Goal: Transaction & Acquisition: Purchase product/service

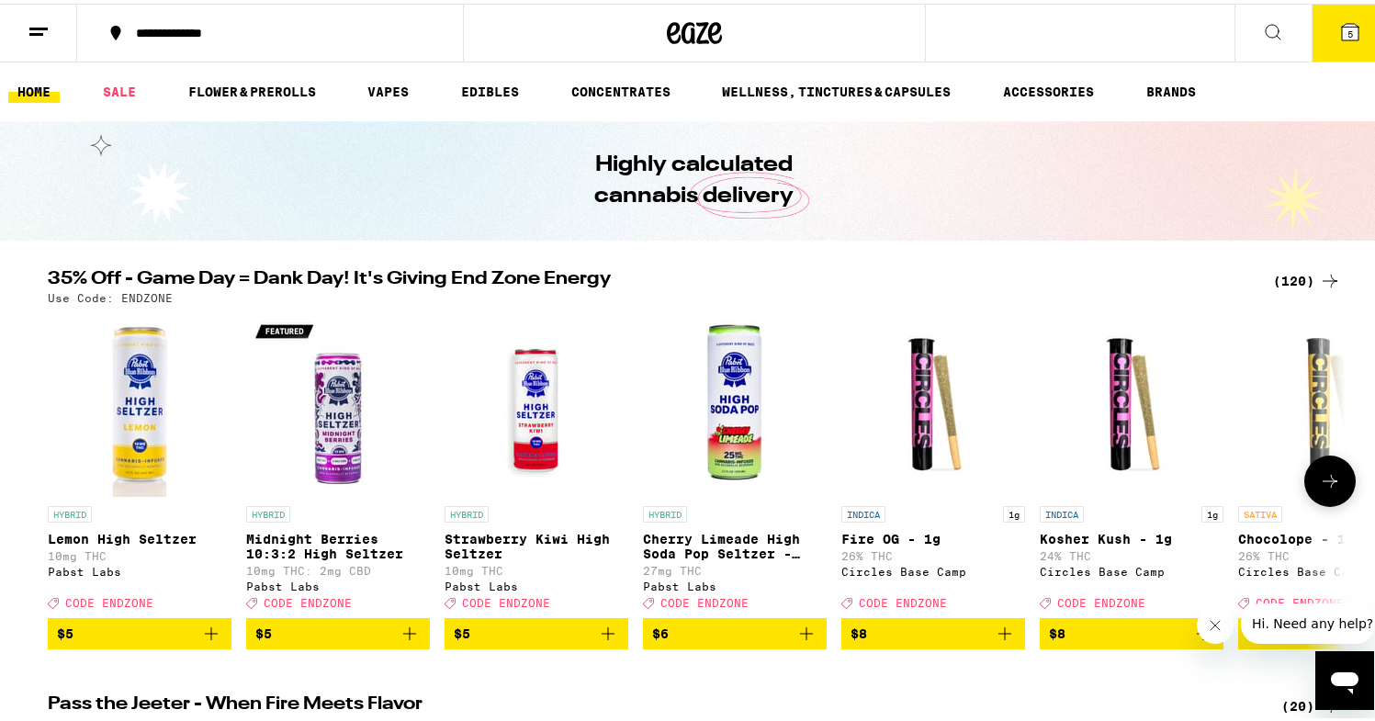
scroll to position [31, 0]
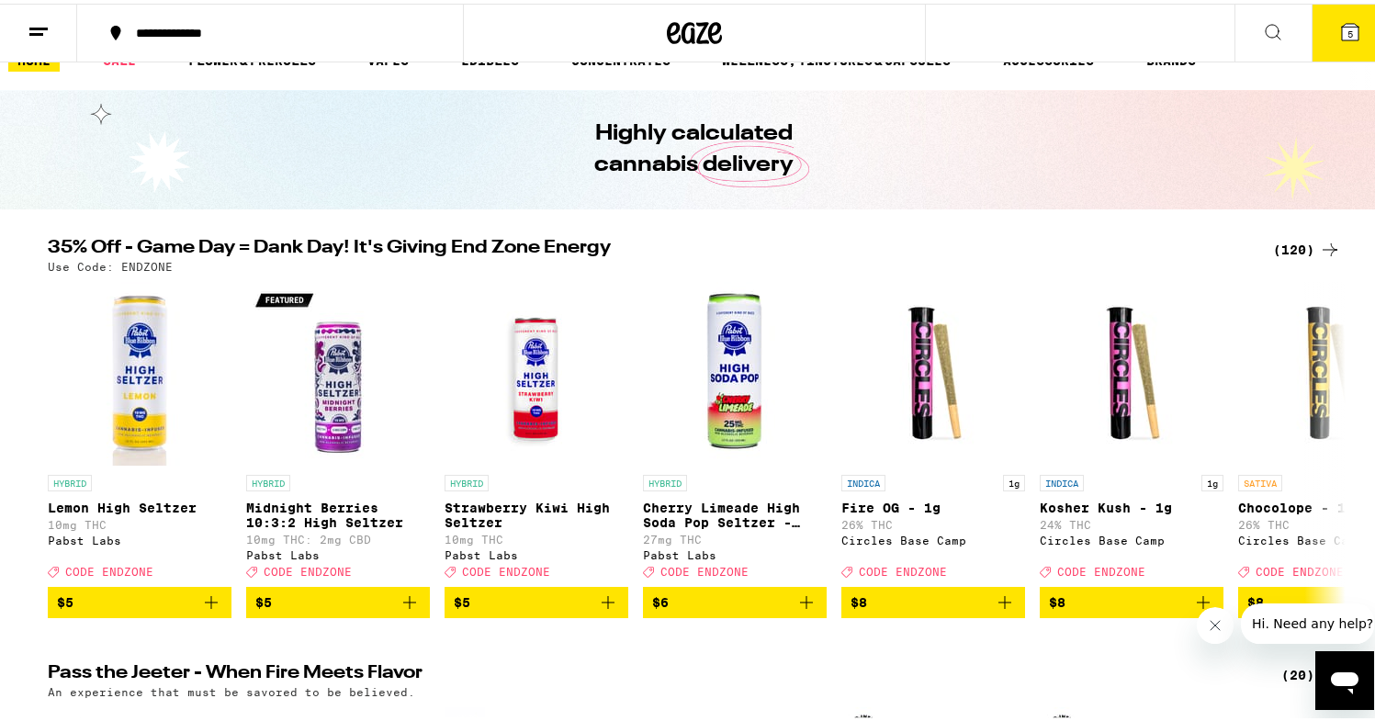
click at [1289, 247] on div "(120)" at bounding box center [1307, 246] width 68 height 22
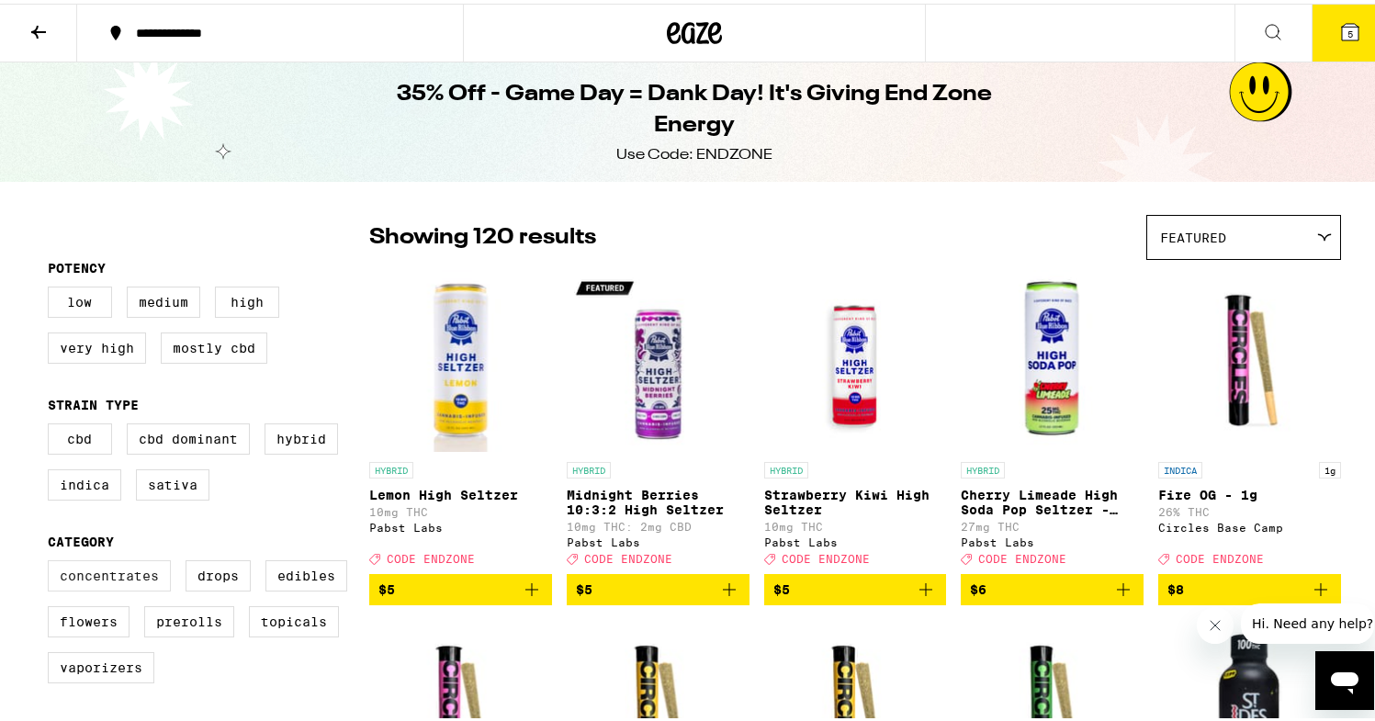
click at [130, 588] on label "Concentrates" at bounding box center [109, 572] width 123 height 31
click at [52, 560] on input "Concentrates" at bounding box center [51, 559] width 1 height 1
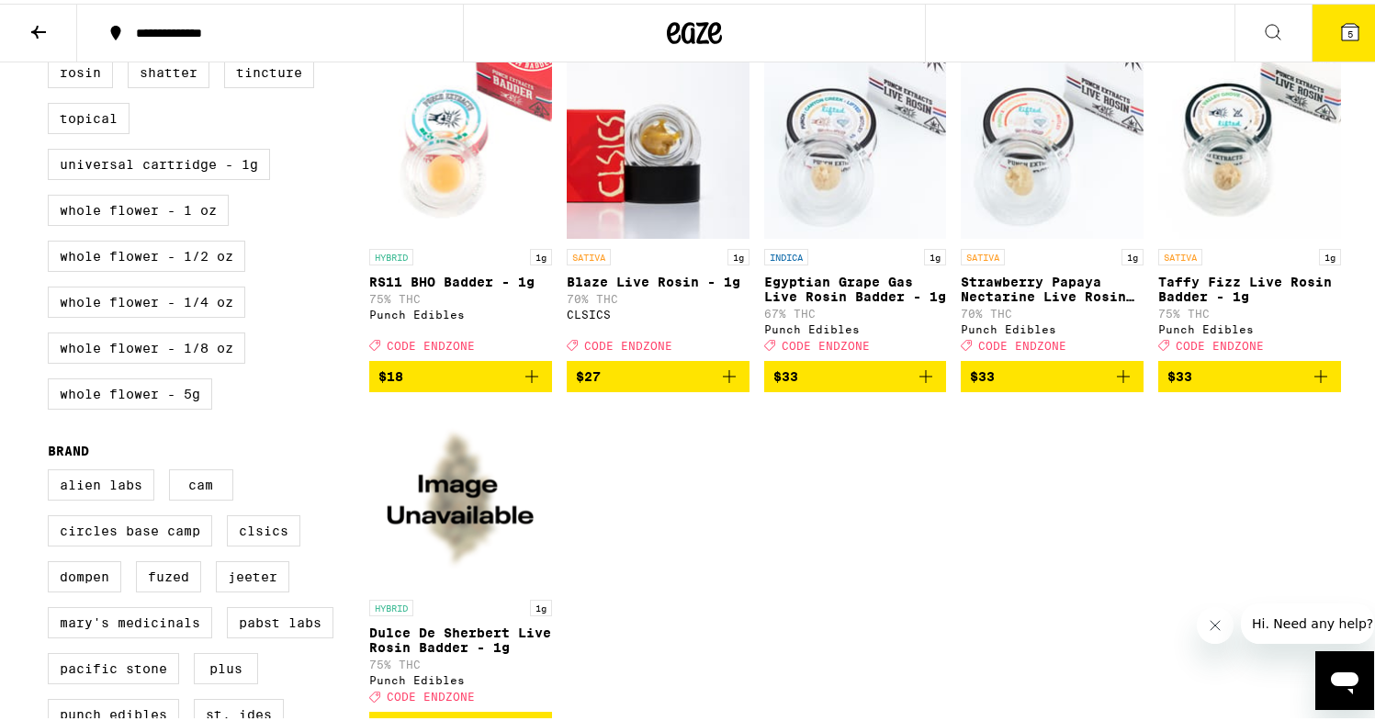
scroll to position [361, 0]
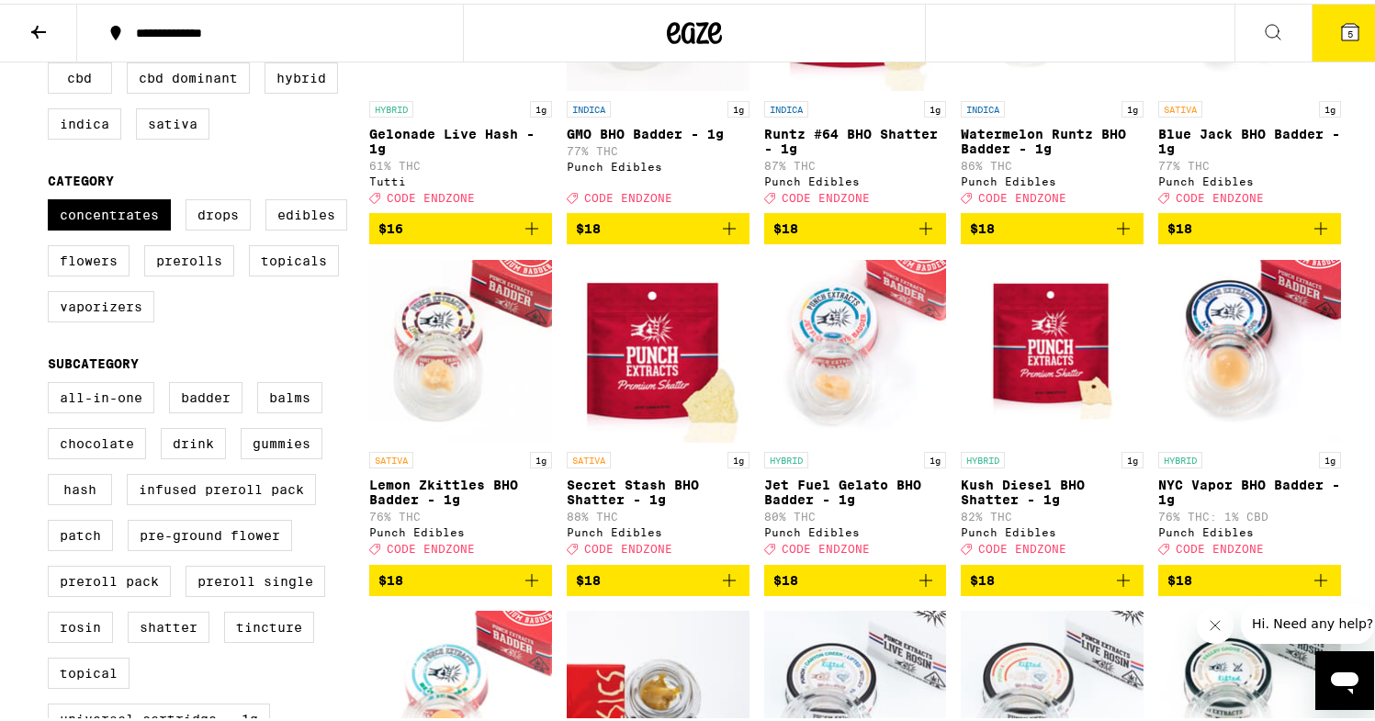
click at [115, 197] on fieldset "Category Concentrates Drops Edibles Flowers Prerolls Topicals Vaporizers" at bounding box center [208, 252] width 321 height 164
click at [120, 221] on label "Concentrates" at bounding box center [109, 211] width 123 height 31
click at [52, 199] on input "Concentrates" at bounding box center [51, 198] width 1 height 1
checkbox input "false"
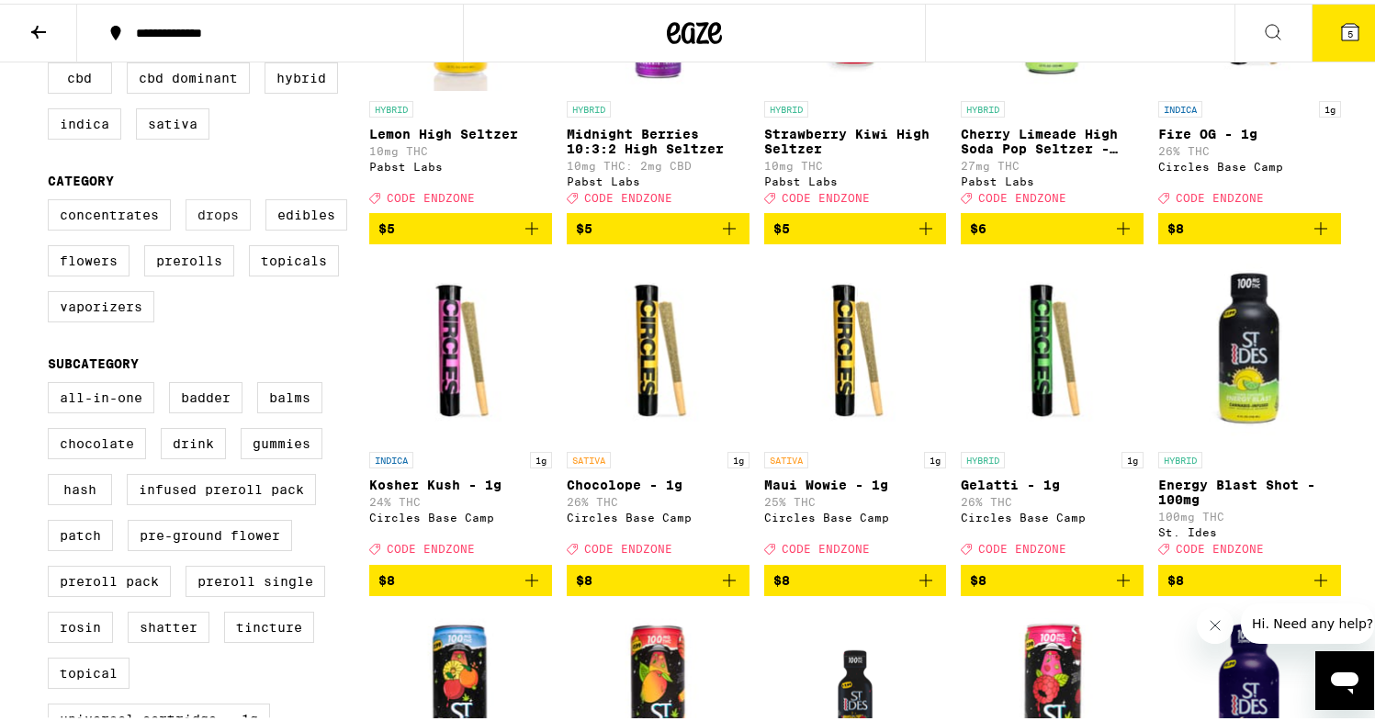
click at [217, 218] on label "Drops" at bounding box center [218, 211] width 65 height 31
click at [52, 199] on input "Drops" at bounding box center [51, 198] width 1 height 1
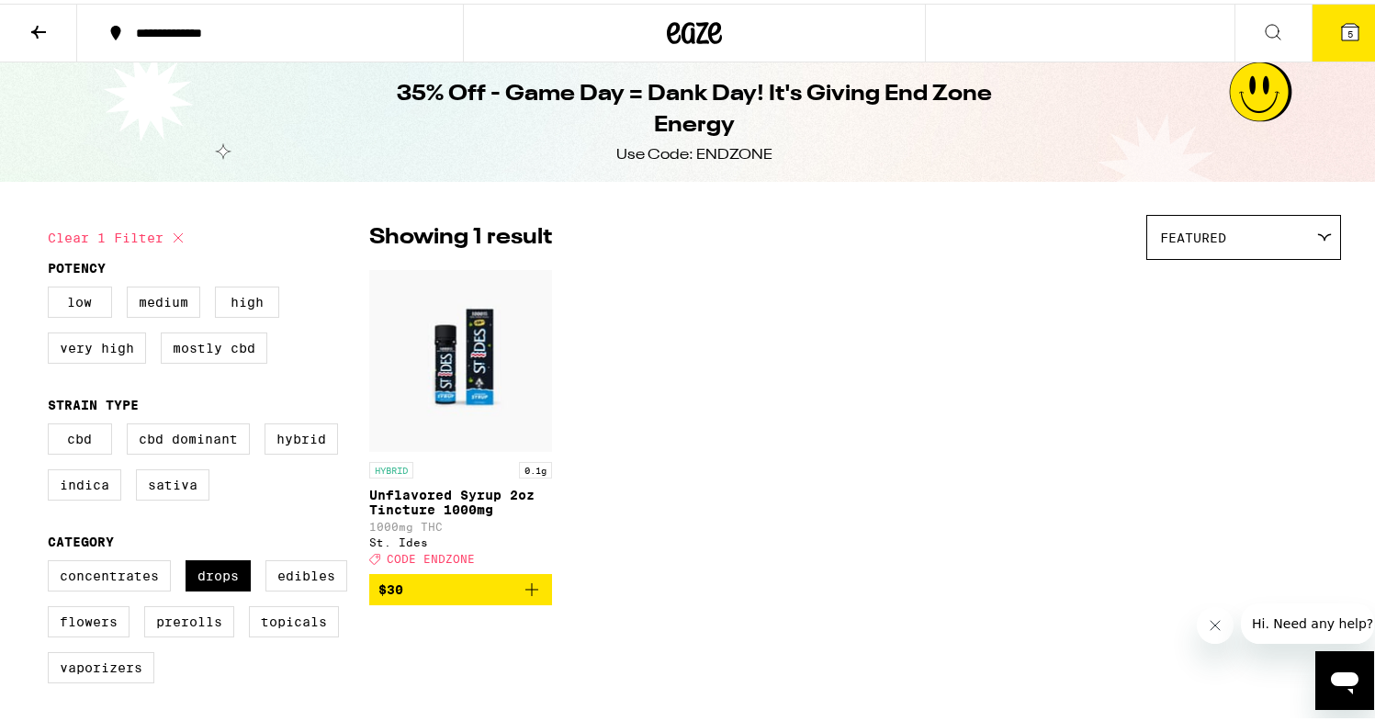
scroll to position [38, 0]
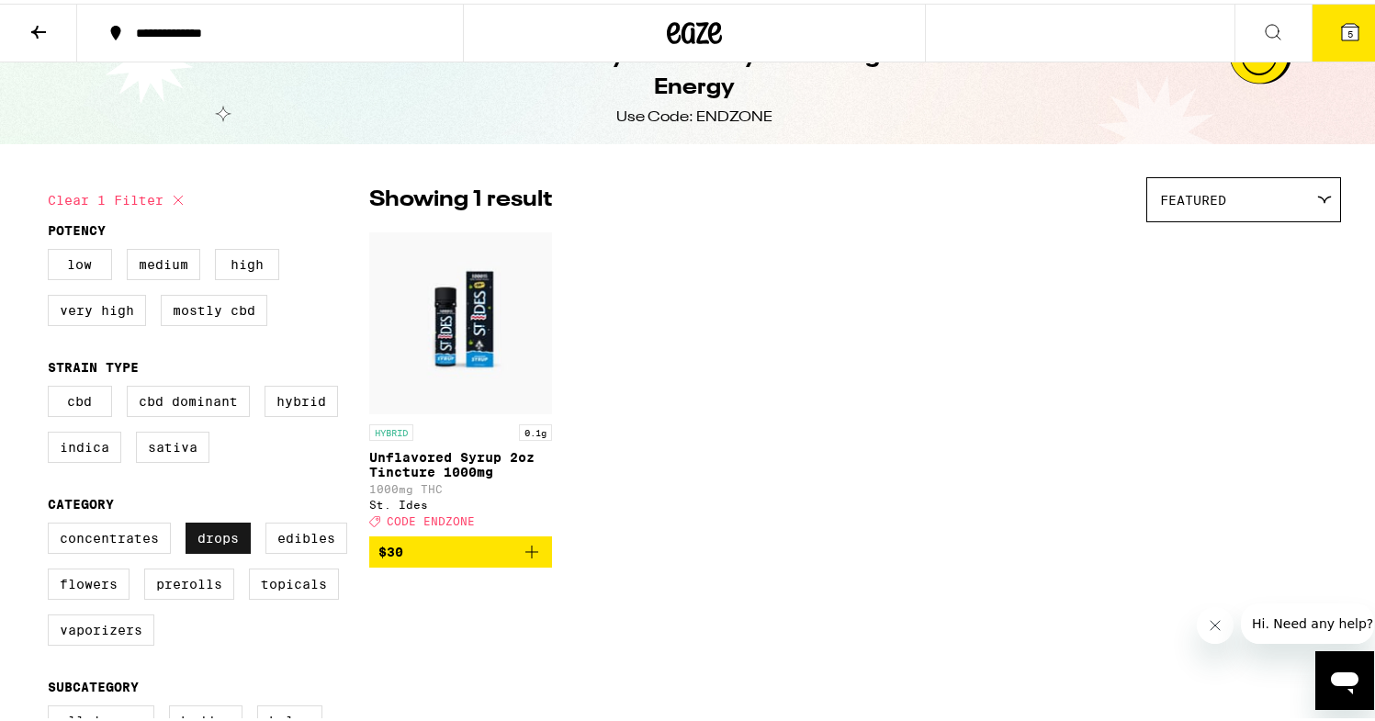
click at [210, 538] on label "Drops" at bounding box center [218, 534] width 65 height 31
click at [52, 523] on input "Drops" at bounding box center [51, 522] width 1 height 1
checkbox input "false"
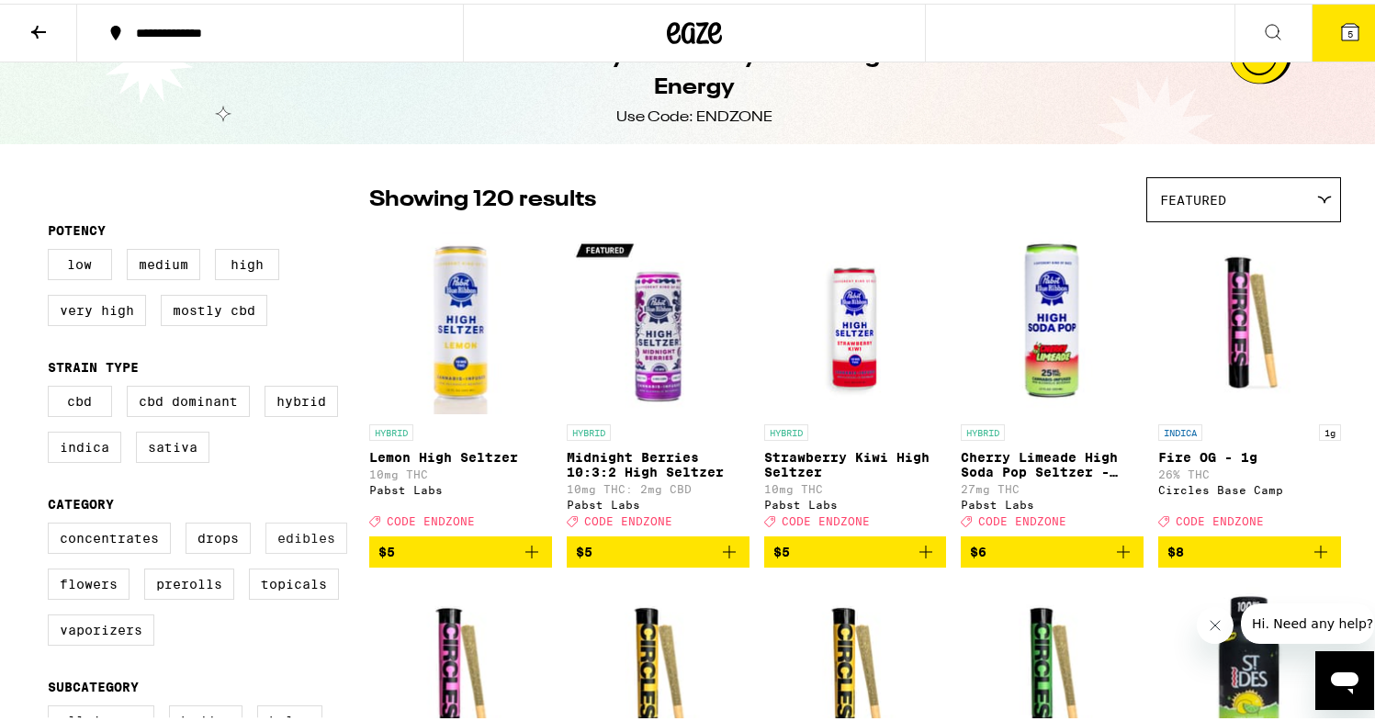
click at [340, 550] on label "Edibles" at bounding box center [306, 534] width 82 height 31
click at [52, 523] on input "Edibles" at bounding box center [51, 522] width 1 height 1
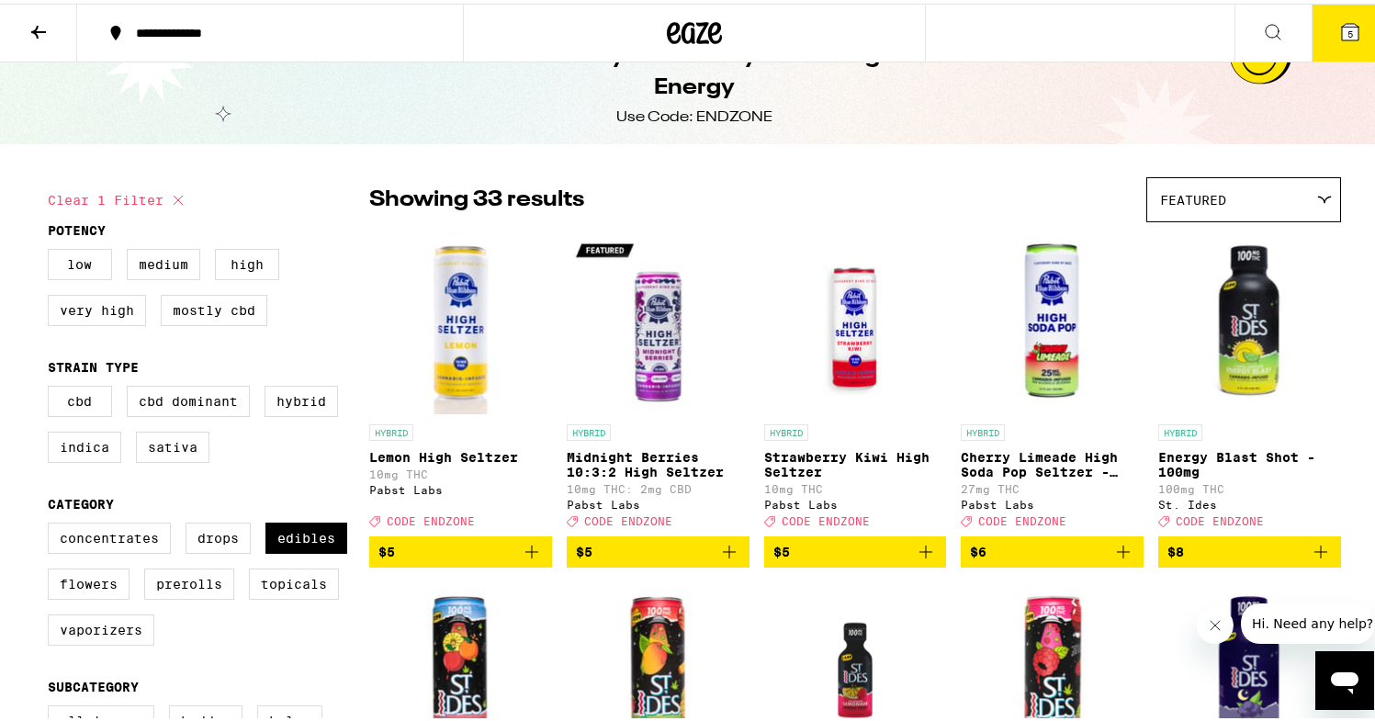
click at [1257, 368] on img "Open page for Energy Blast Shot - 100mg from St. Ides" at bounding box center [1249, 320] width 183 height 184
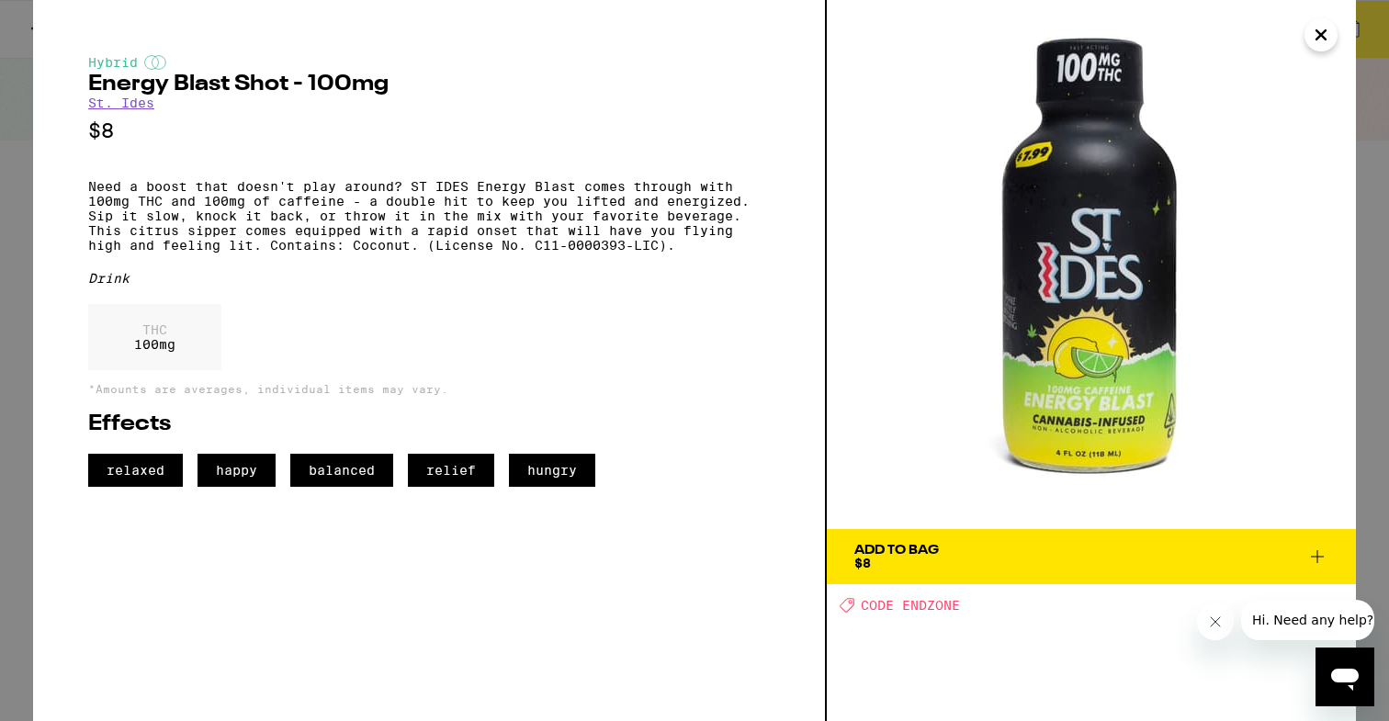
click at [1353, 25] on img at bounding box center [1091, 264] width 529 height 529
click at [1336, 37] on button "Close" at bounding box center [1320, 34] width 33 height 33
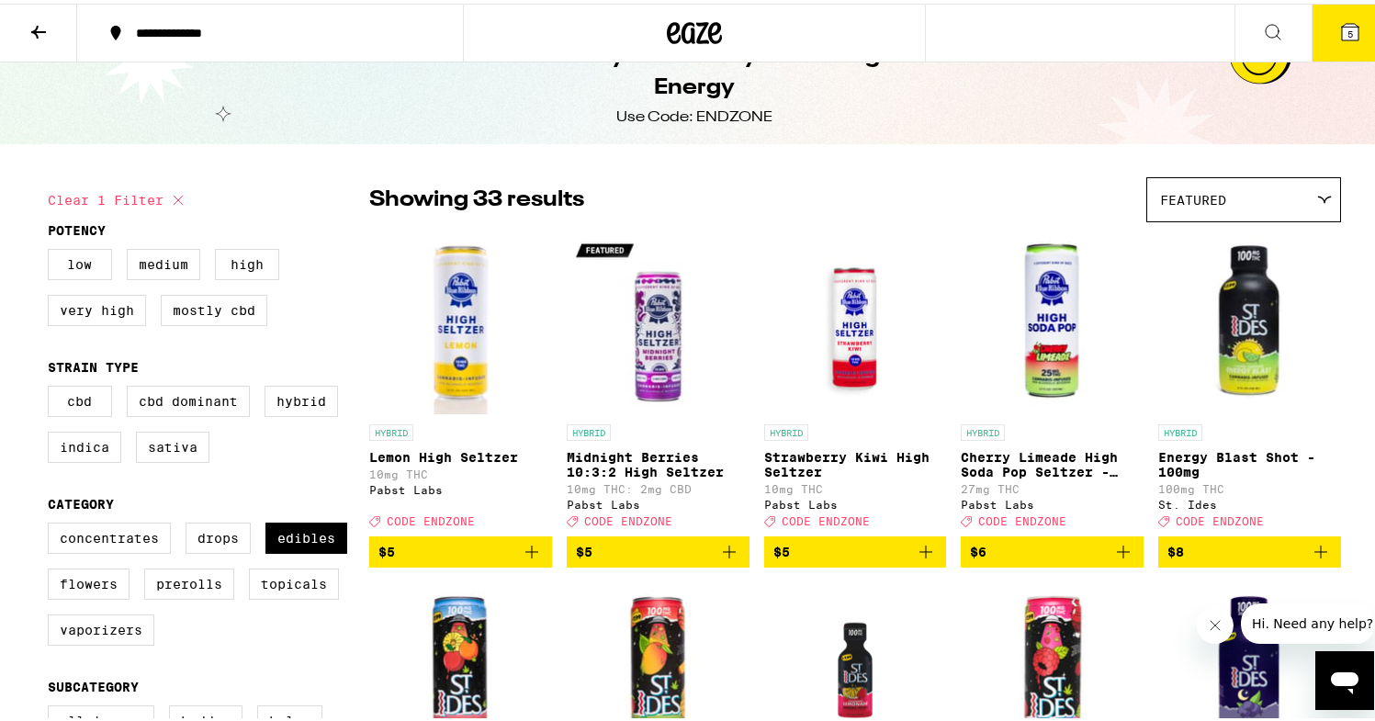
click at [1315, 557] on icon "Add to bag" at bounding box center [1321, 548] width 22 height 22
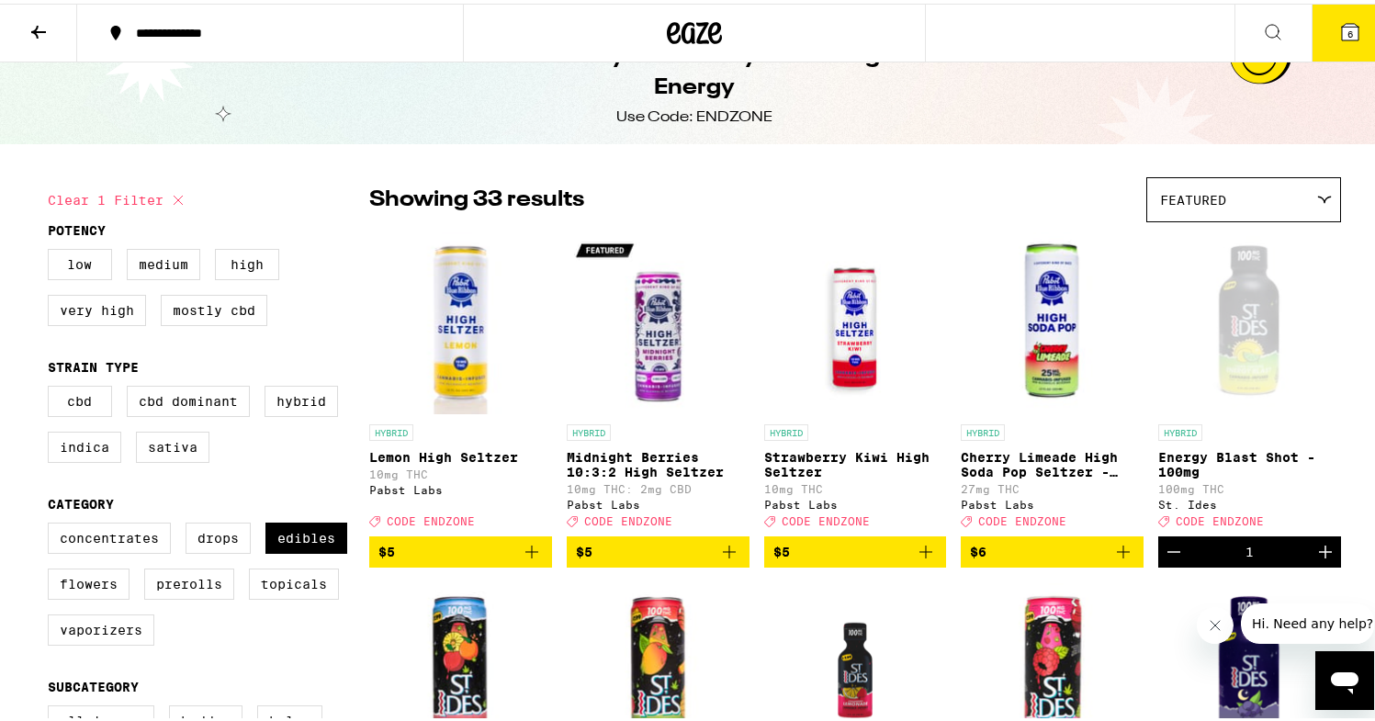
click at [1315, 557] on icon "Increment" at bounding box center [1325, 548] width 22 height 22
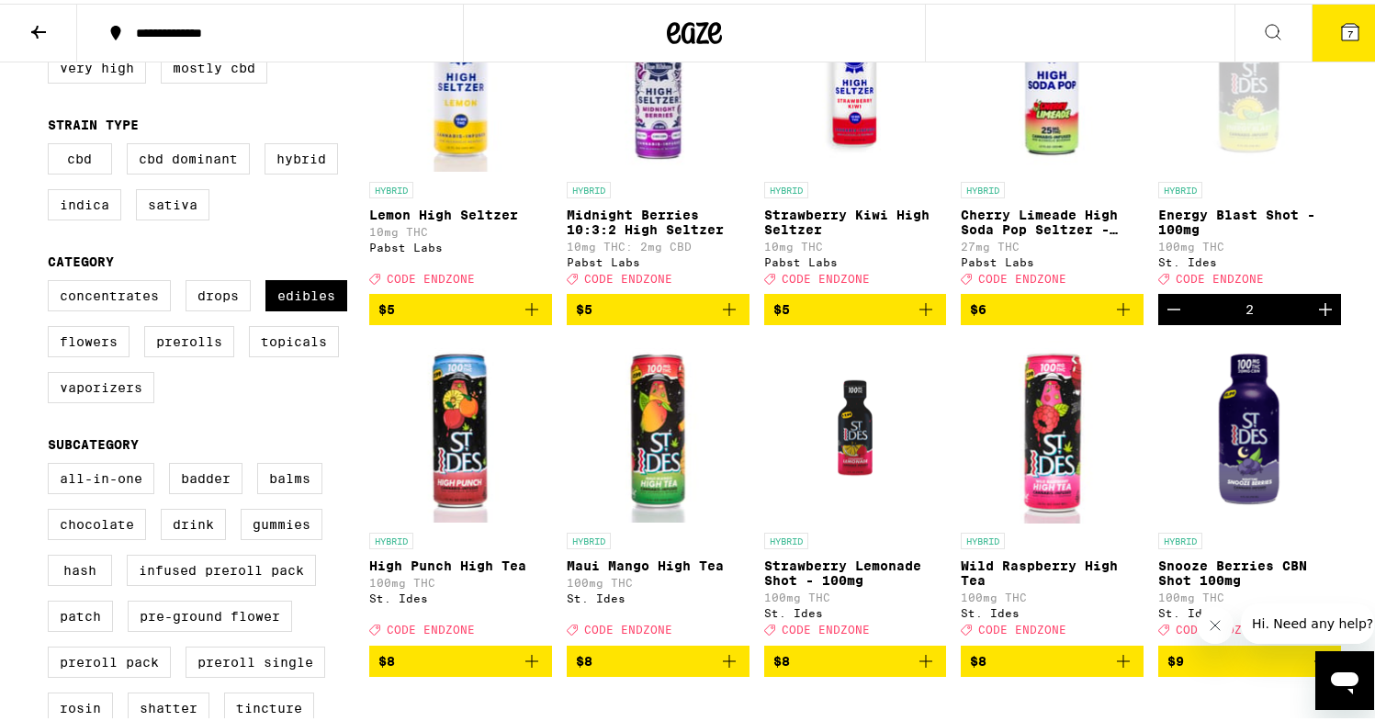
scroll to position [284, 0]
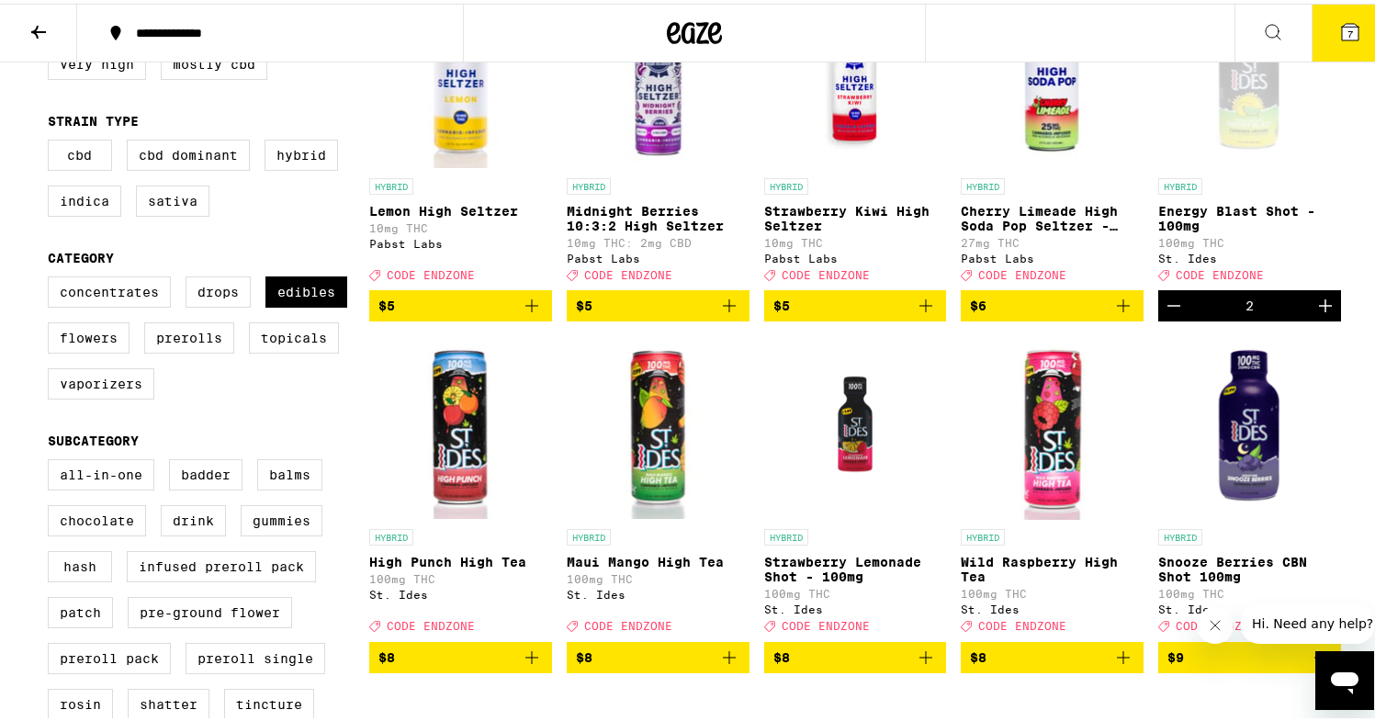
click at [475, 477] on img "Open page for High Punch High Tea from St. Ides" at bounding box center [460, 425] width 183 height 184
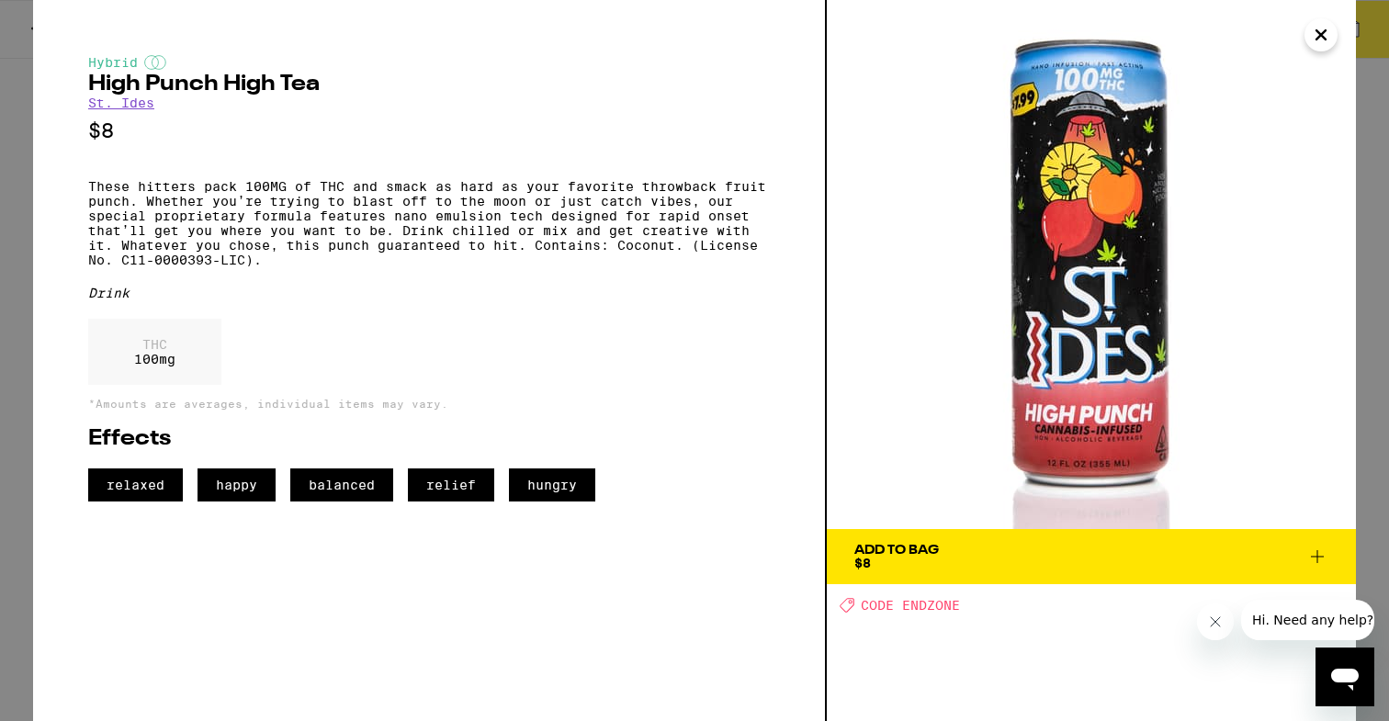
click at [1324, 36] on icon "Close" at bounding box center [1321, 35] width 22 height 28
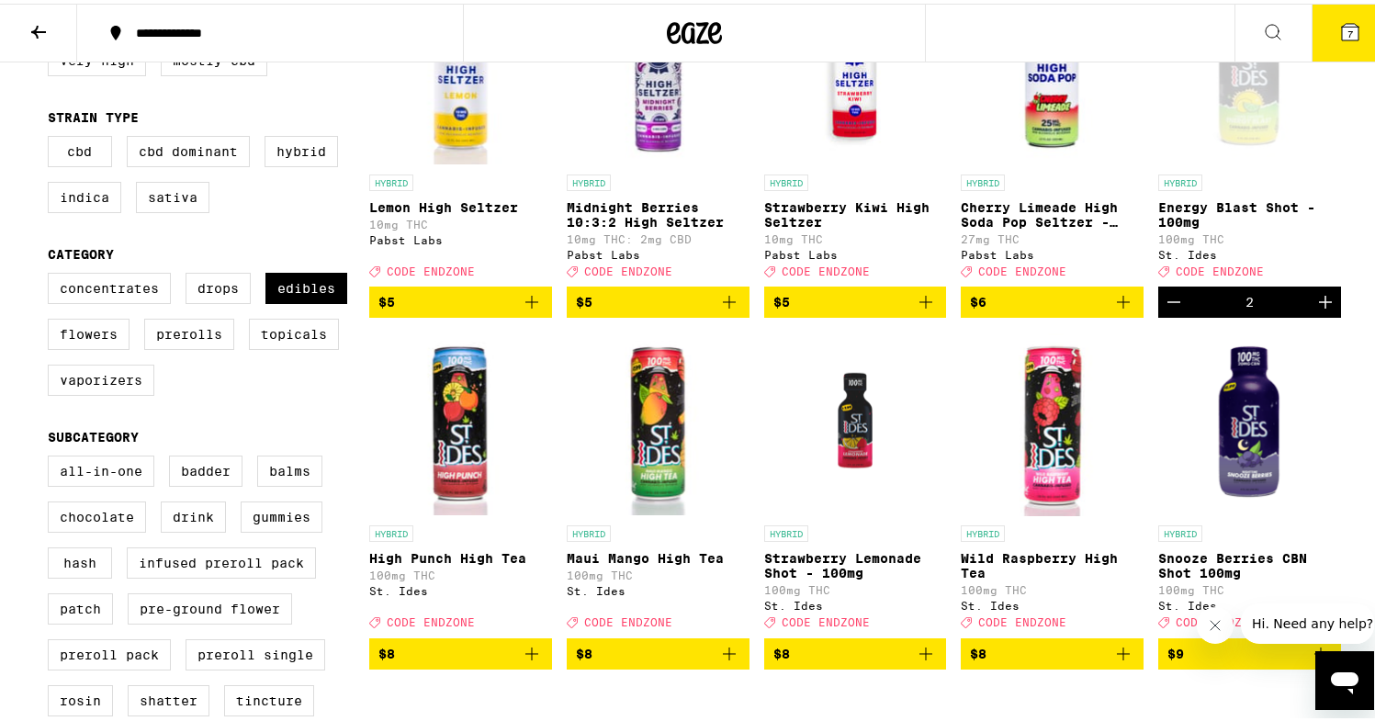
scroll to position [291, 0]
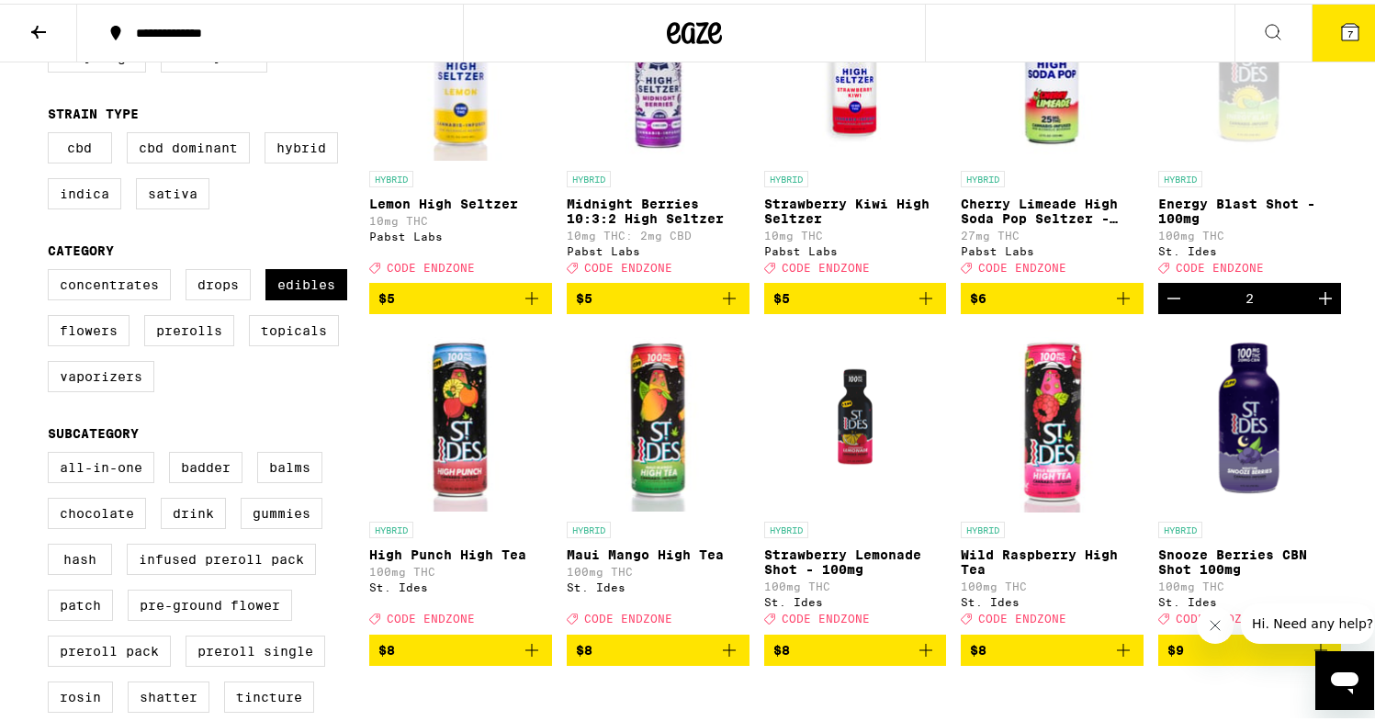
click at [649, 434] on img "Open page for Maui Mango High Tea from St. Ides" at bounding box center [658, 417] width 183 height 184
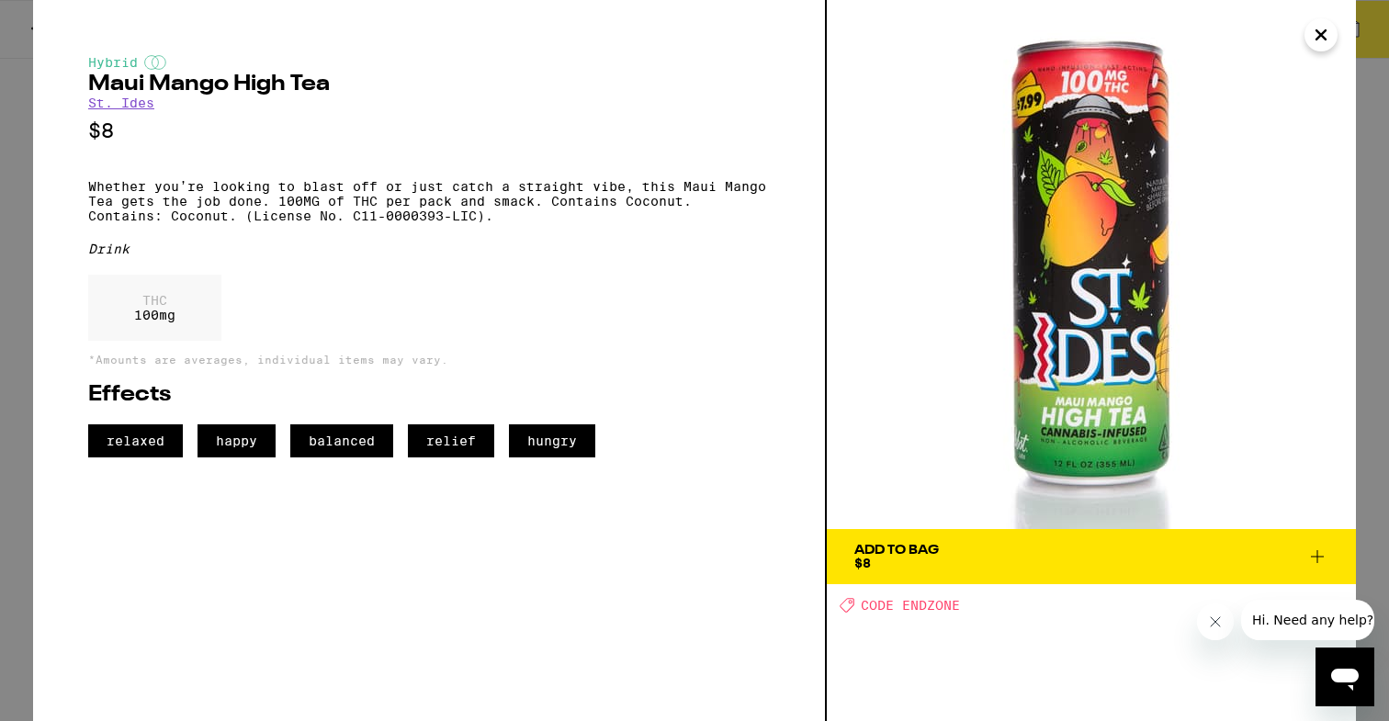
click at [1326, 23] on icon "Close" at bounding box center [1321, 35] width 22 height 28
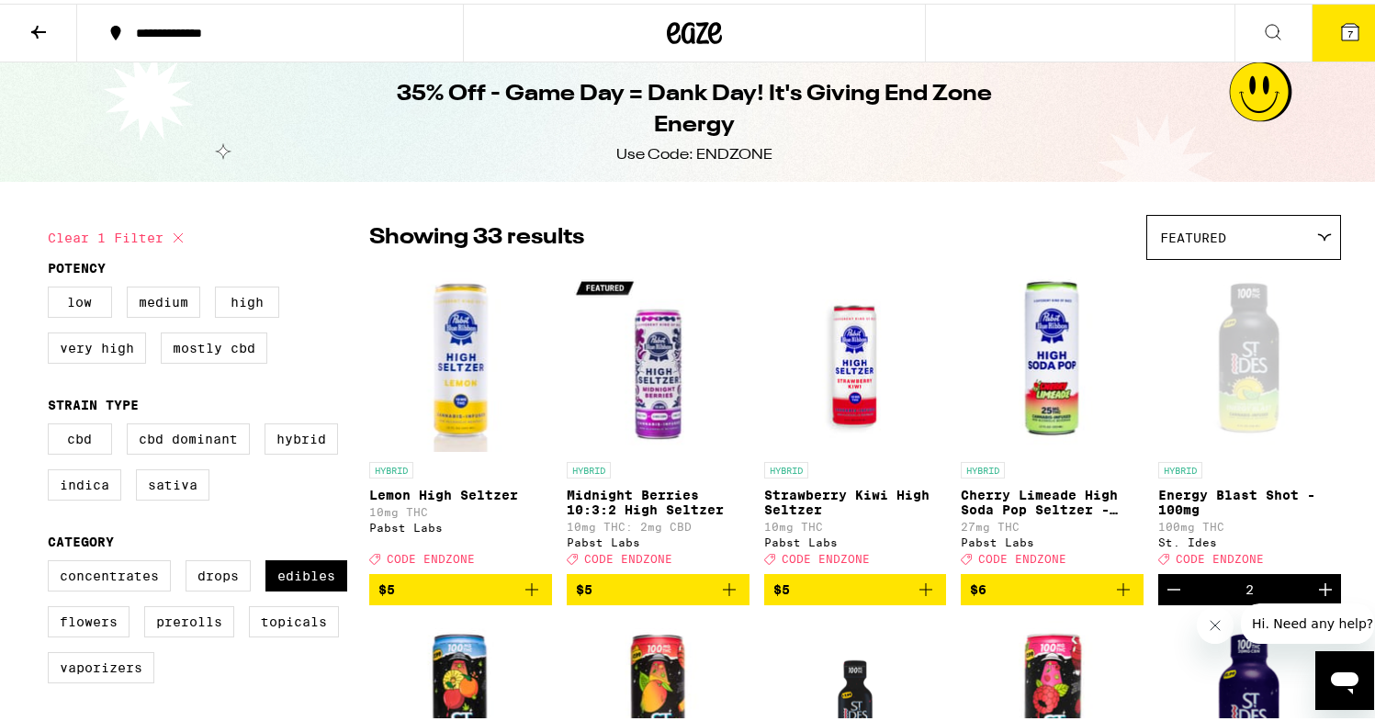
scroll to position [38, 0]
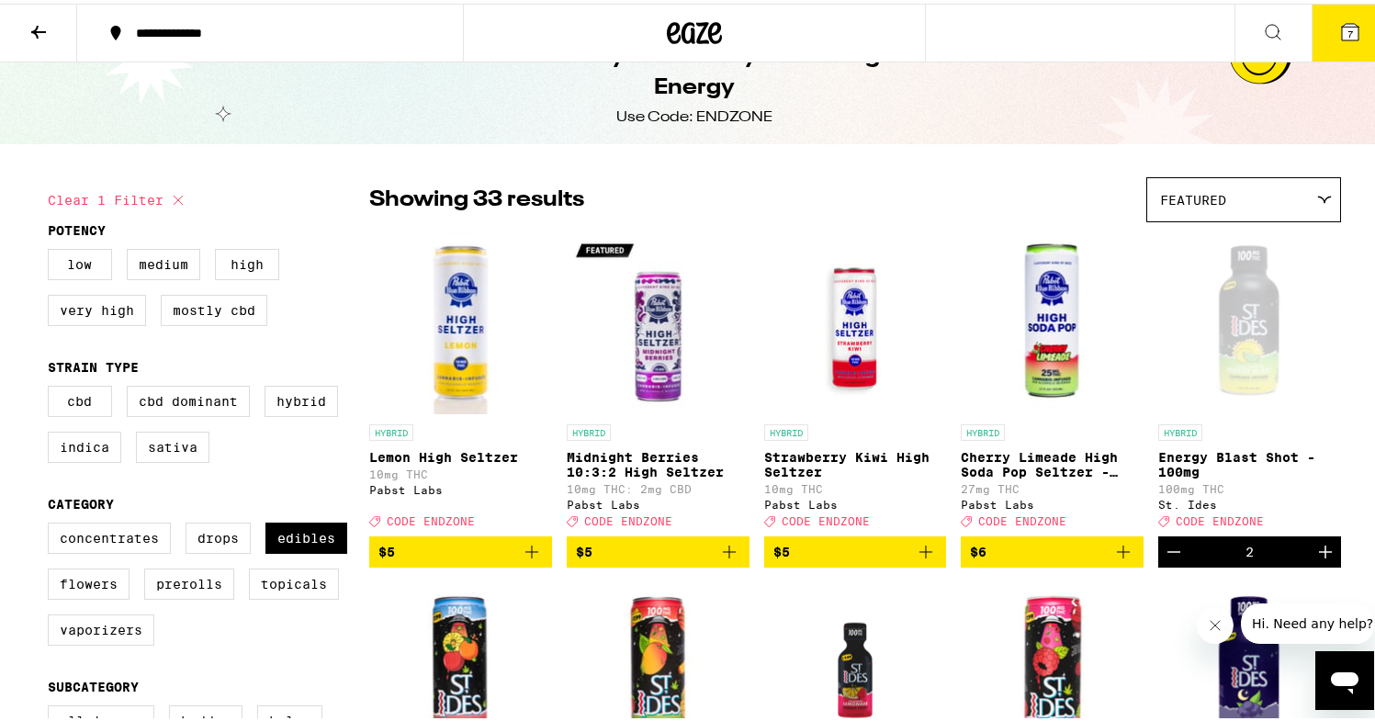
click at [848, 325] on img "Open page for Strawberry Kiwi High Seltzer from Pabst Labs" at bounding box center [855, 320] width 183 height 184
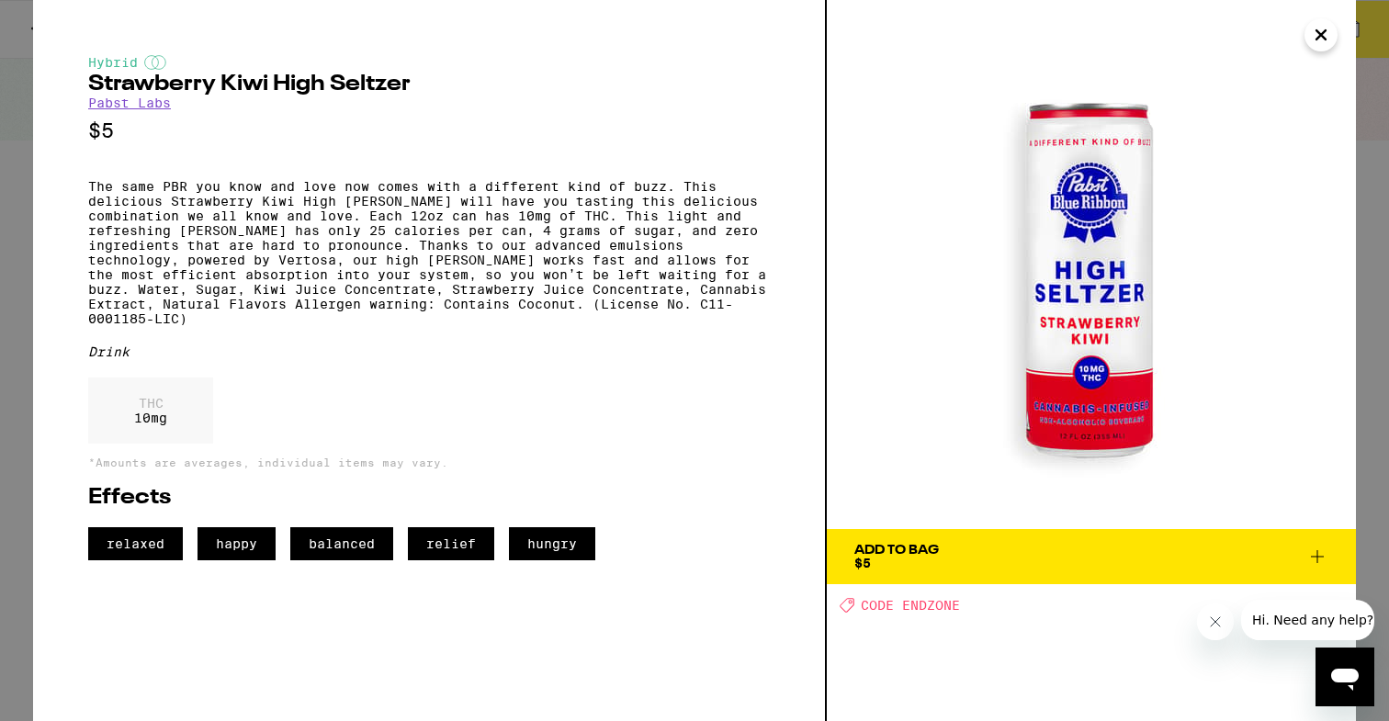
click at [1325, 35] on icon "Close" at bounding box center [1321, 35] width 22 height 28
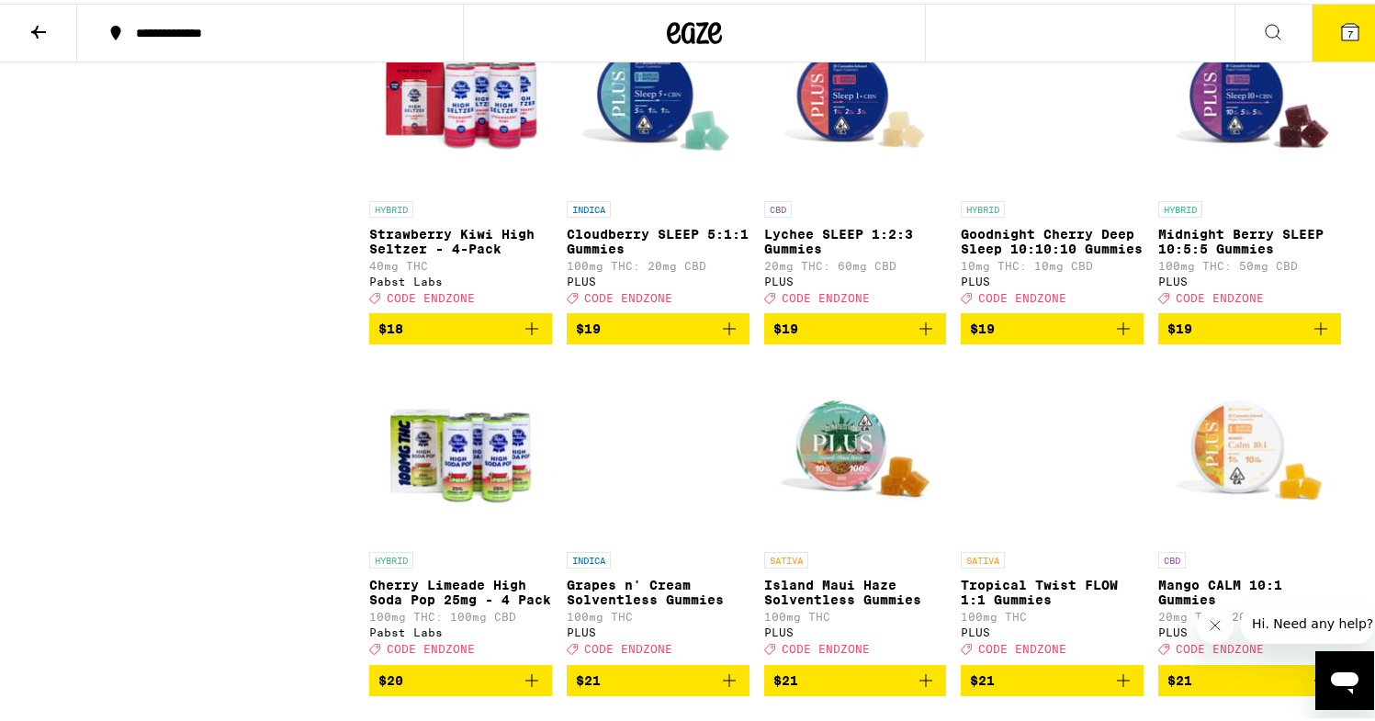
scroll to position [1862, 0]
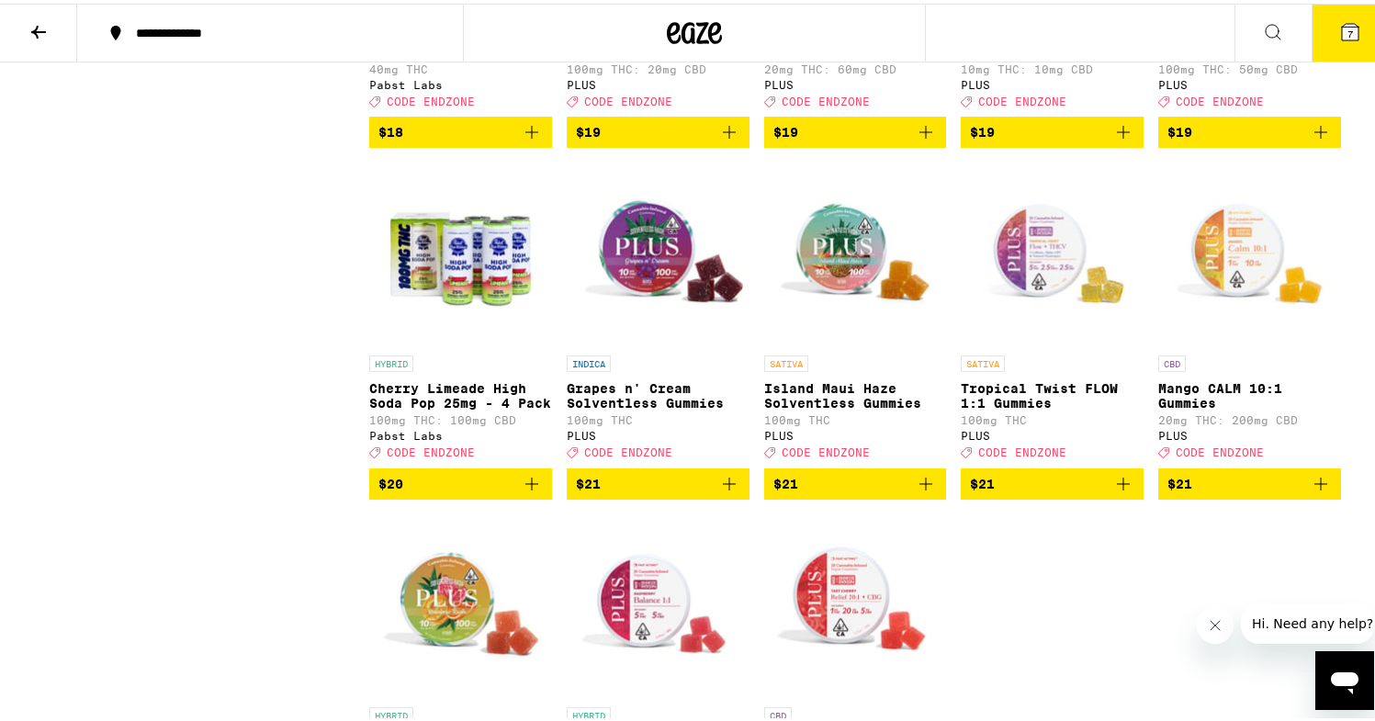
click at [445, 343] on img "Open page for Cherry Limeade High Soda Pop 25mg - 4 Pack from Pabst Labs" at bounding box center [460, 251] width 183 height 184
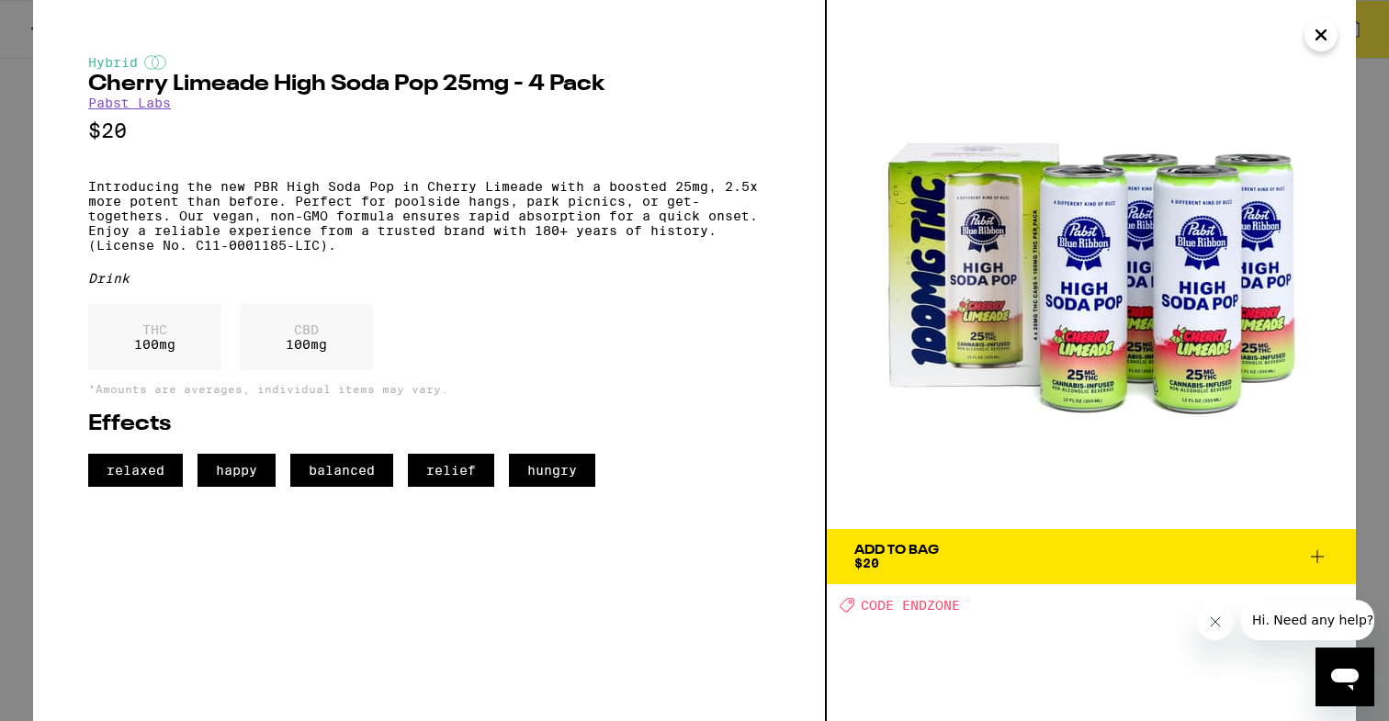
click at [1315, 40] on icon "Close" at bounding box center [1321, 35] width 22 height 28
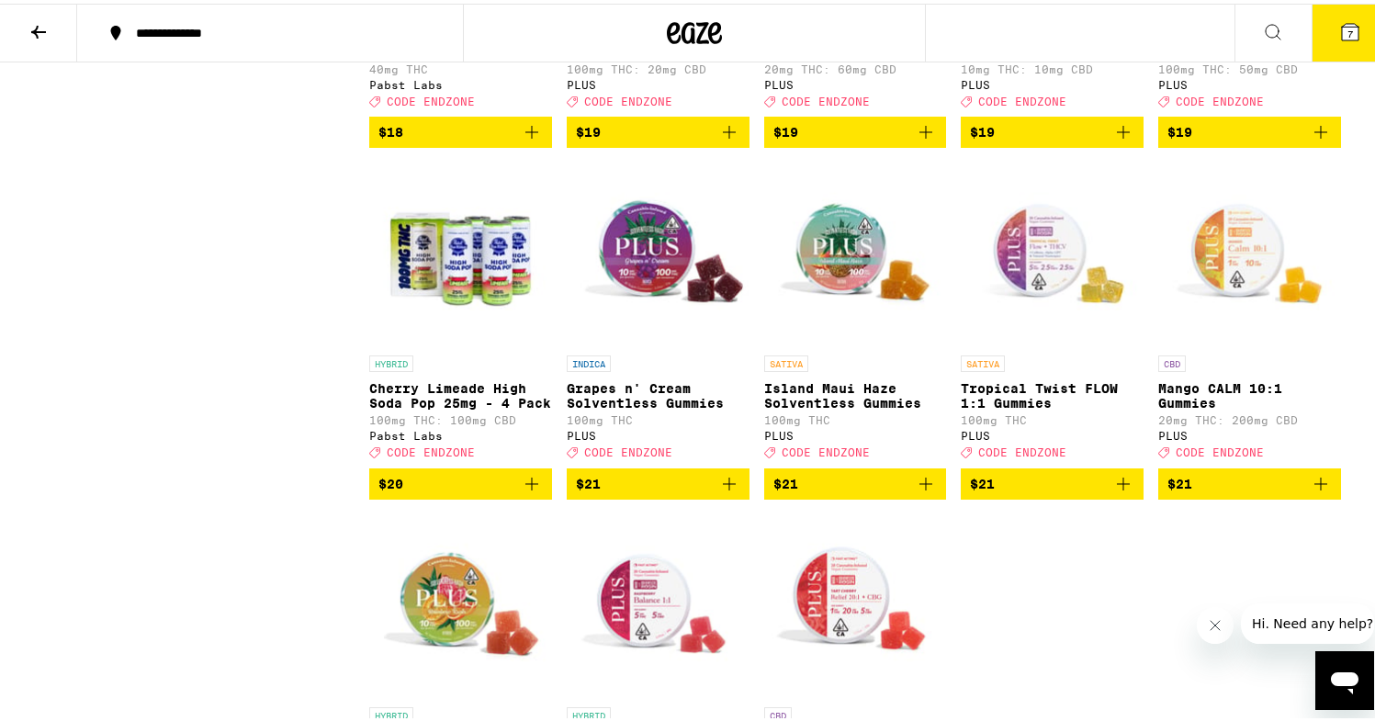
scroll to position [1878, 0]
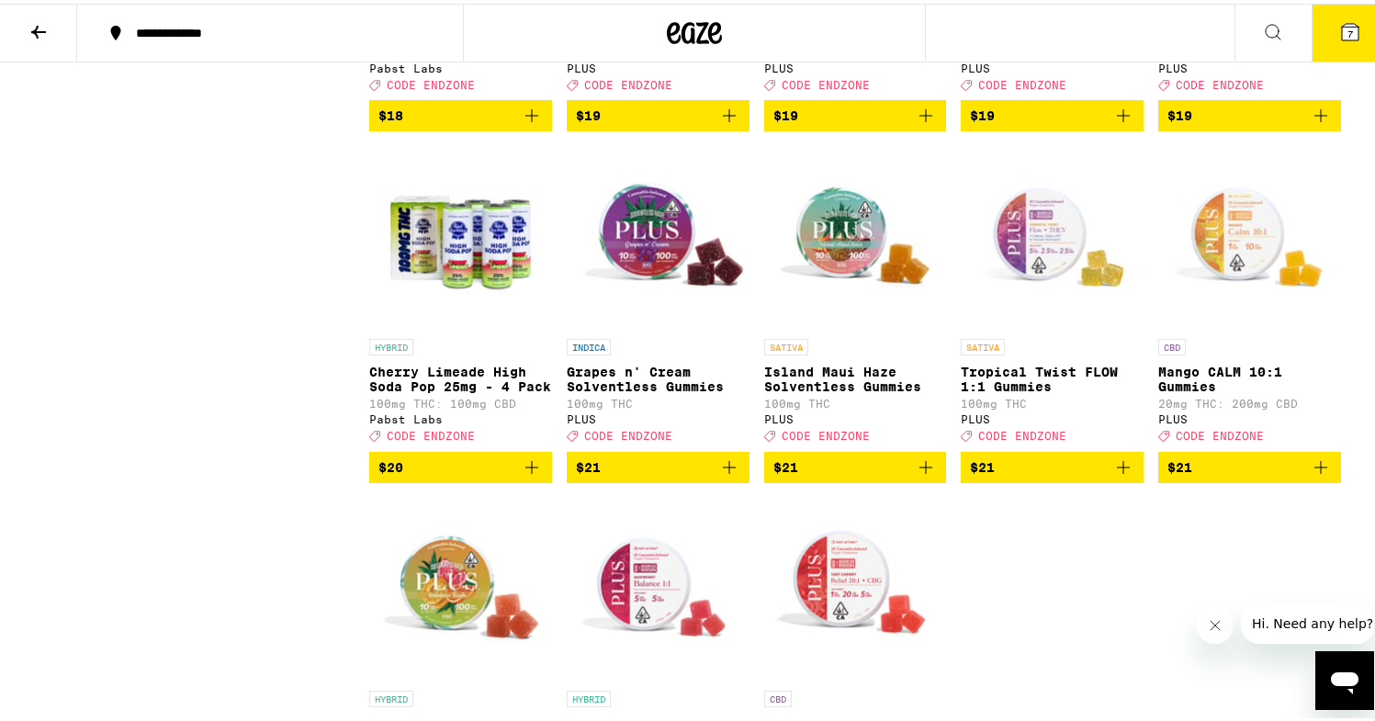
click at [989, 276] on img "Open page for Tropical Twist FLOW 1:1 Gummies from PLUS" at bounding box center [1052, 234] width 183 height 184
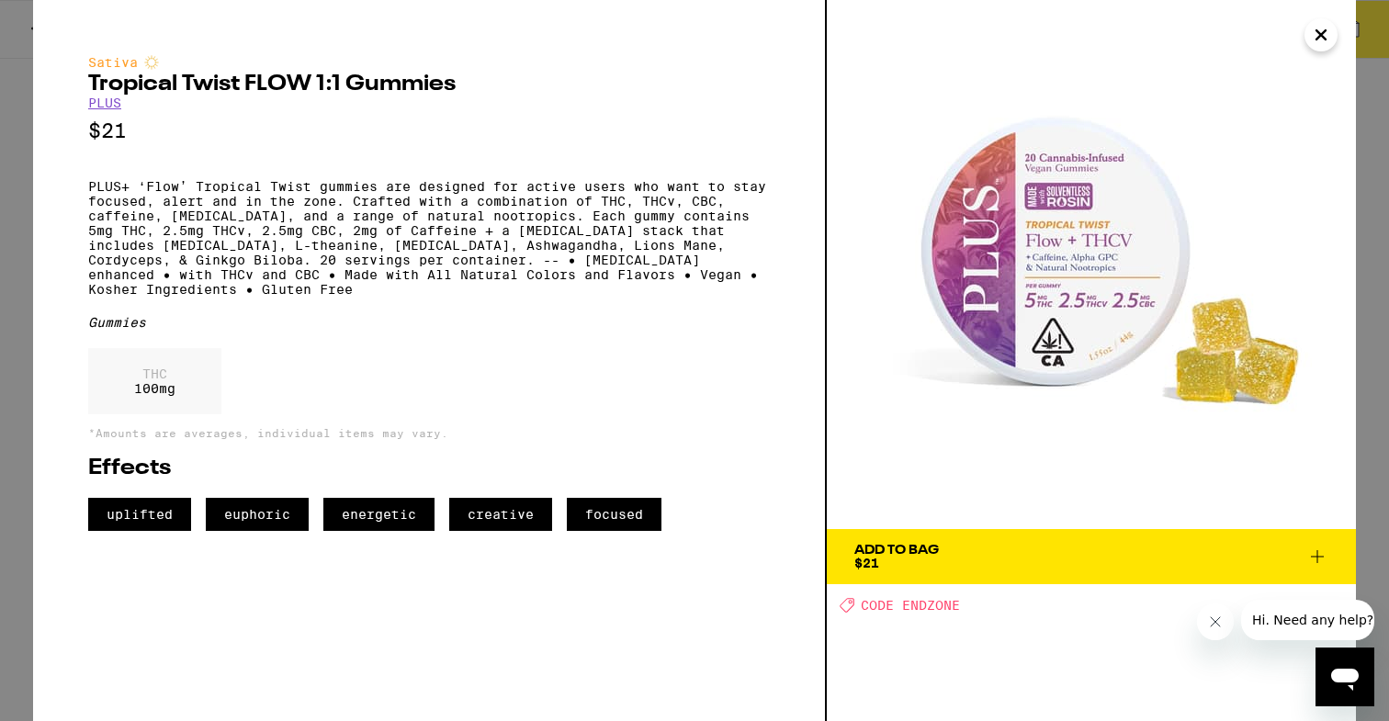
click at [1314, 44] on icon "Close" at bounding box center [1321, 35] width 22 height 28
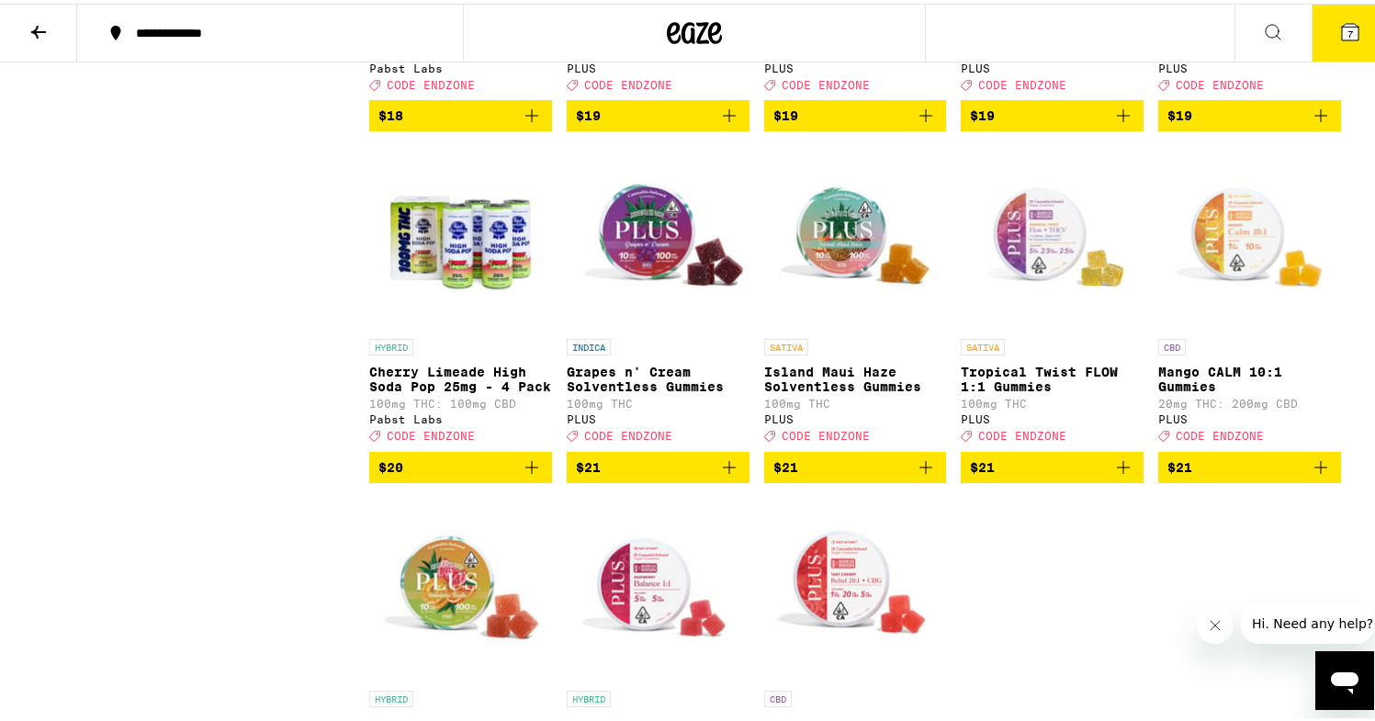
click at [1113, 475] on icon "Add to bag" at bounding box center [1123, 464] width 22 height 22
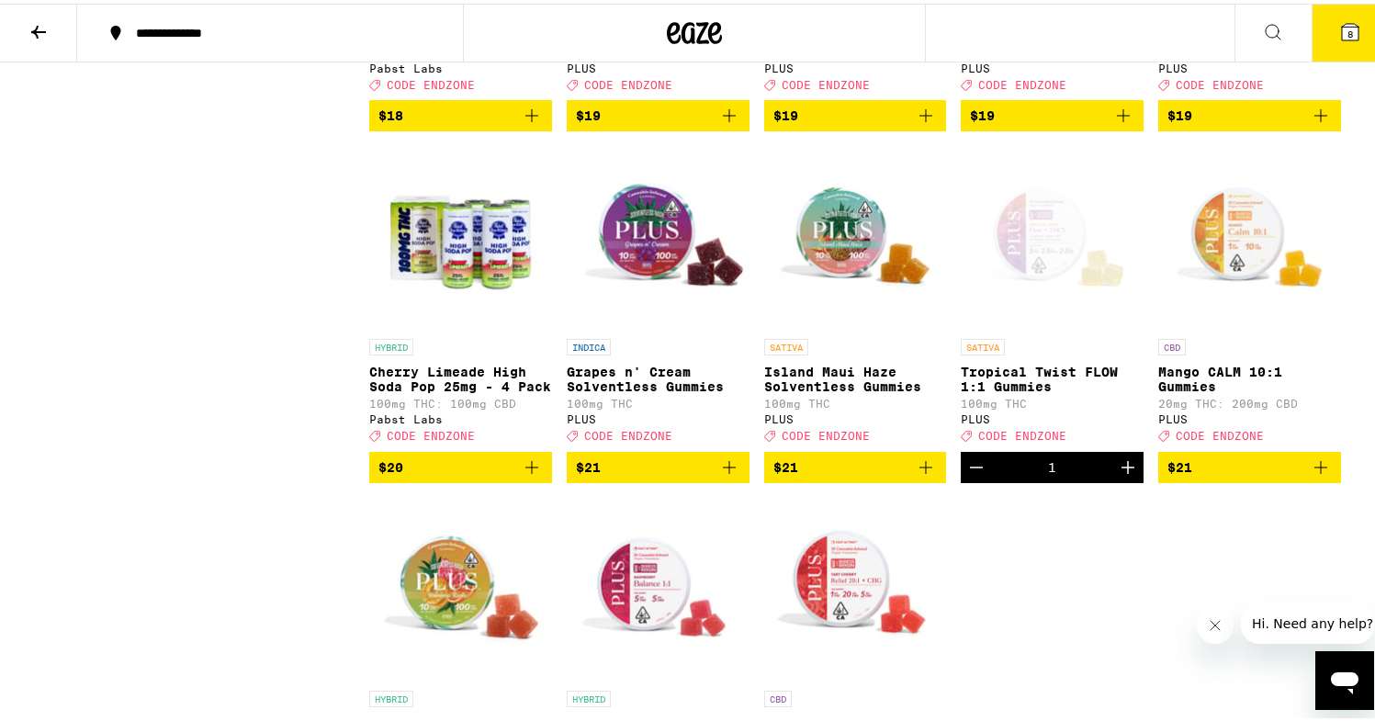
click at [1117, 475] on icon "Increment" at bounding box center [1128, 464] width 22 height 22
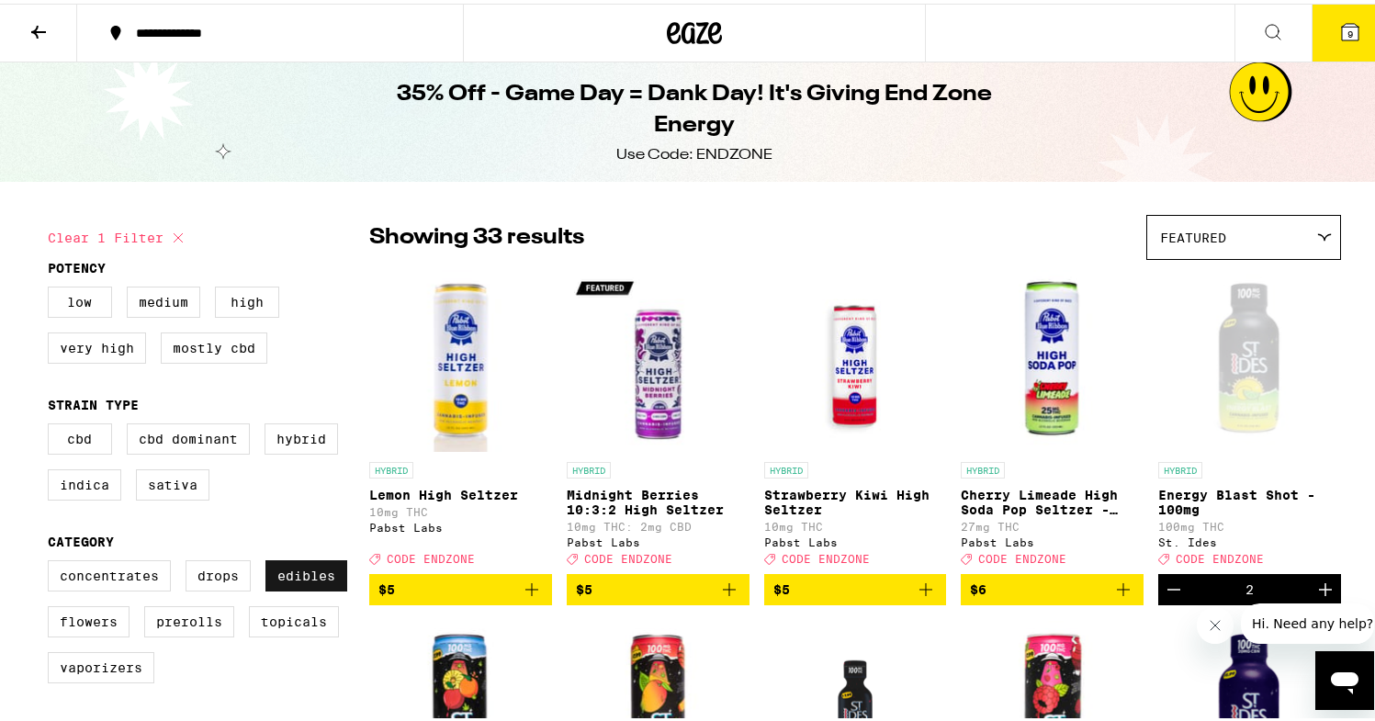
click at [297, 581] on label "Edibles" at bounding box center [306, 572] width 82 height 31
click at [52, 560] on input "Edibles" at bounding box center [51, 559] width 1 height 1
checkbox input "false"
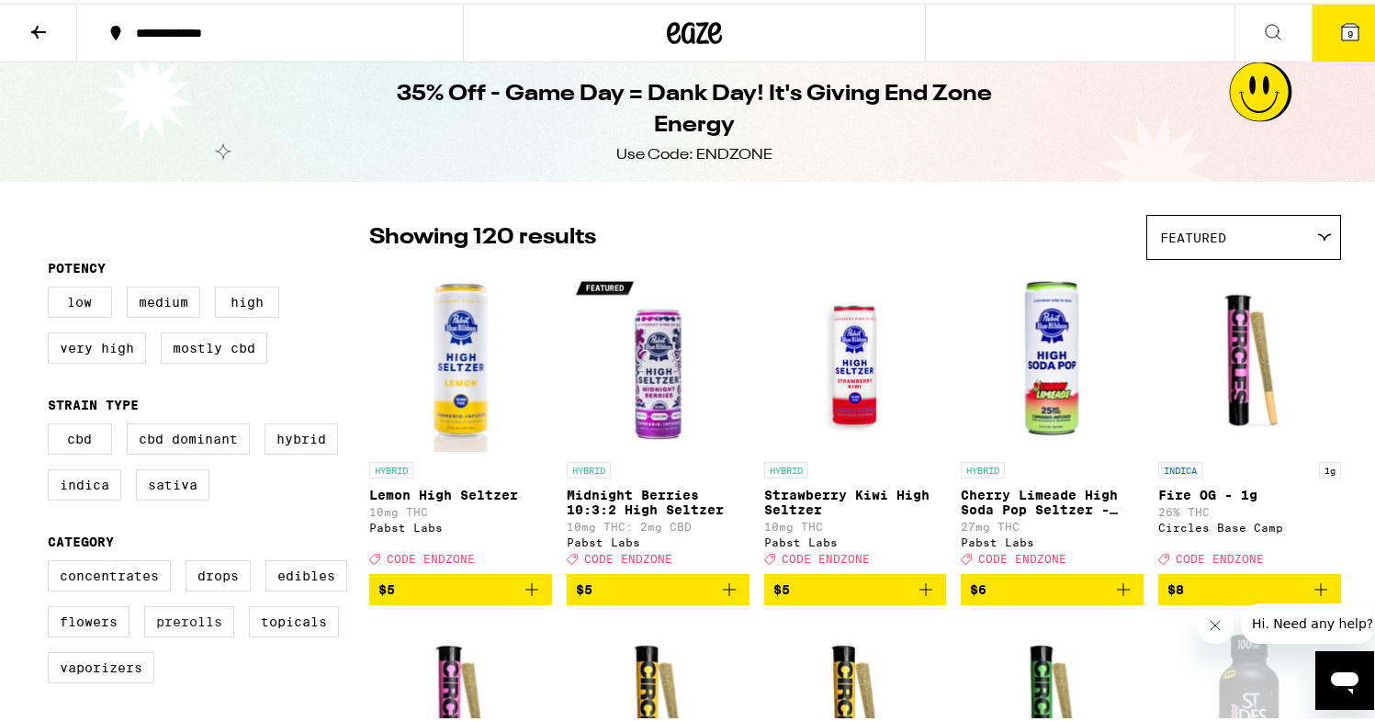
click at [178, 634] on label "Prerolls" at bounding box center [189, 618] width 90 height 31
click at [52, 560] on input "Prerolls" at bounding box center [51, 559] width 1 height 1
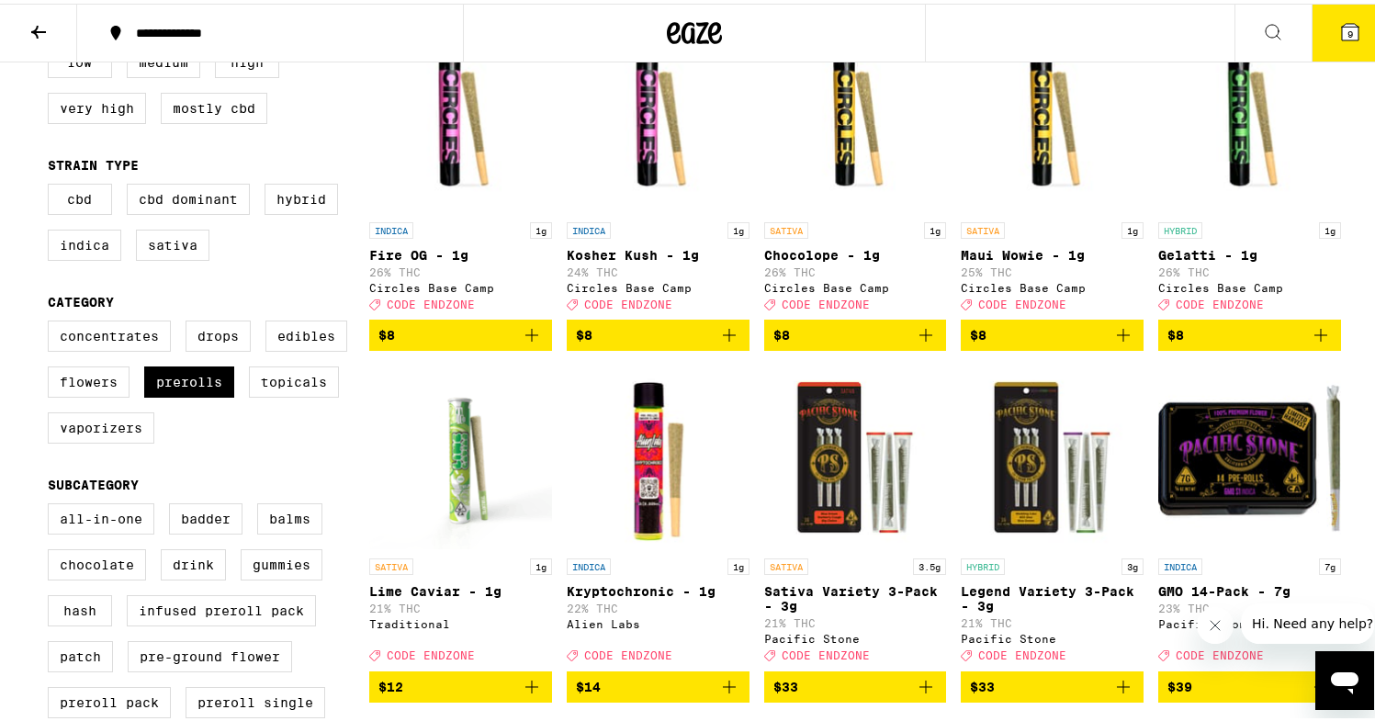
scroll to position [236, 0]
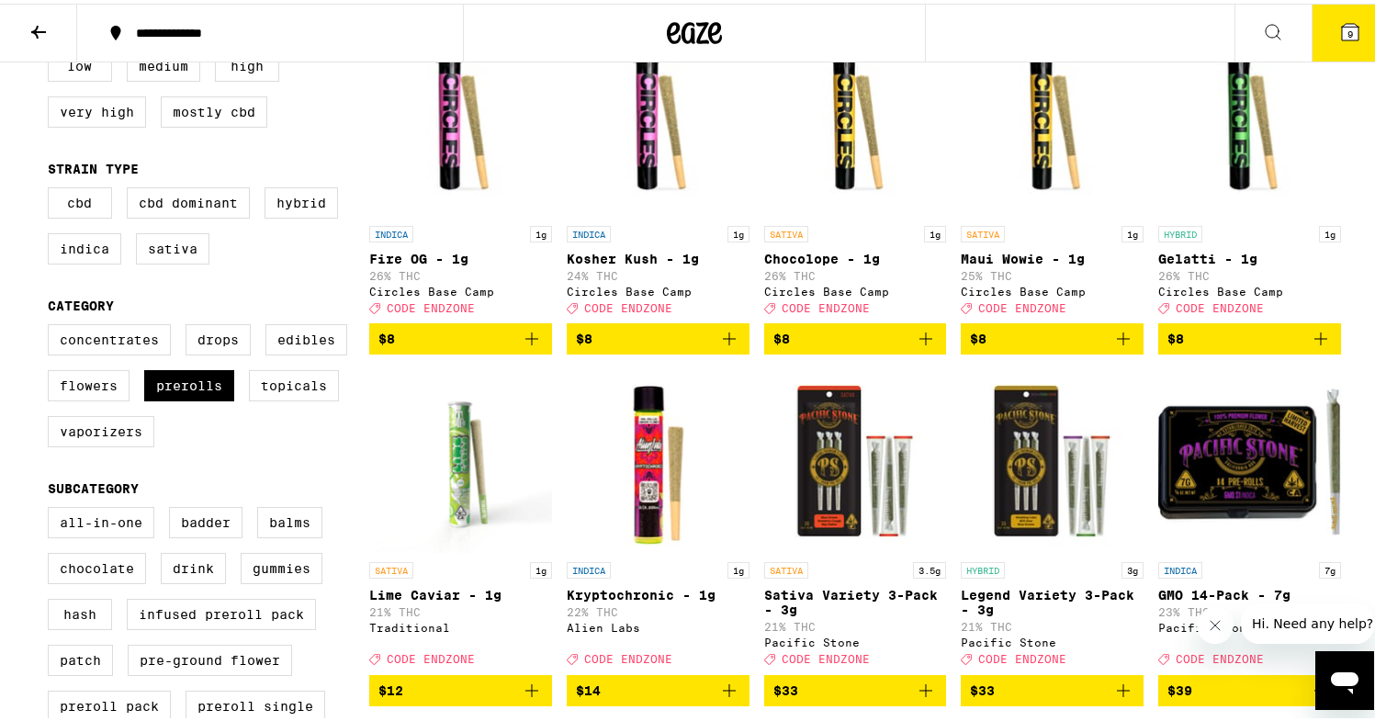
click at [924, 346] on icon "Add to bag" at bounding box center [926, 335] width 22 height 22
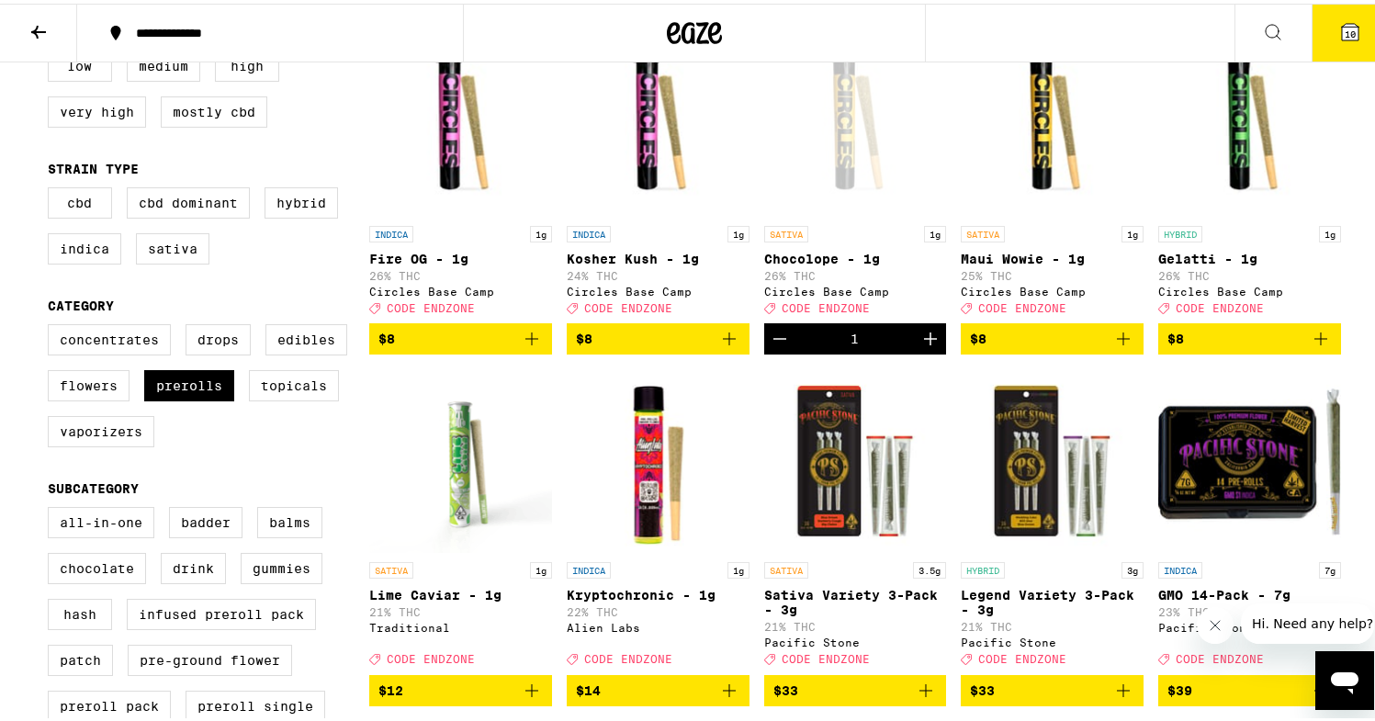
click at [1115, 344] on icon "Add to bag" at bounding box center [1123, 335] width 22 height 22
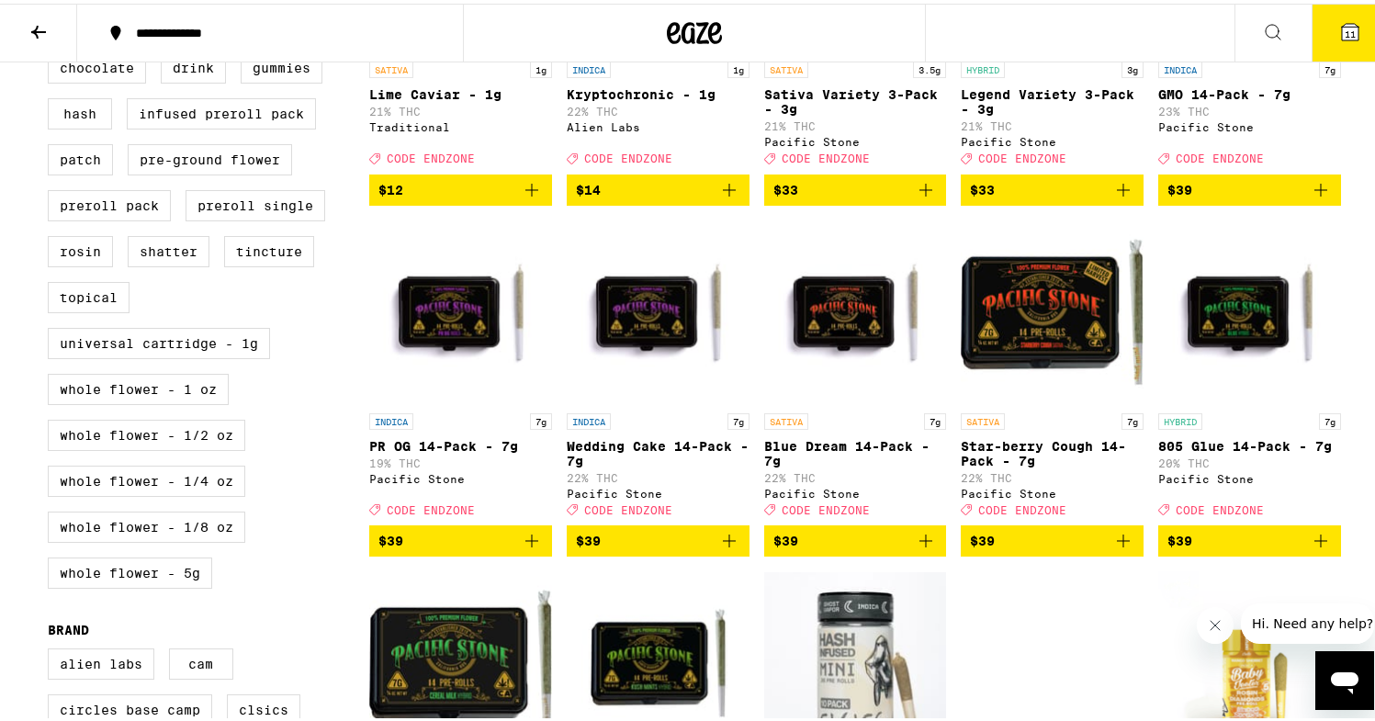
scroll to position [233, 0]
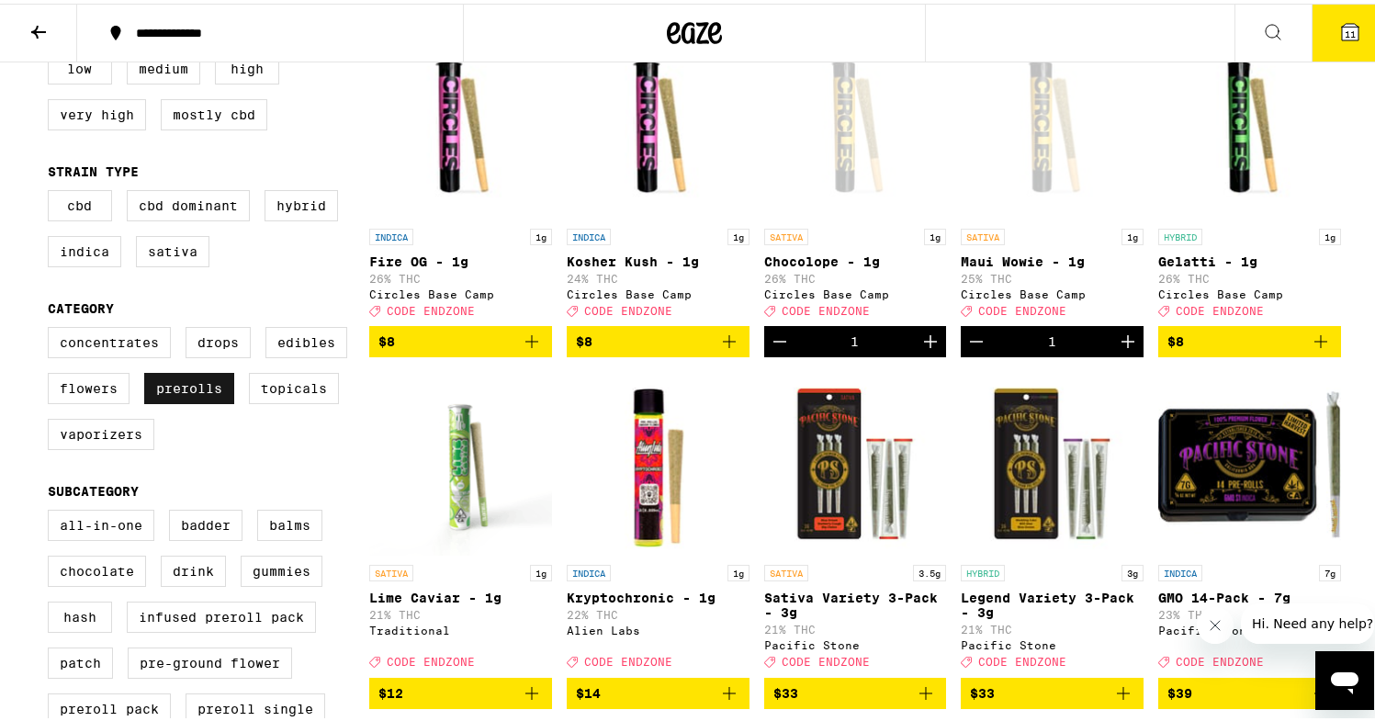
click at [167, 399] on label "Prerolls" at bounding box center [189, 384] width 90 height 31
click at [52, 327] on input "Prerolls" at bounding box center [51, 326] width 1 height 1
checkbox input "false"
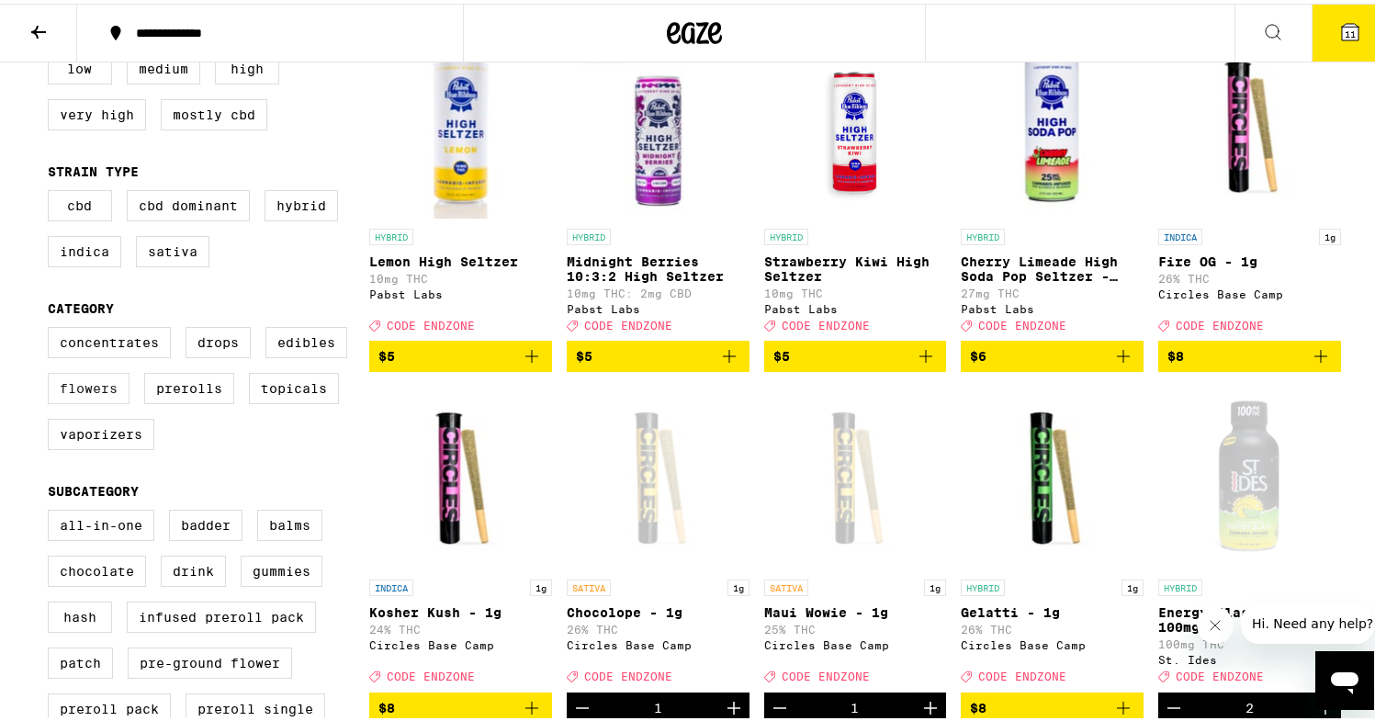
click at [66, 400] on label "Flowers" at bounding box center [89, 384] width 82 height 31
click at [52, 327] on input "Flowers" at bounding box center [51, 326] width 1 height 1
checkbox input "true"
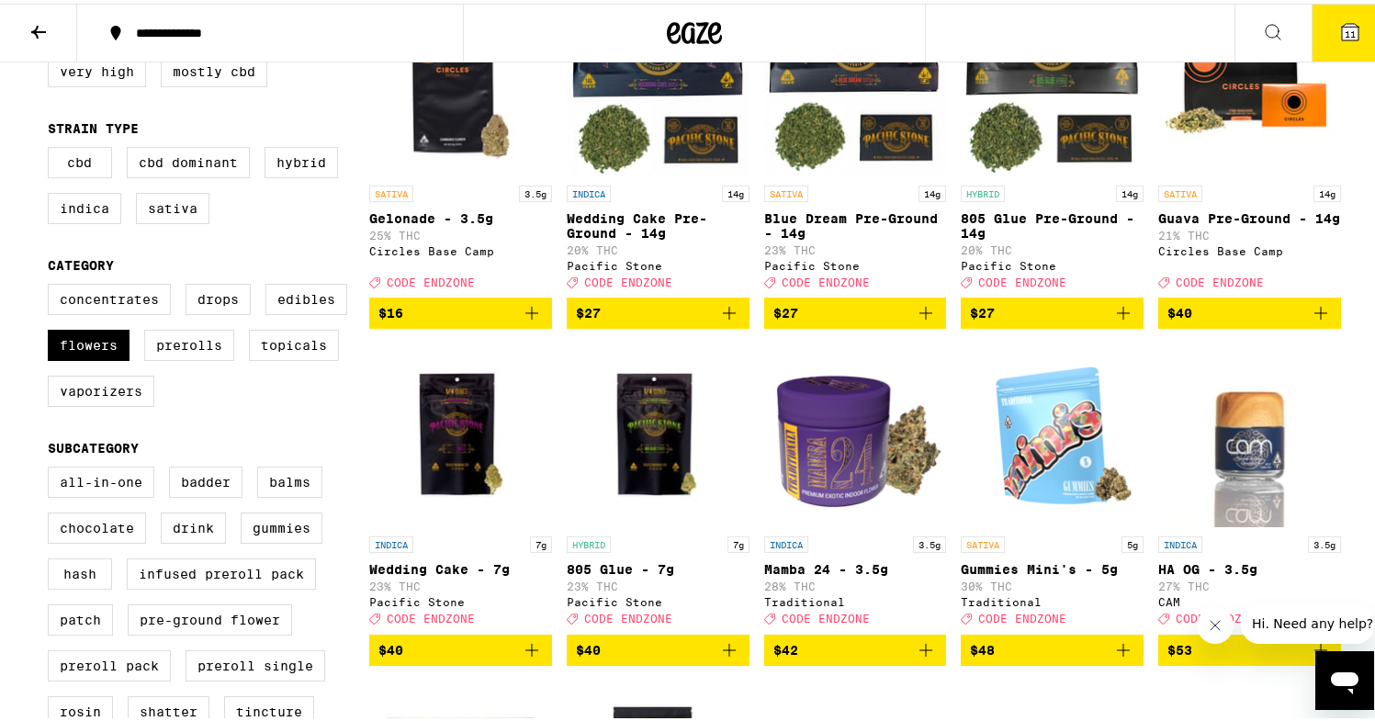
scroll to position [49, 0]
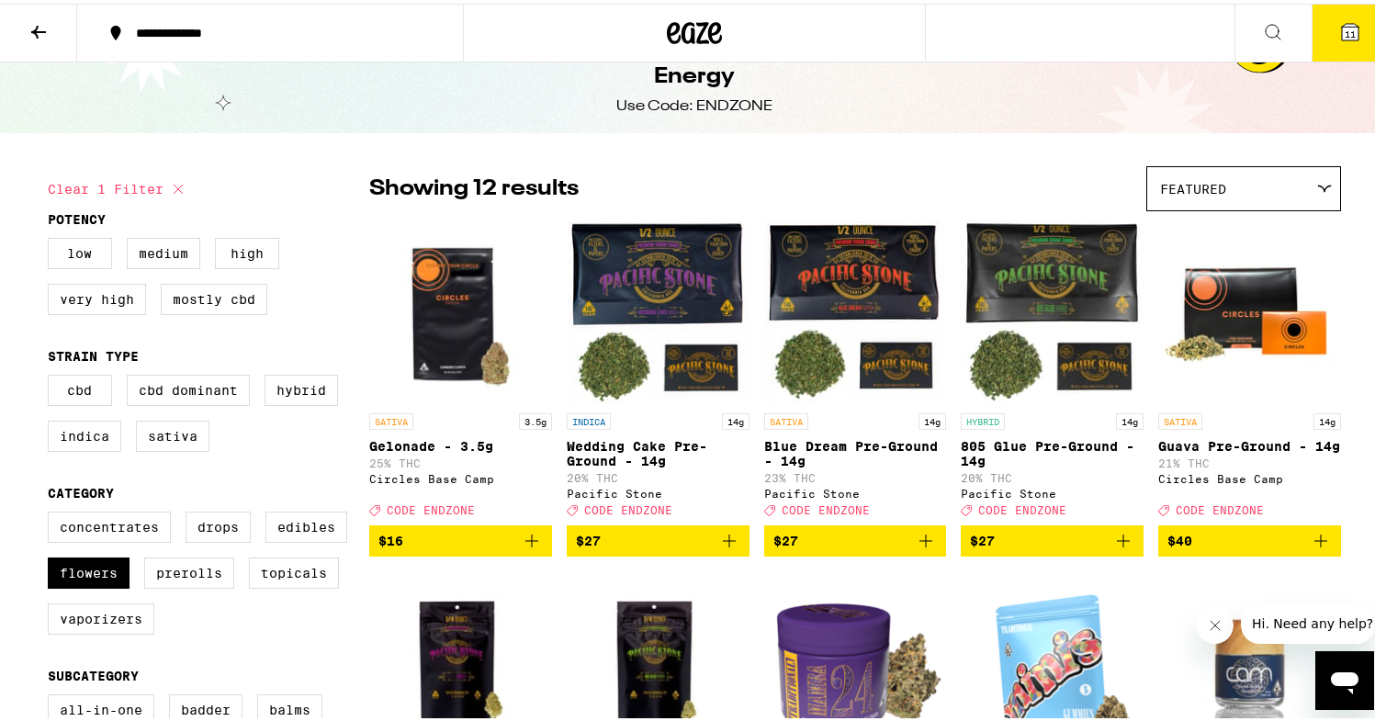
click at [525, 548] on icon "Add to bag" at bounding box center [532, 537] width 22 height 22
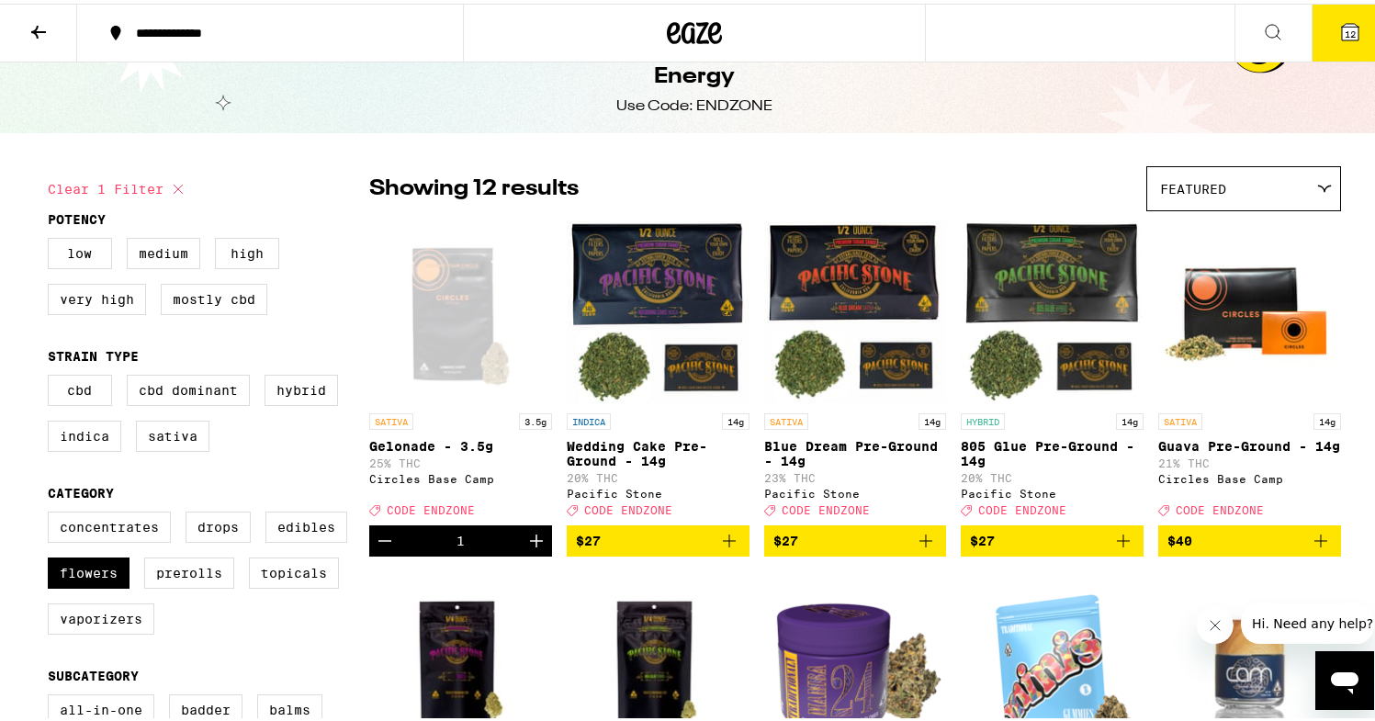
click at [525, 548] on icon "Increment" at bounding box center [536, 537] width 22 height 22
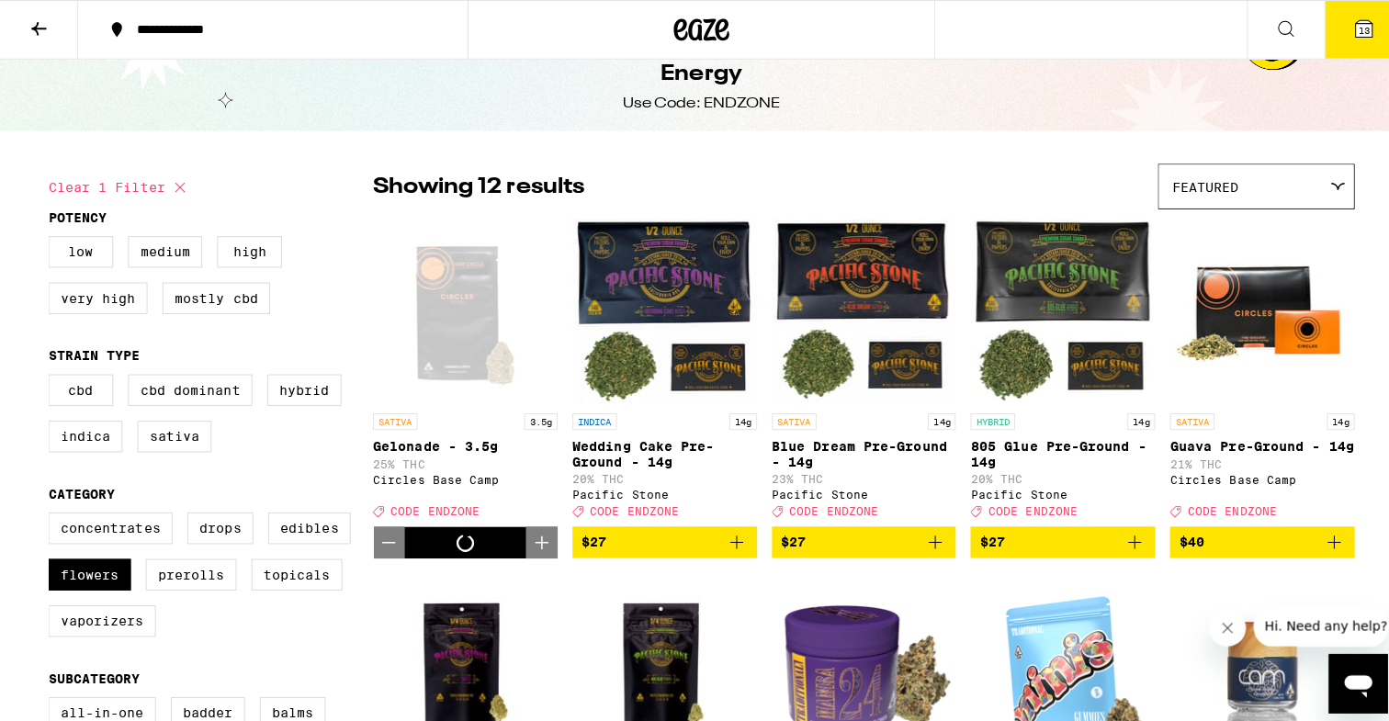
scroll to position [0, 0]
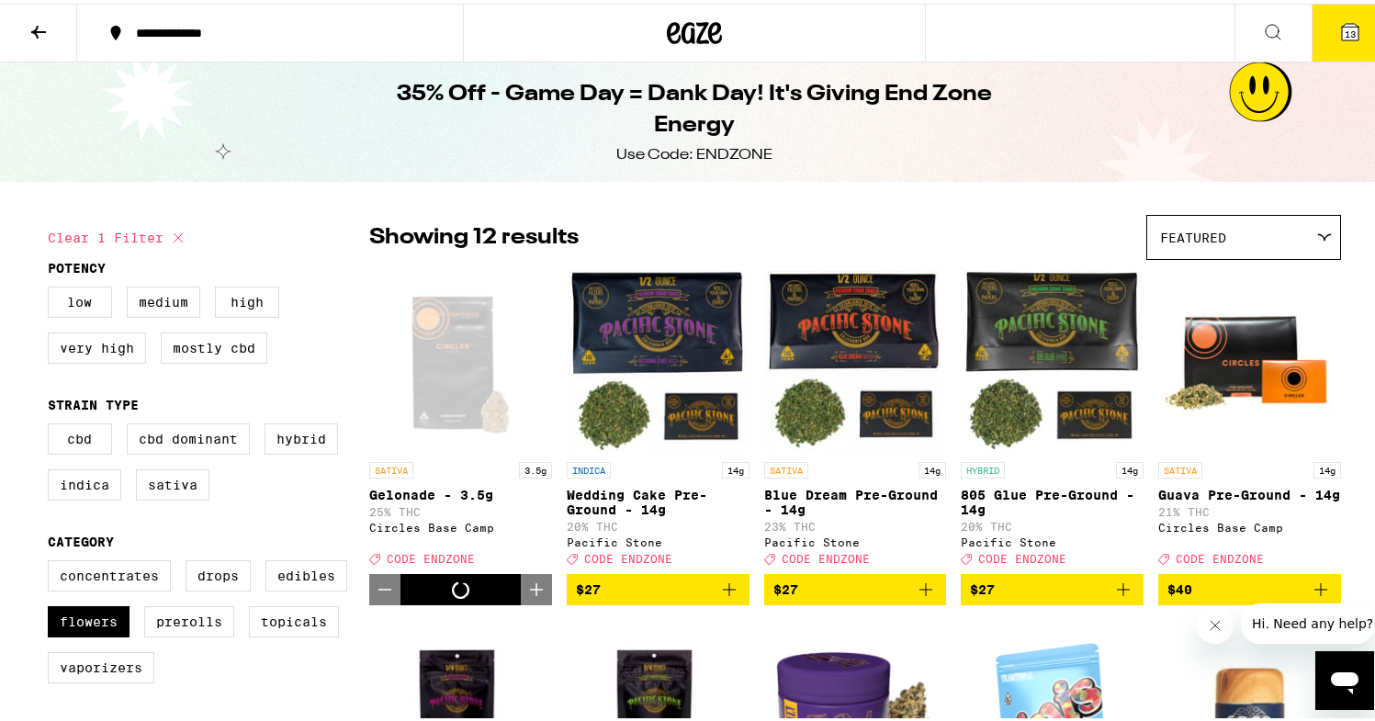
click at [1339, 18] on icon at bounding box center [1350, 28] width 22 height 22
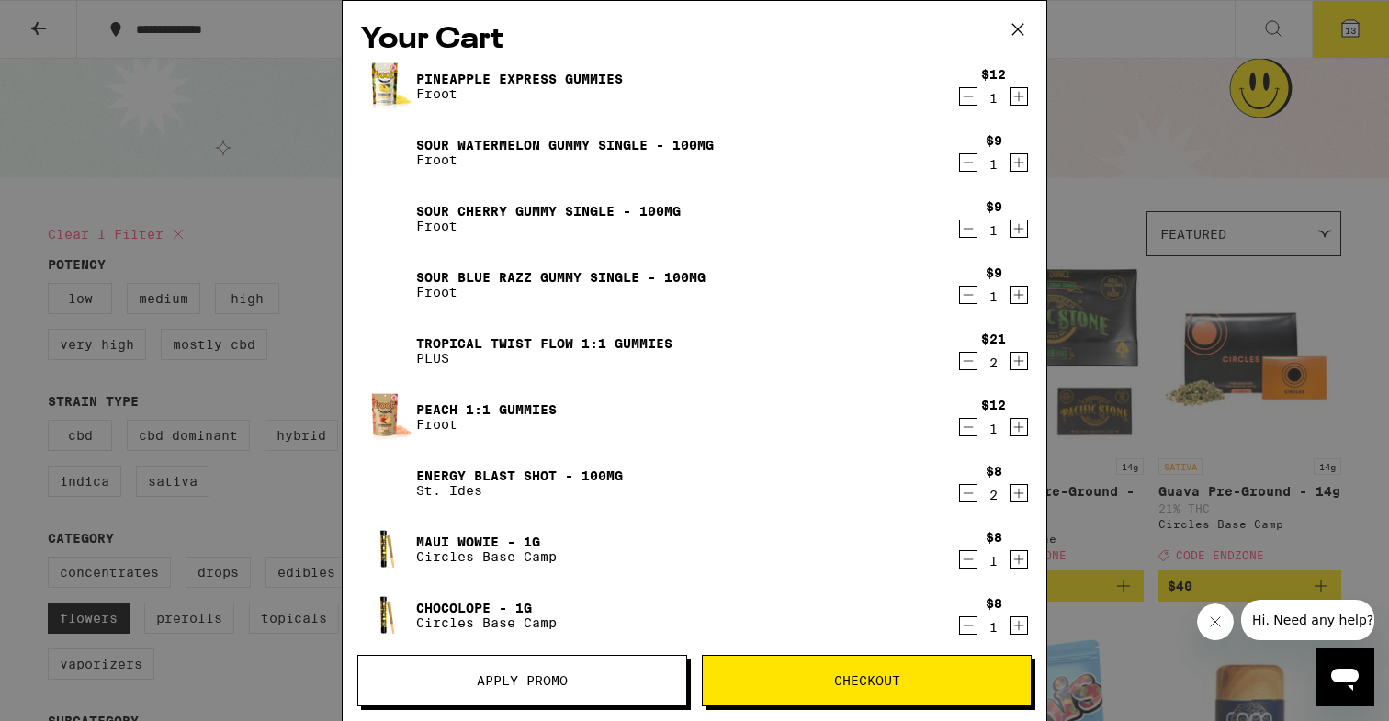
click at [960, 160] on icon "Decrement" at bounding box center [968, 163] width 17 height 22
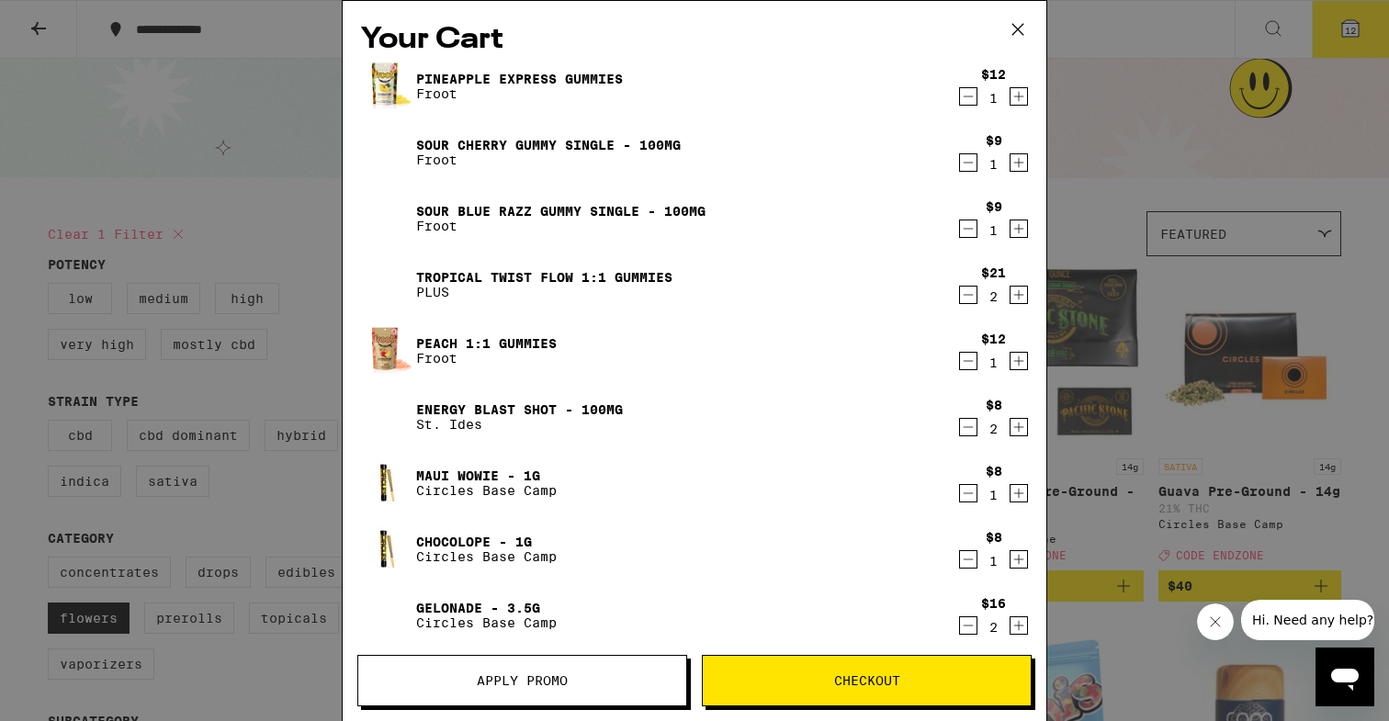
click at [960, 160] on icon "Decrement" at bounding box center [968, 163] width 17 height 22
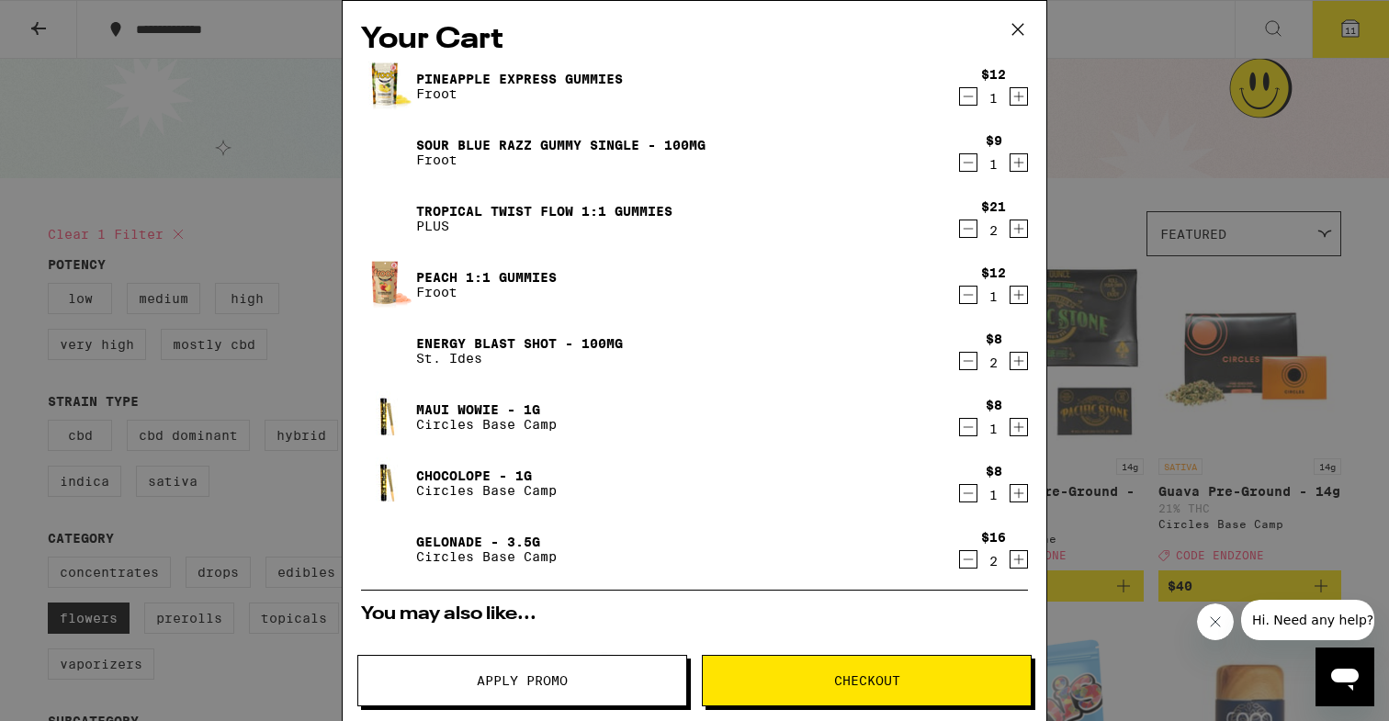
click at [960, 160] on icon "Decrement" at bounding box center [968, 163] width 17 height 22
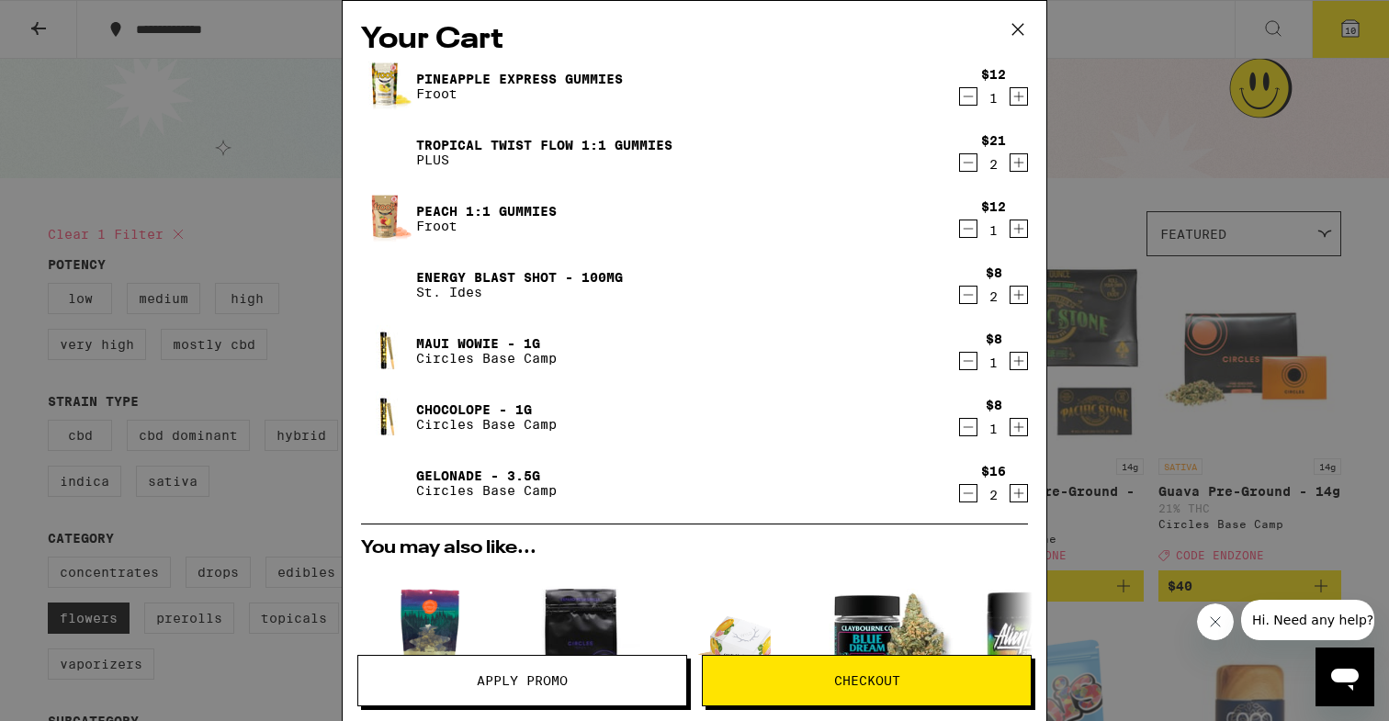
scroll to position [439, 0]
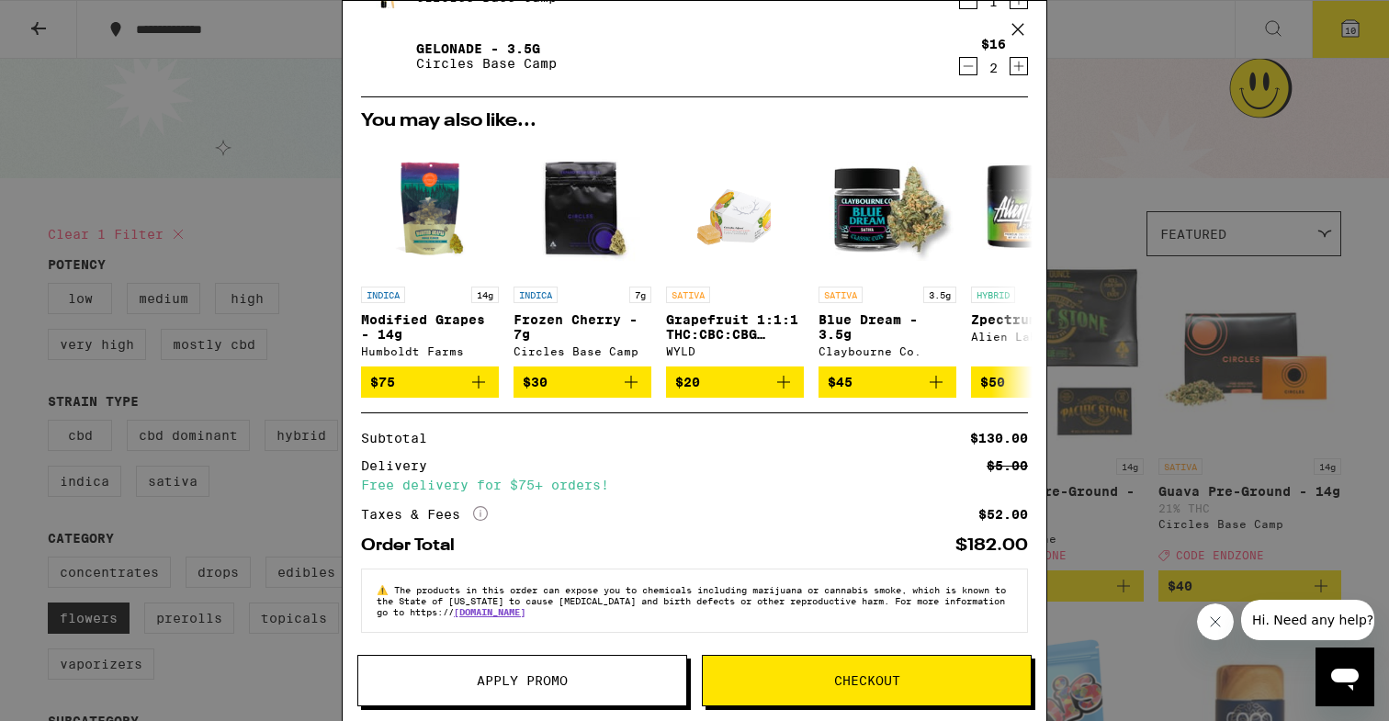
click at [556, 683] on span "Apply Promo" at bounding box center [522, 680] width 91 height 13
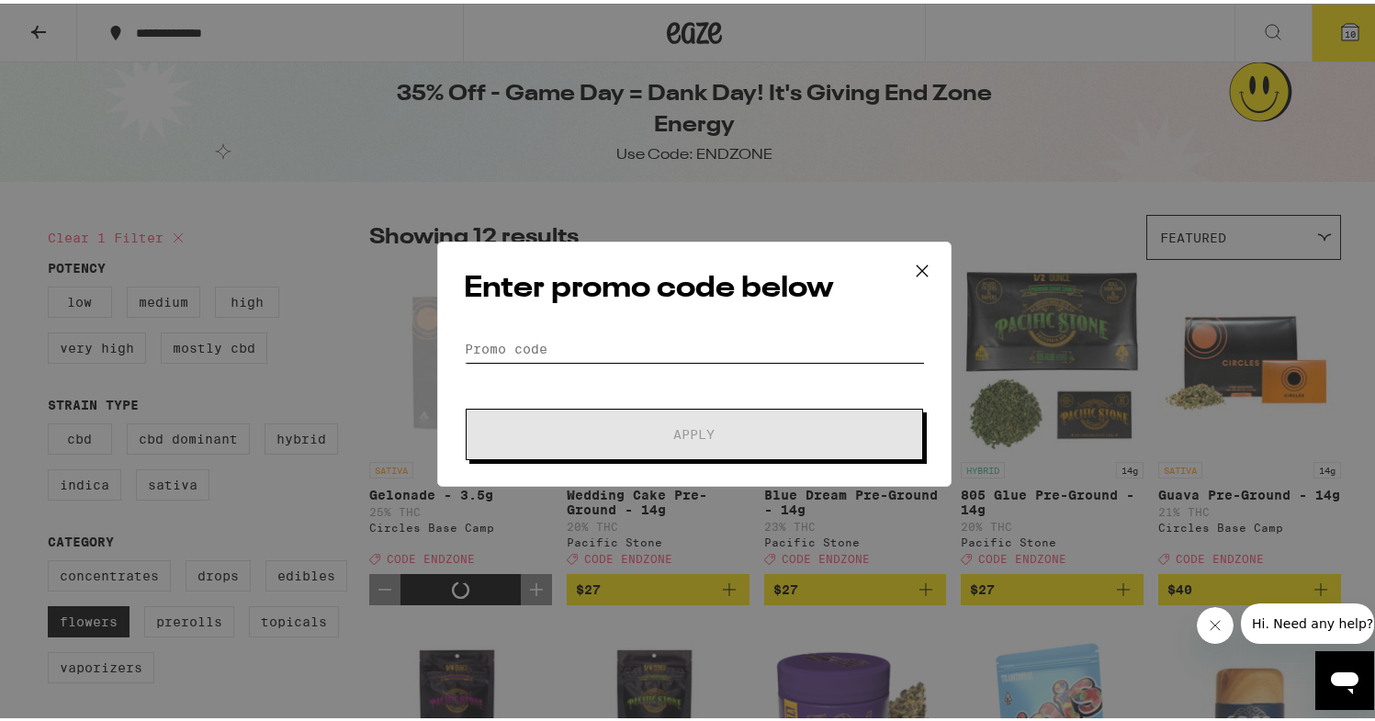
click at [672, 341] on input "Promo Code" at bounding box center [694, 346] width 461 height 28
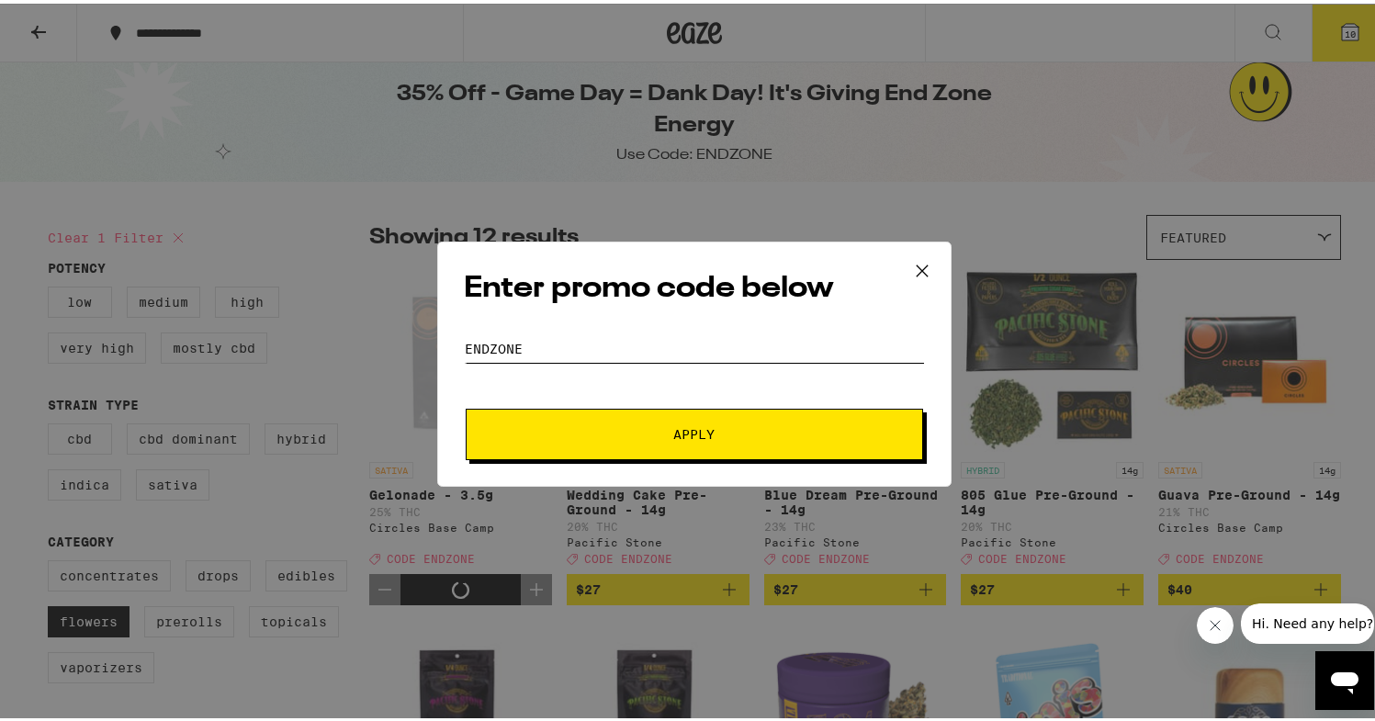
type input "endzone"
click at [687, 431] on button "Apply" at bounding box center [694, 430] width 457 height 51
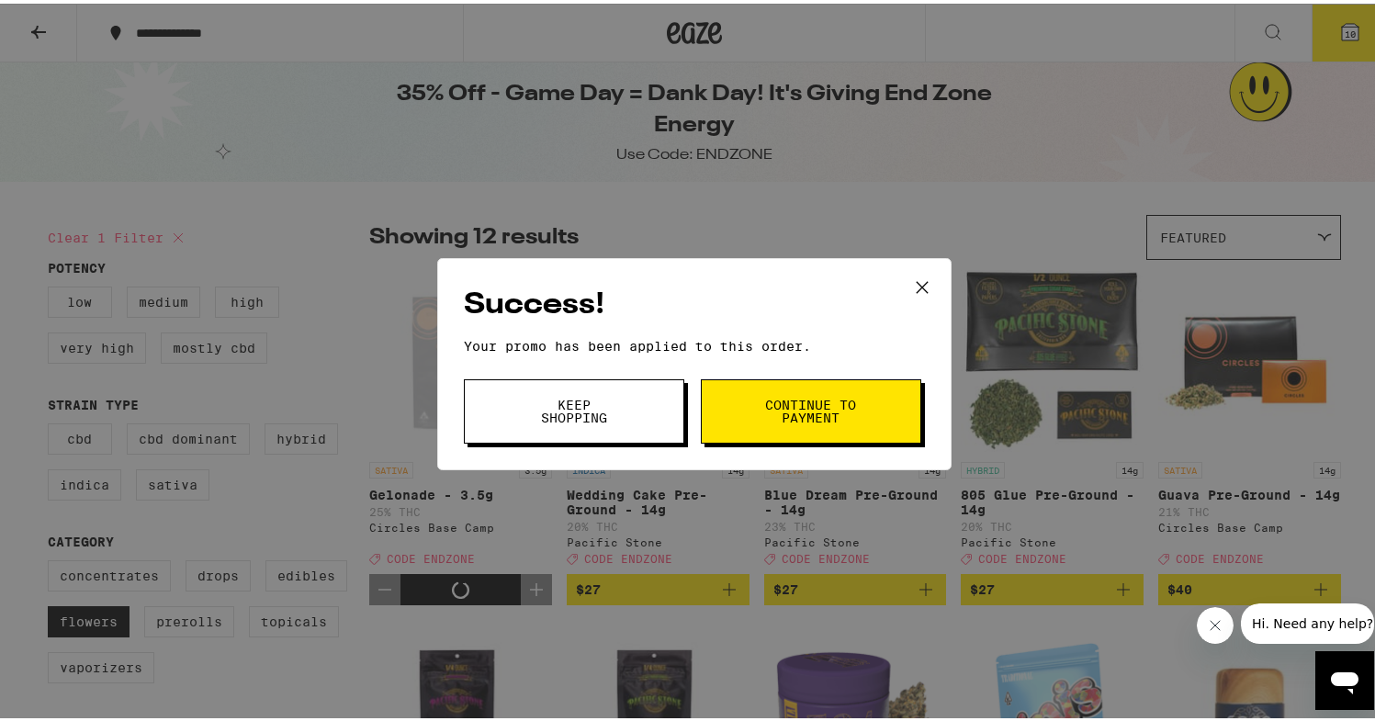
click at [601, 424] on button "Keep Shopping" at bounding box center [574, 408] width 220 height 64
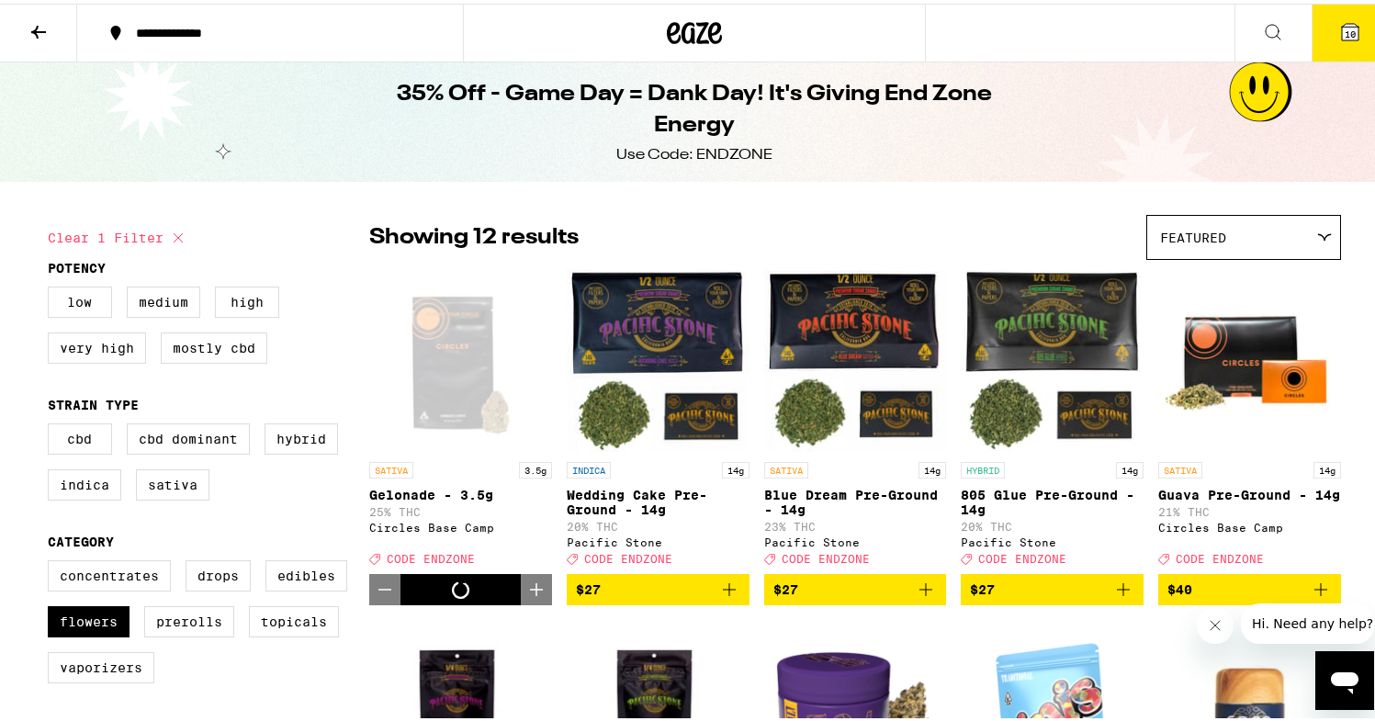
click at [142, 242] on button "Clear 1 filter" at bounding box center [118, 234] width 141 height 46
checkbox input "false"
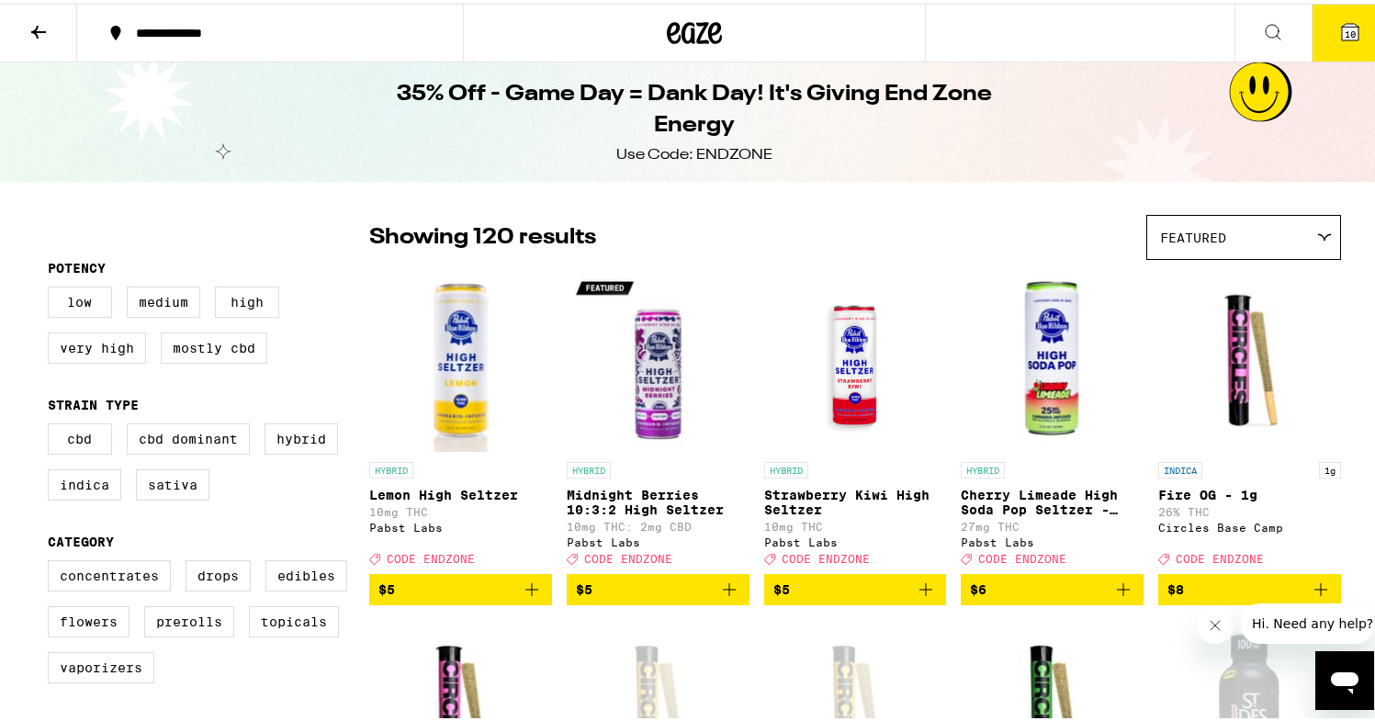
click at [1342, 23] on icon at bounding box center [1350, 28] width 17 height 17
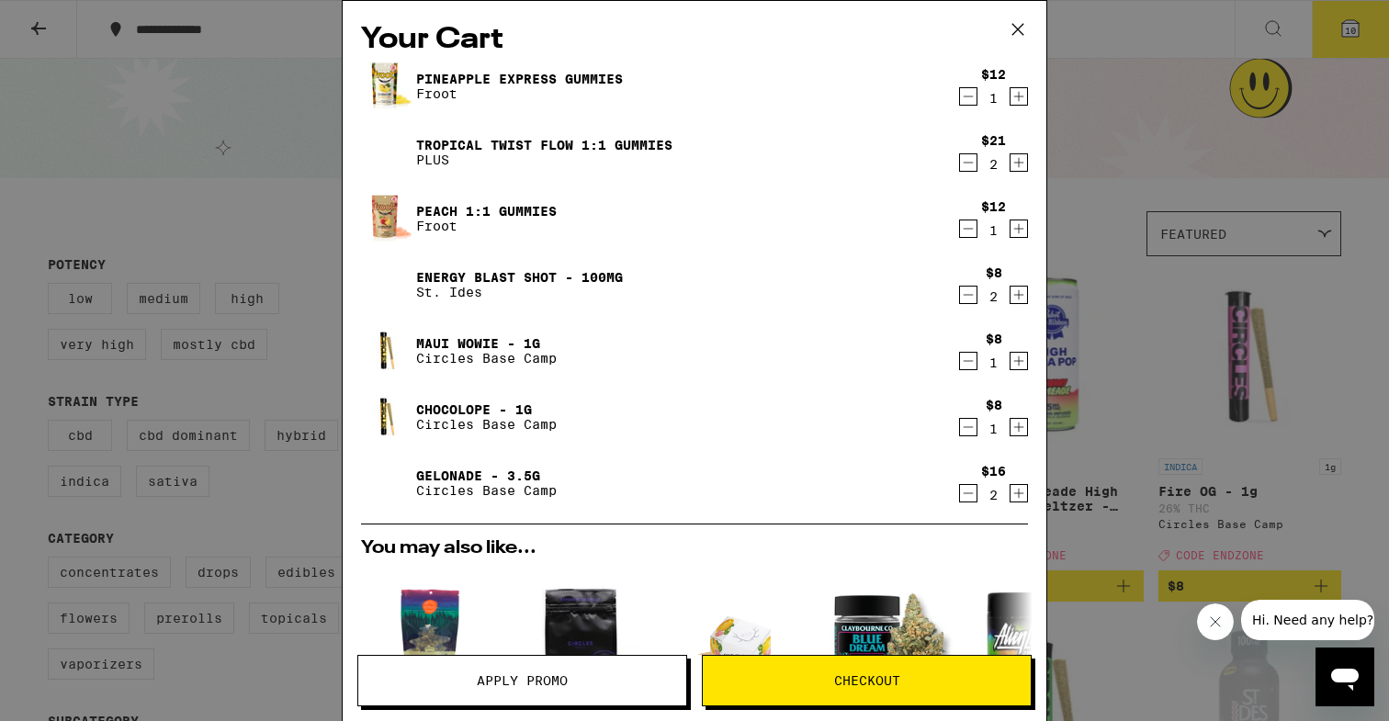
click at [960, 167] on icon "Decrement" at bounding box center [968, 163] width 17 height 22
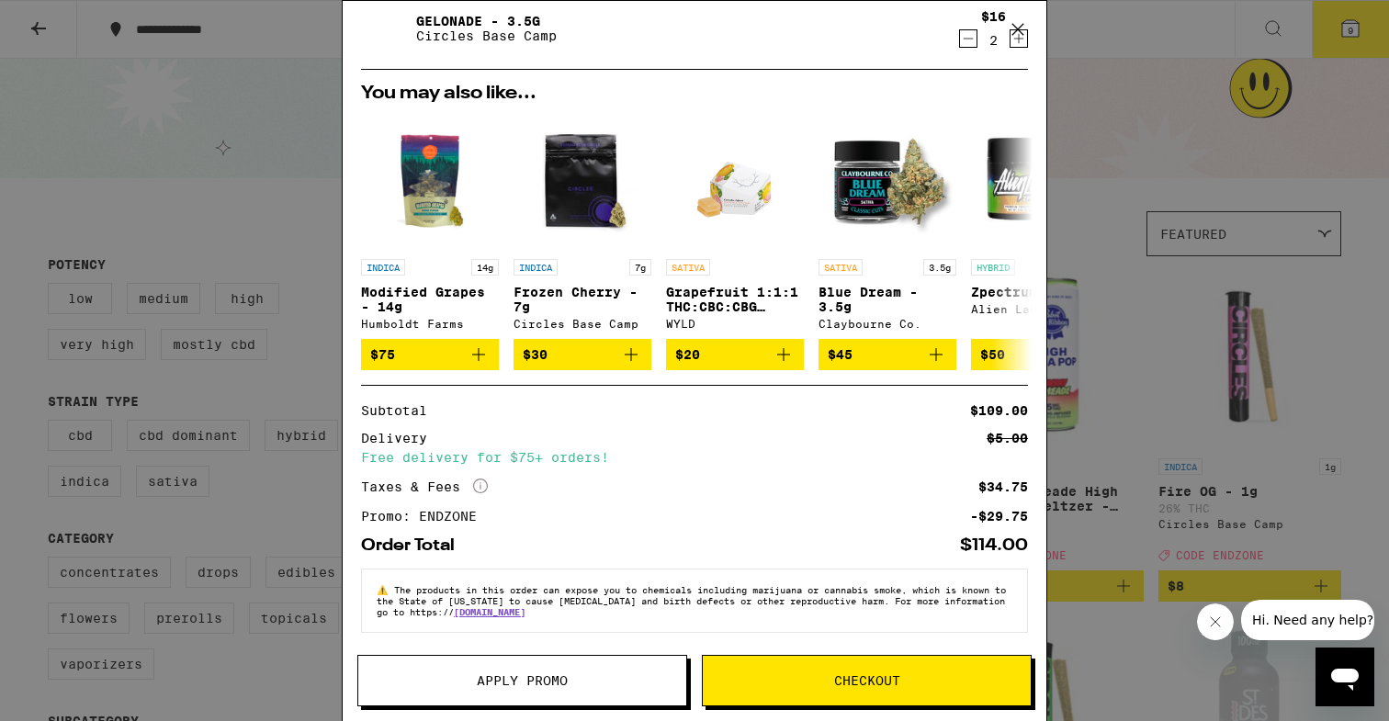
scroll to position [257, 0]
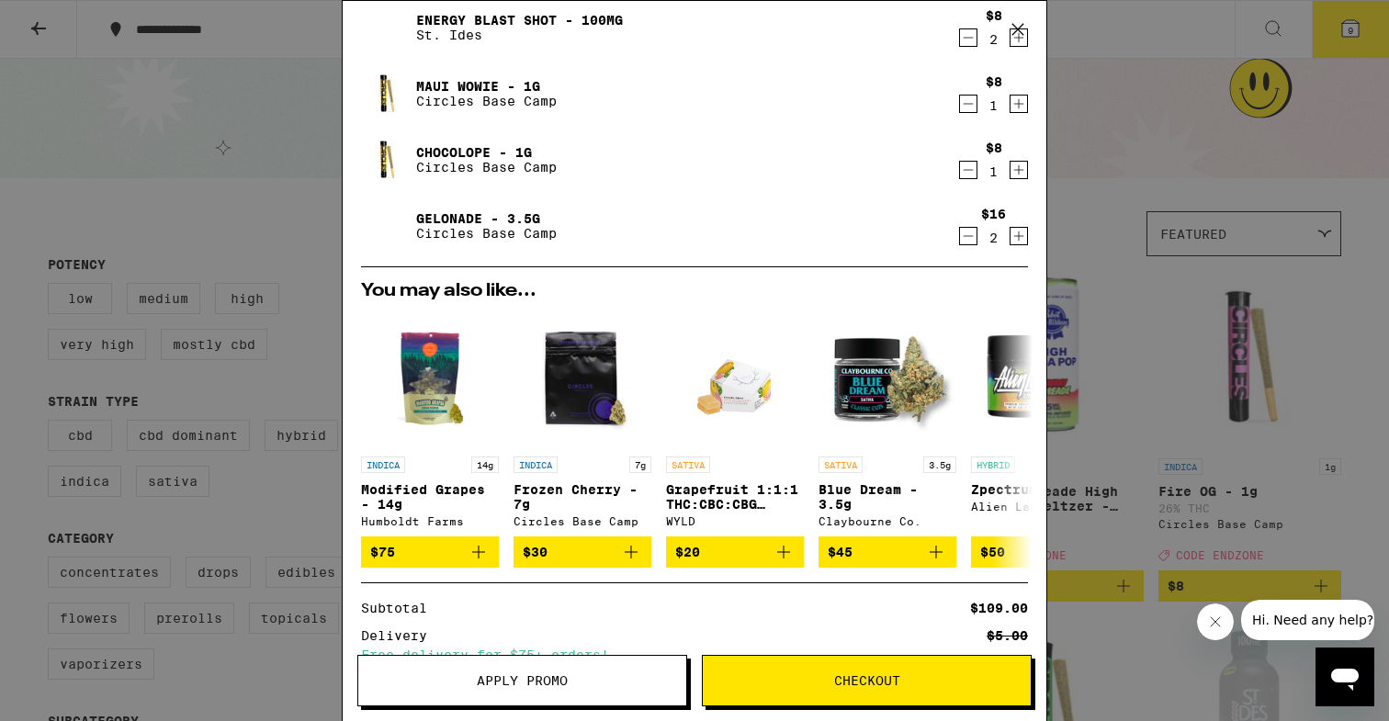
click at [960, 236] on icon "Decrement" at bounding box center [968, 236] width 17 height 22
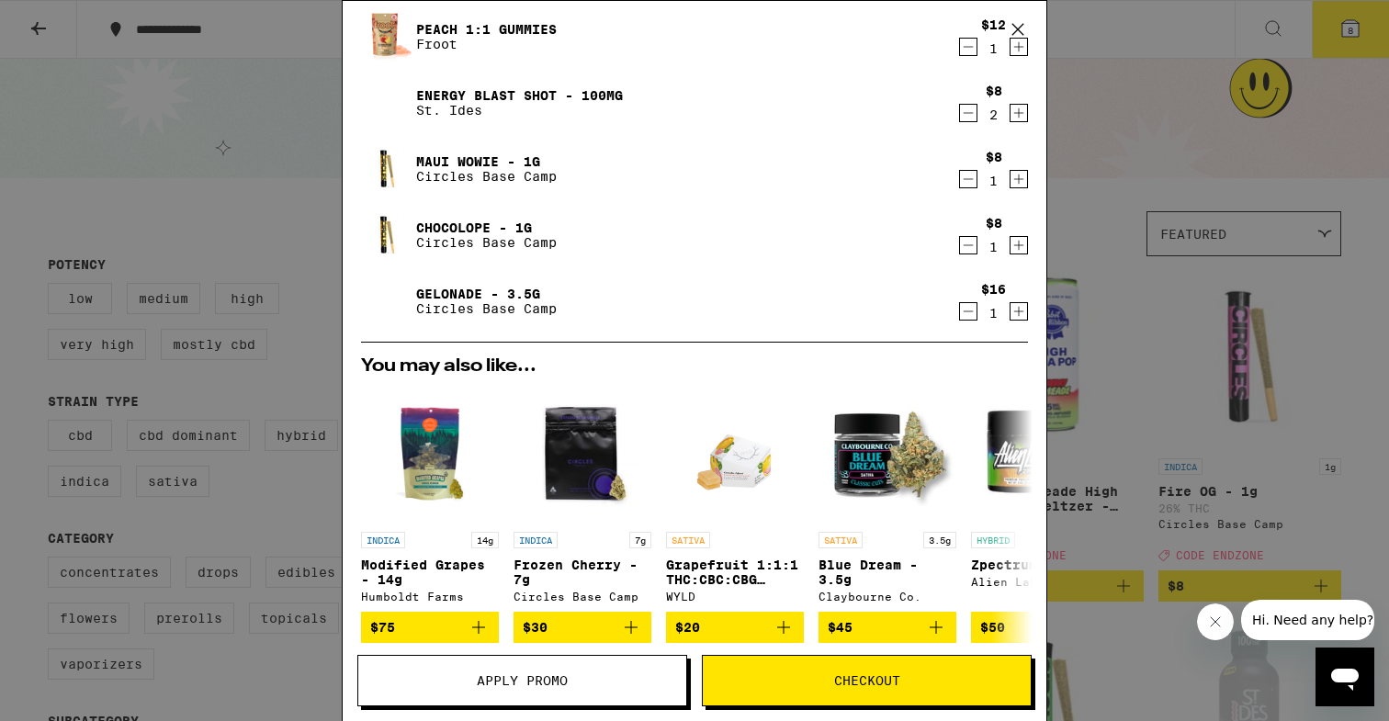
scroll to position [0, 0]
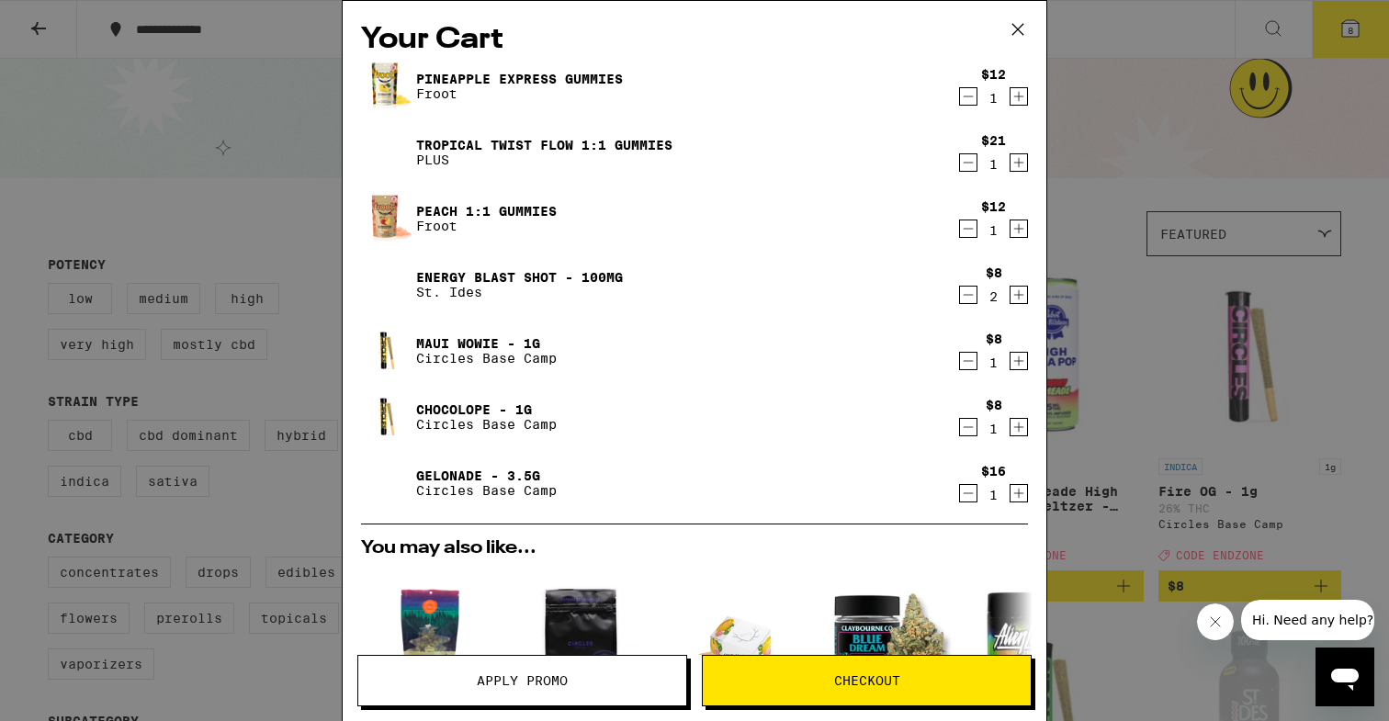
click at [964, 229] on icon "Decrement" at bounding box center [969, 229] width 10 height 0
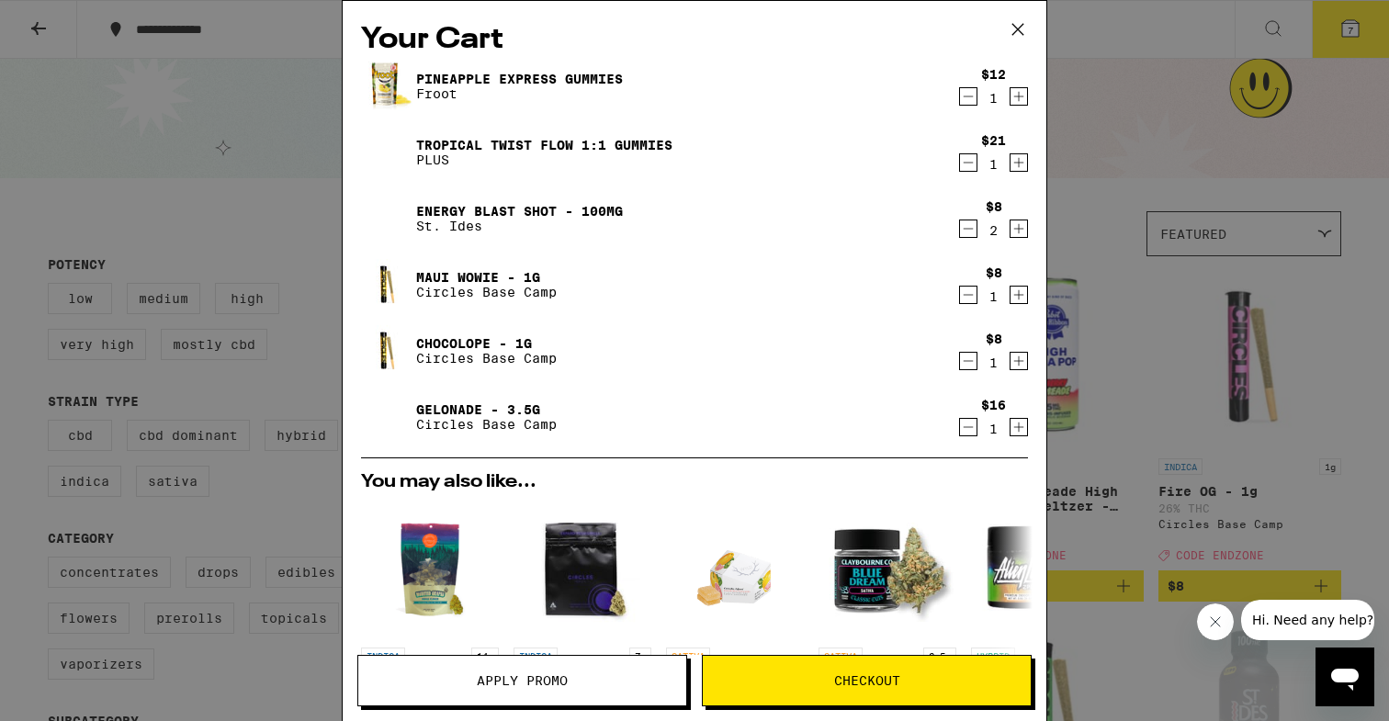
click at [1010, 432] on icon "Increment" at bounding box center [1018, 427] width 17 height 22
click at [960, 366] on icon "Decrement" at bounding box center [968, 361] width 17 height 22
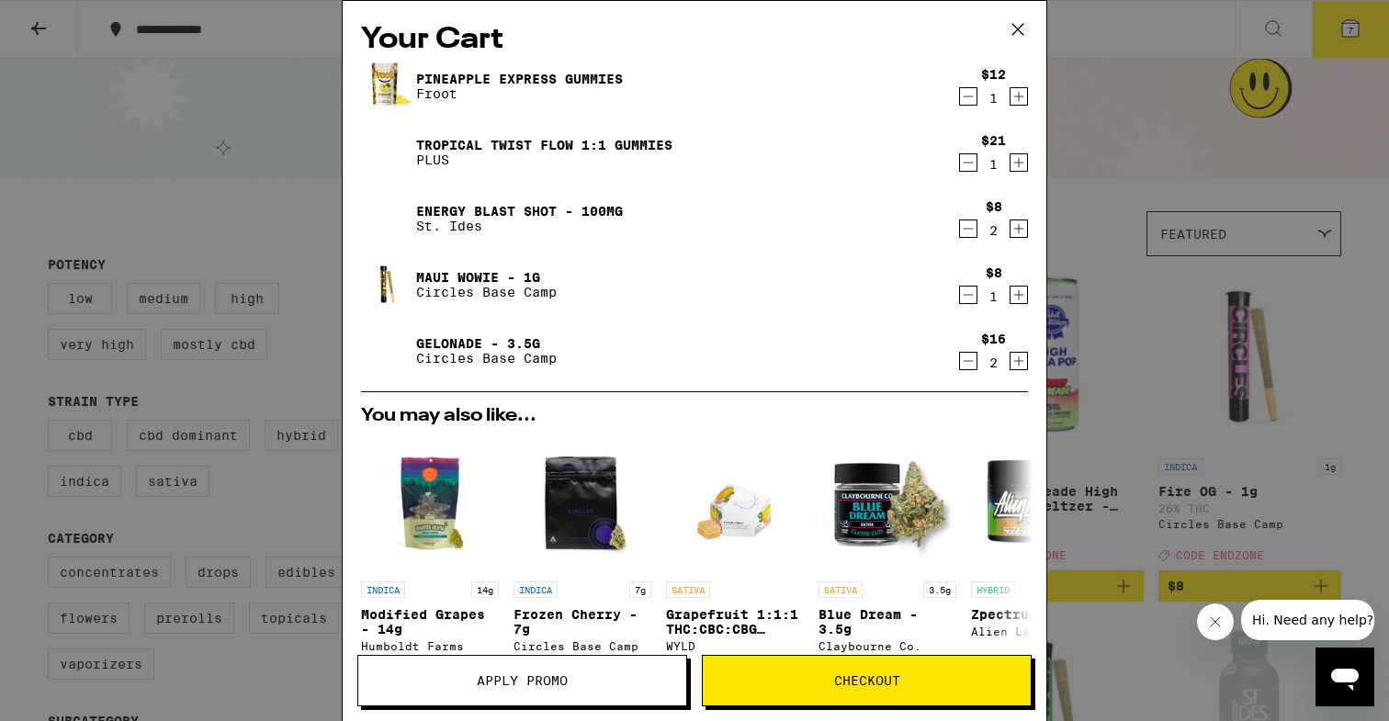
click at [885, 675] on span "Checkout" at bounding box center [867, 680] width 66 height 13
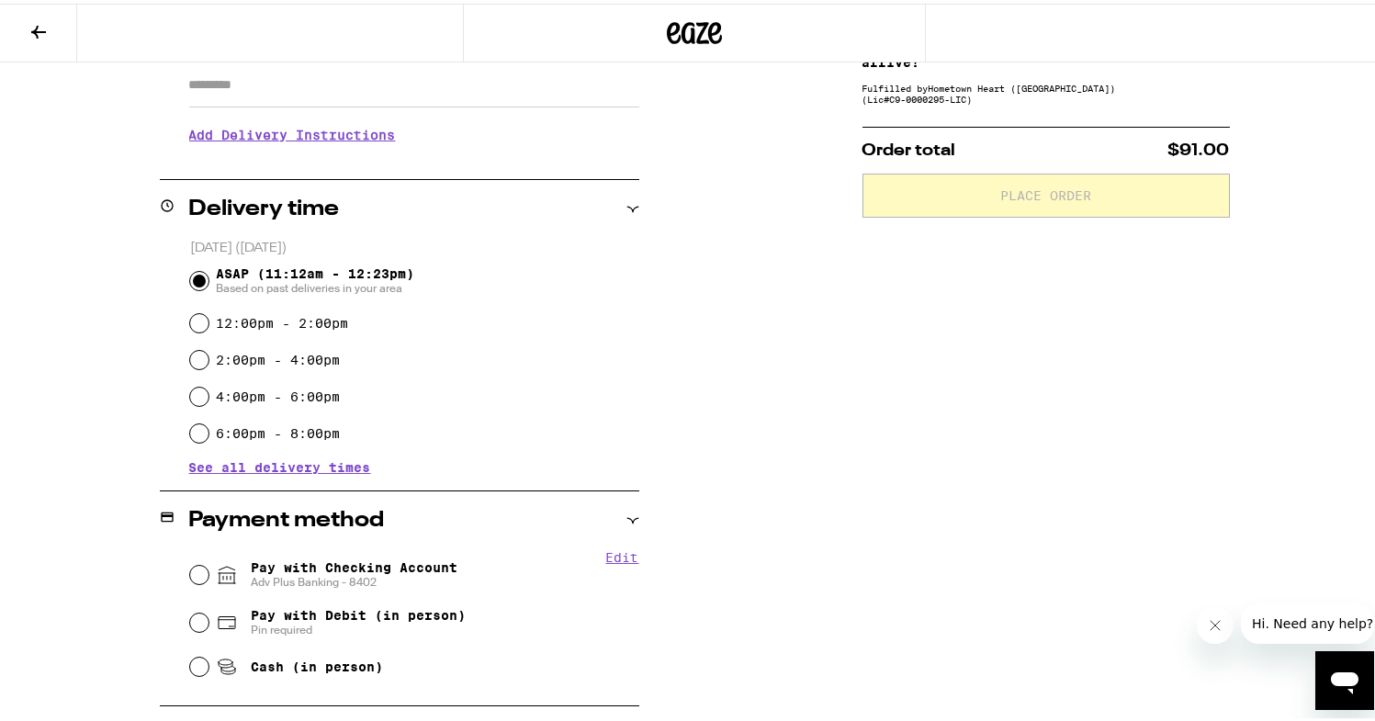
scroll to position [371, 0]
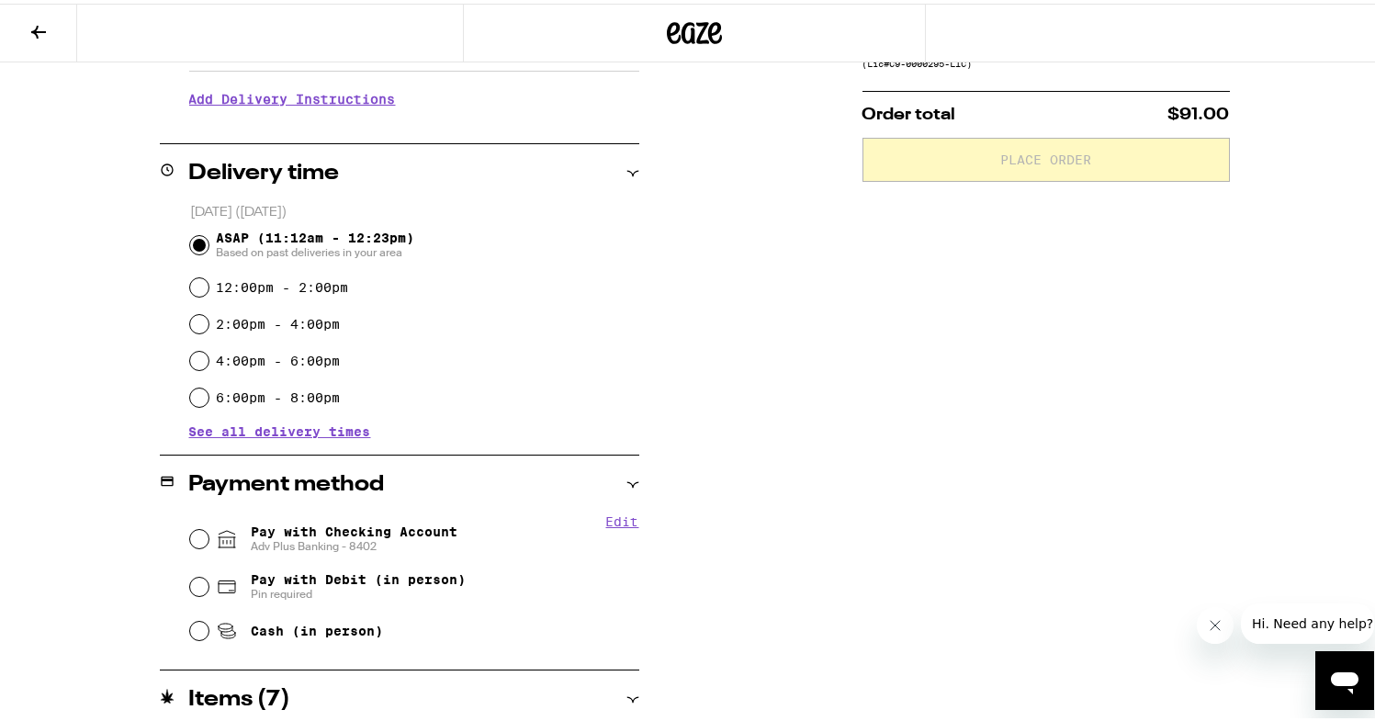
click at [401, 539] on span "Adv Plus Banking - 8402" at bounding box center [354, 543] width 207 height 15
click at [209, 539] on input "Pay with Checking Account Adv Plus Banking - 8402" at bounding box center [199, 535] width 18 height 18
radio input "true"
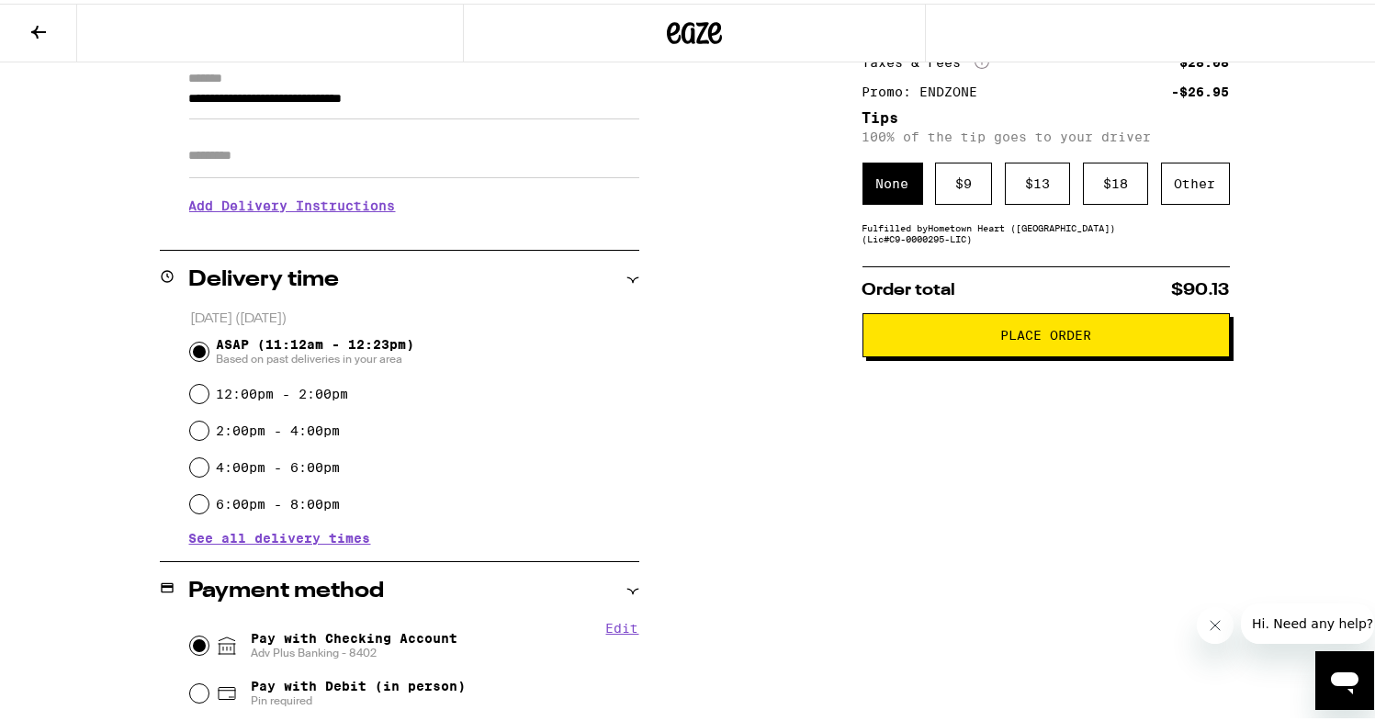
scroll to position [57, 0]
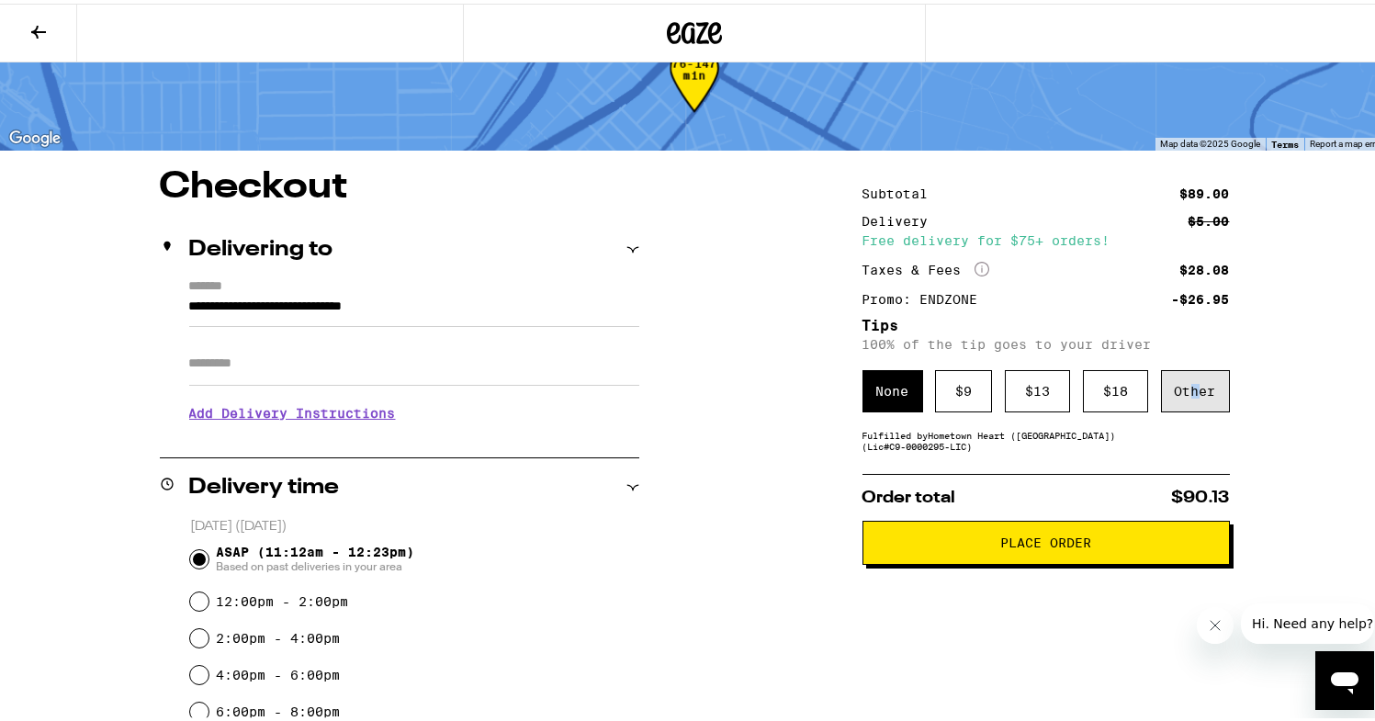
click at [1186, 390] on div "Other" at bounding box center [1195, 387] width 69 height 42
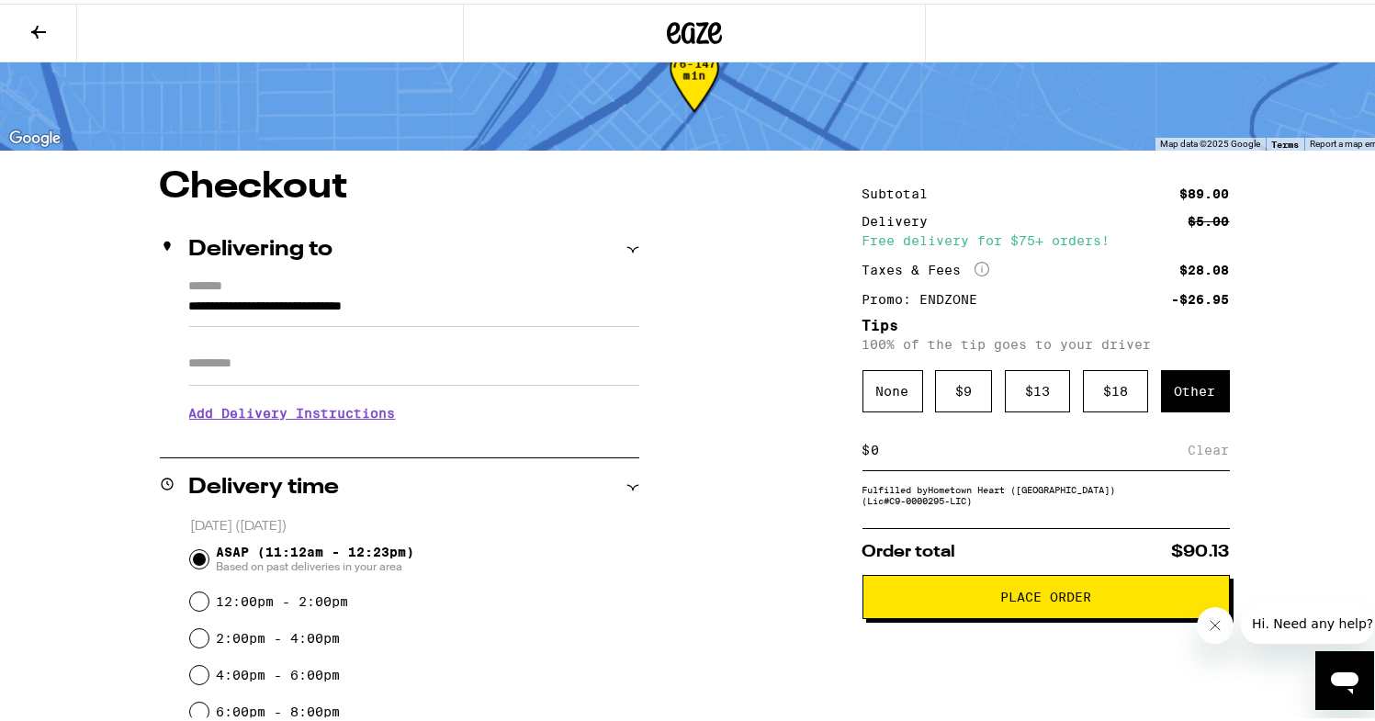
click at [963, 439] on div "$ Clear" at bounding box center [1046, 446] width 367 height 41
click at [1174, 404] on div "Other" at bounding box center [1195, 387] width 69 height 42
click at [1006, 444] on input at bounding box center [1030, 446] width 318 height 17
drag, startPoint x: 974, startPoint y: 455, endPoint x: 627, endPoint y: 464, distance: 346.4
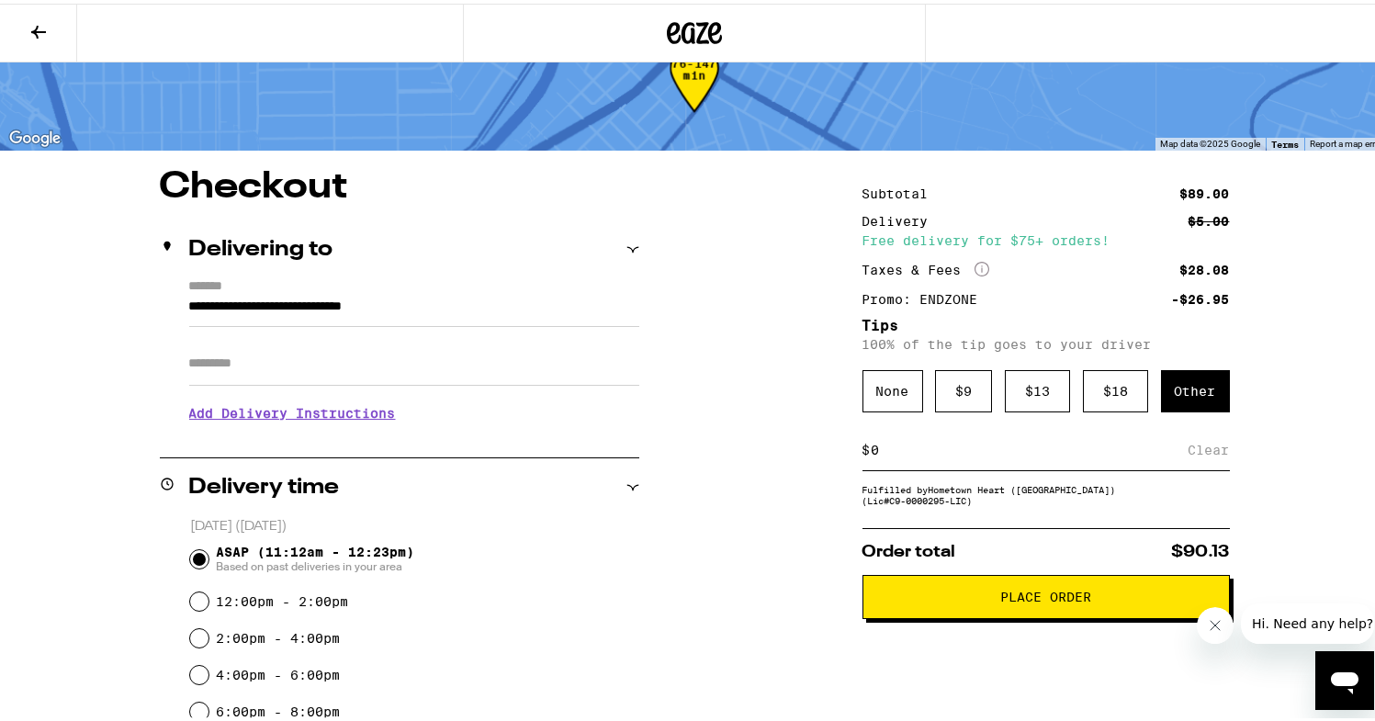
type input "10"
click at [1206, 461] on div "Save" at bounding box center [1213, 446] width 33 height 40
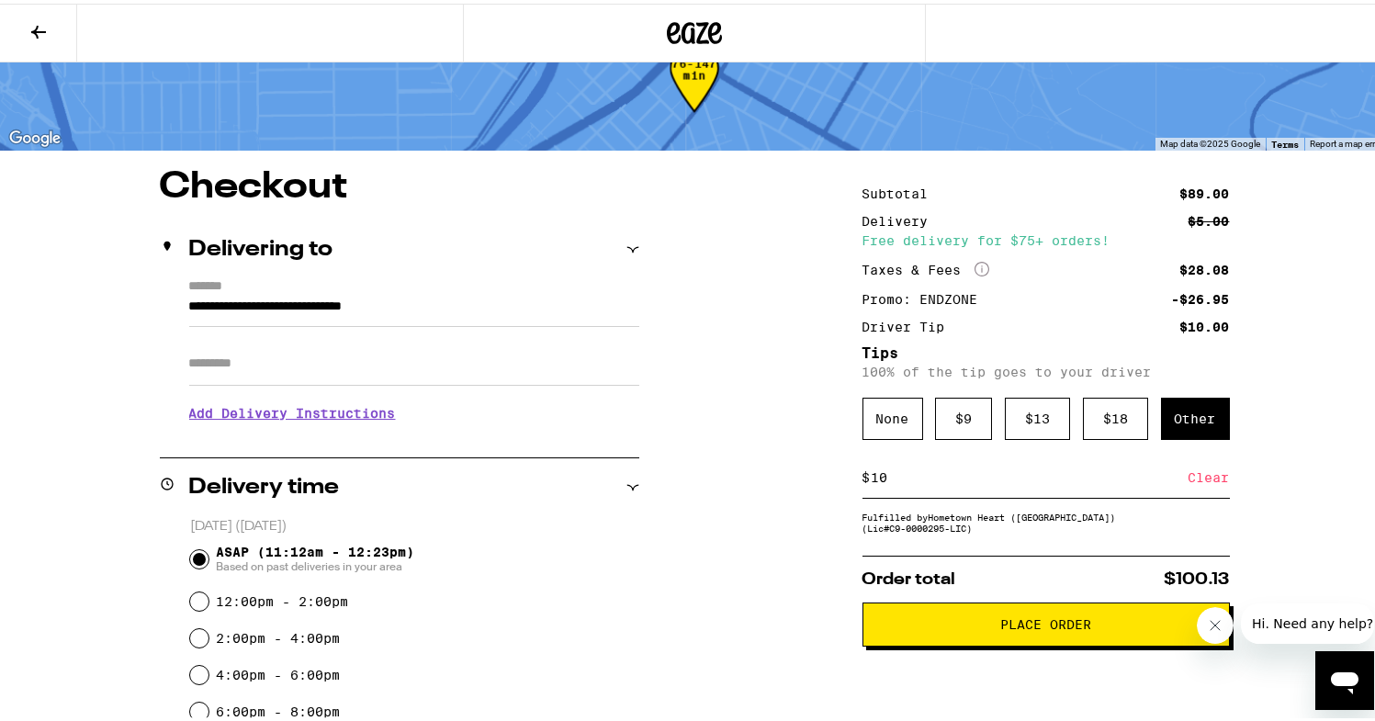
click at [1210, 477] on div "Clear" at bounding box center [1209, 474] width 41 height 40
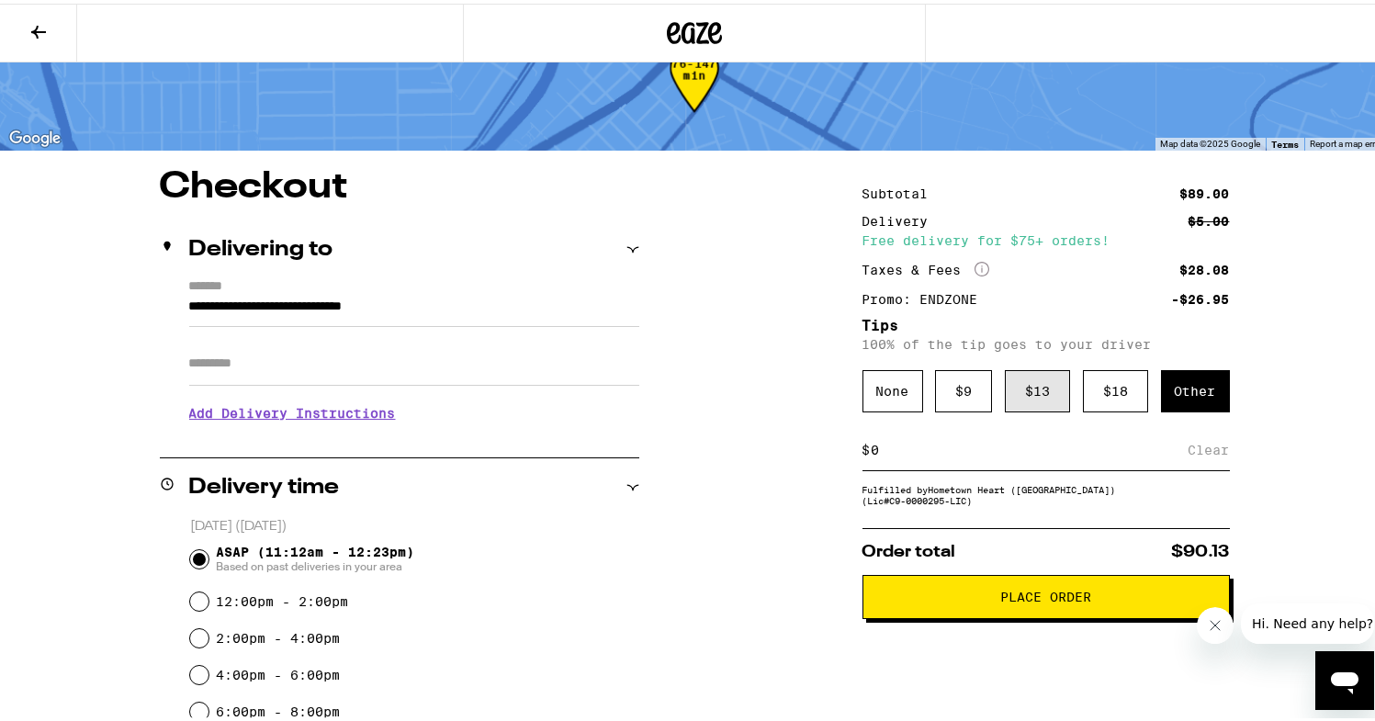
click at [1035, 378] on div "$ 13" at bounding box center [1037, 387] width 65 height 42
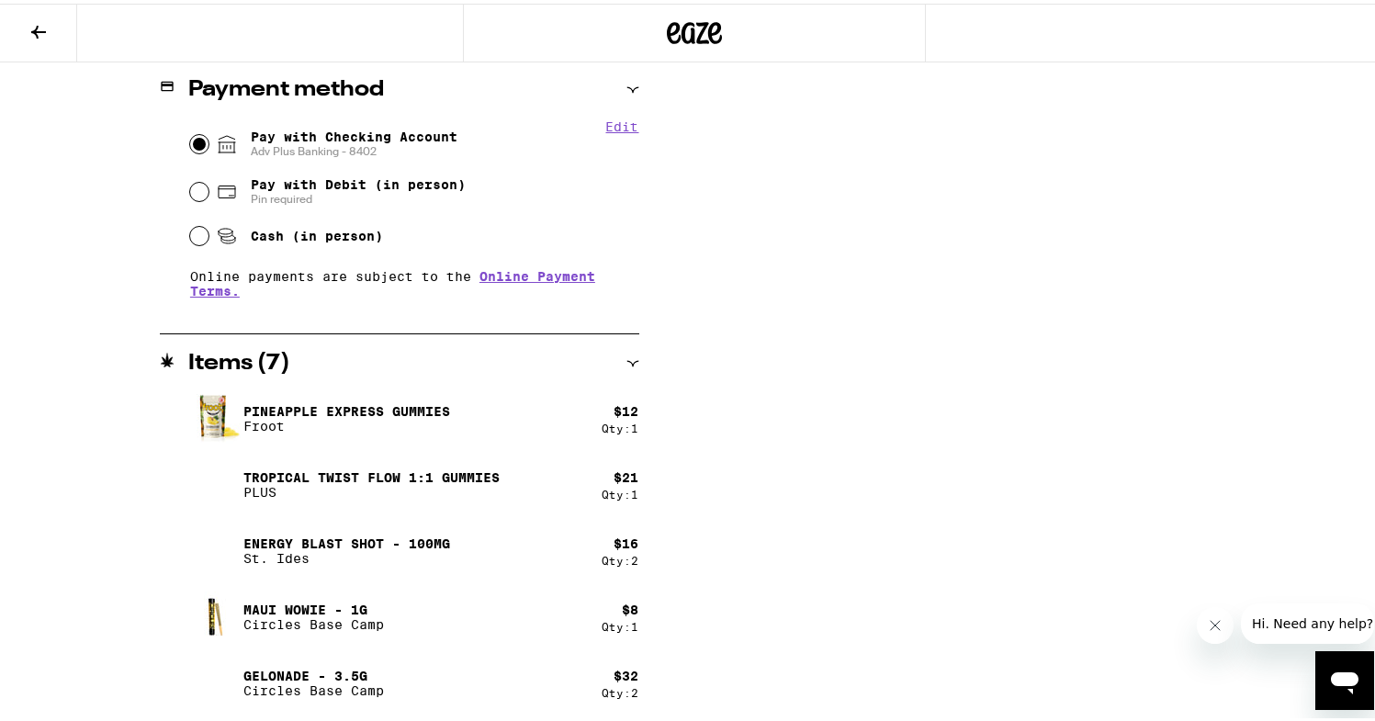
scroll to position [0, 0]
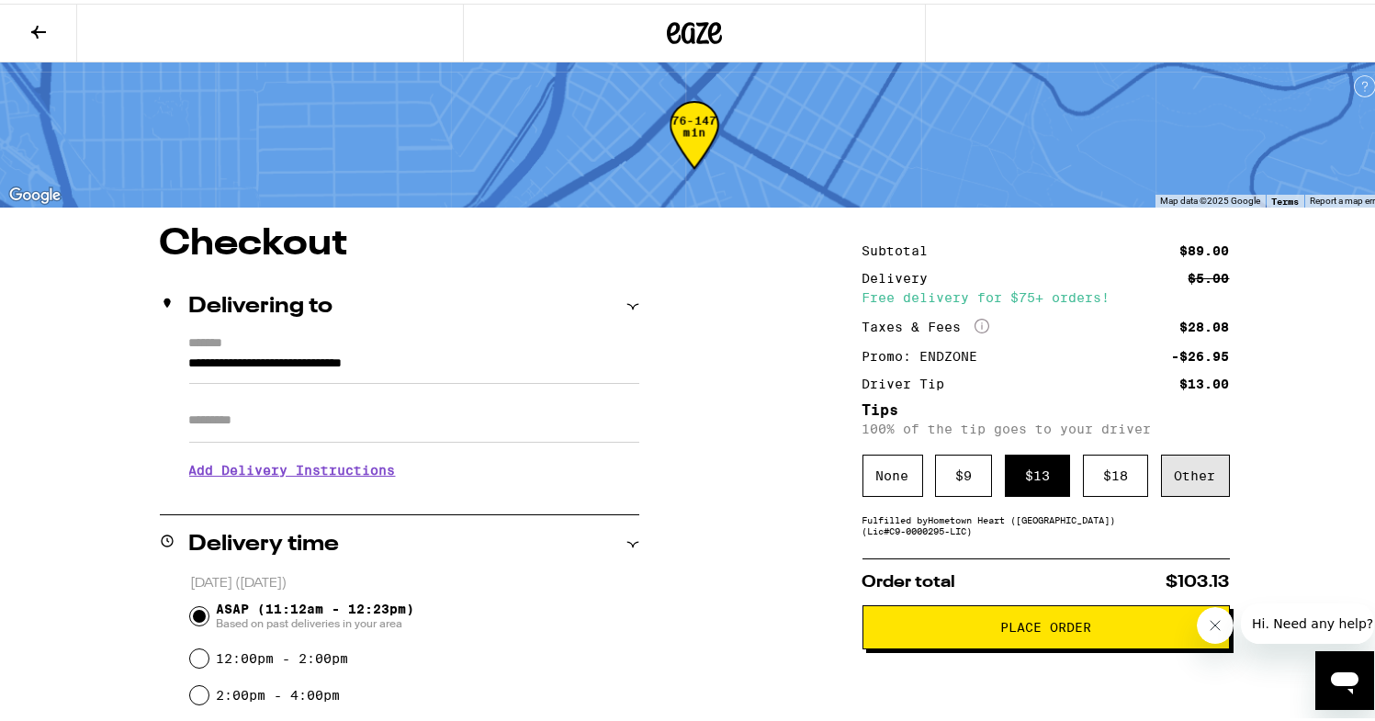
click at [1192, 474] on div "Other" at bounding box center [1195, 472] width 69 height 42
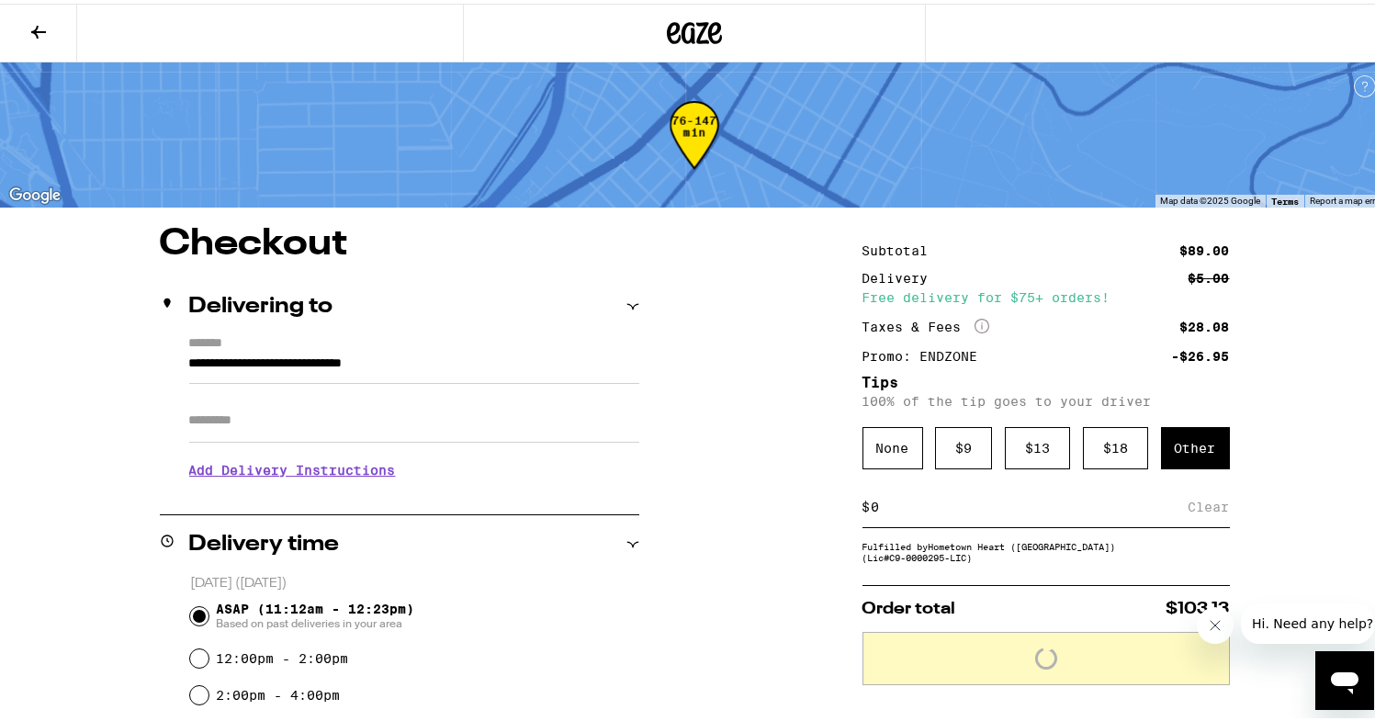
click at [942, 512] on input at bounding box center [1030, 503] width 318 height 17
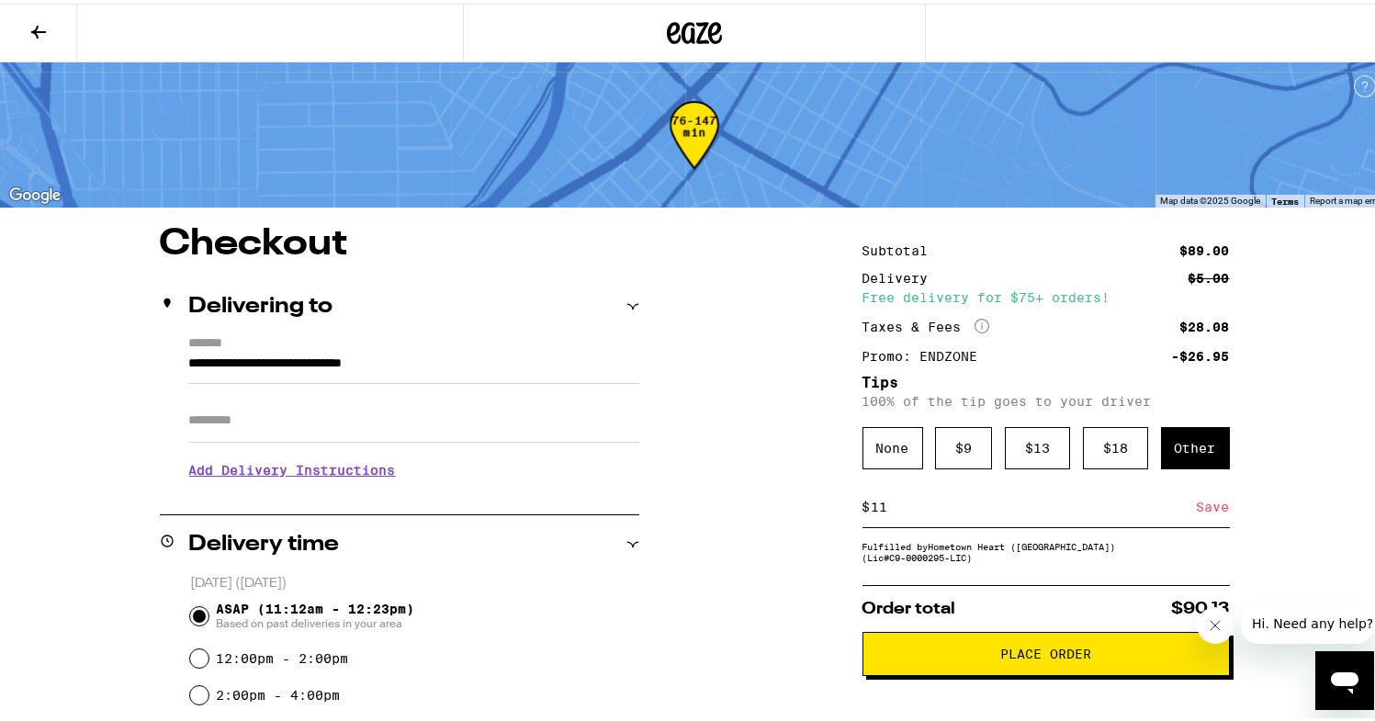
type input "11"
click at [1214, 509] on div "Save" at bounding box center [1213, 503] width 33 height 40
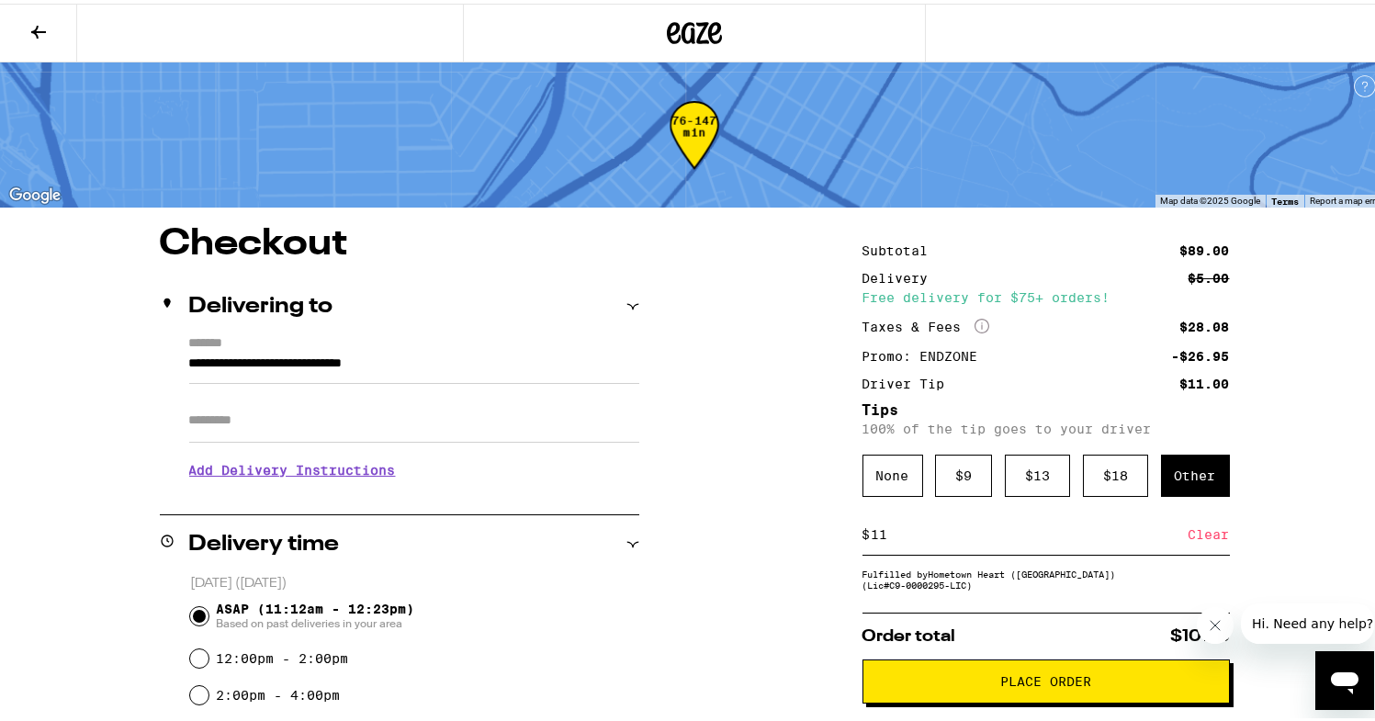
scroll to position [40, 0]
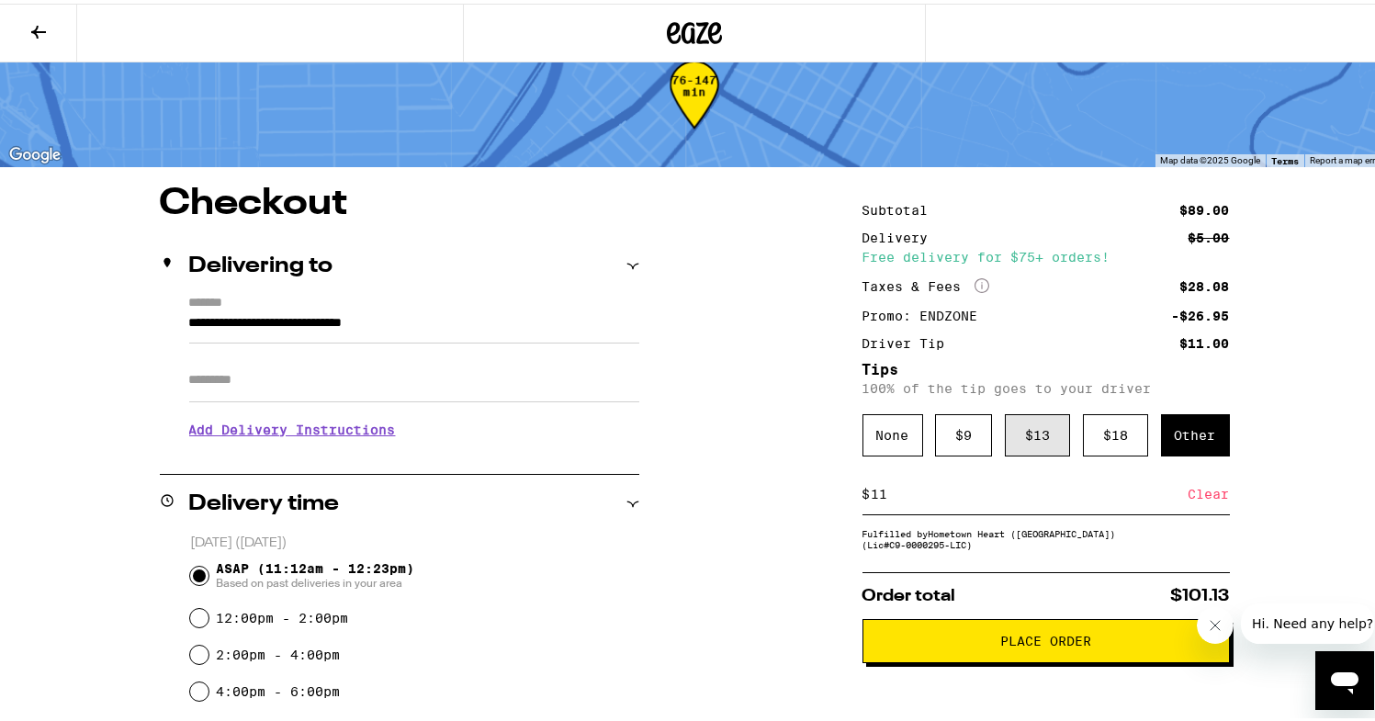
click at [1049, 434] on div "$ 13" at bounding box center [1037, 432] width 65 height 42
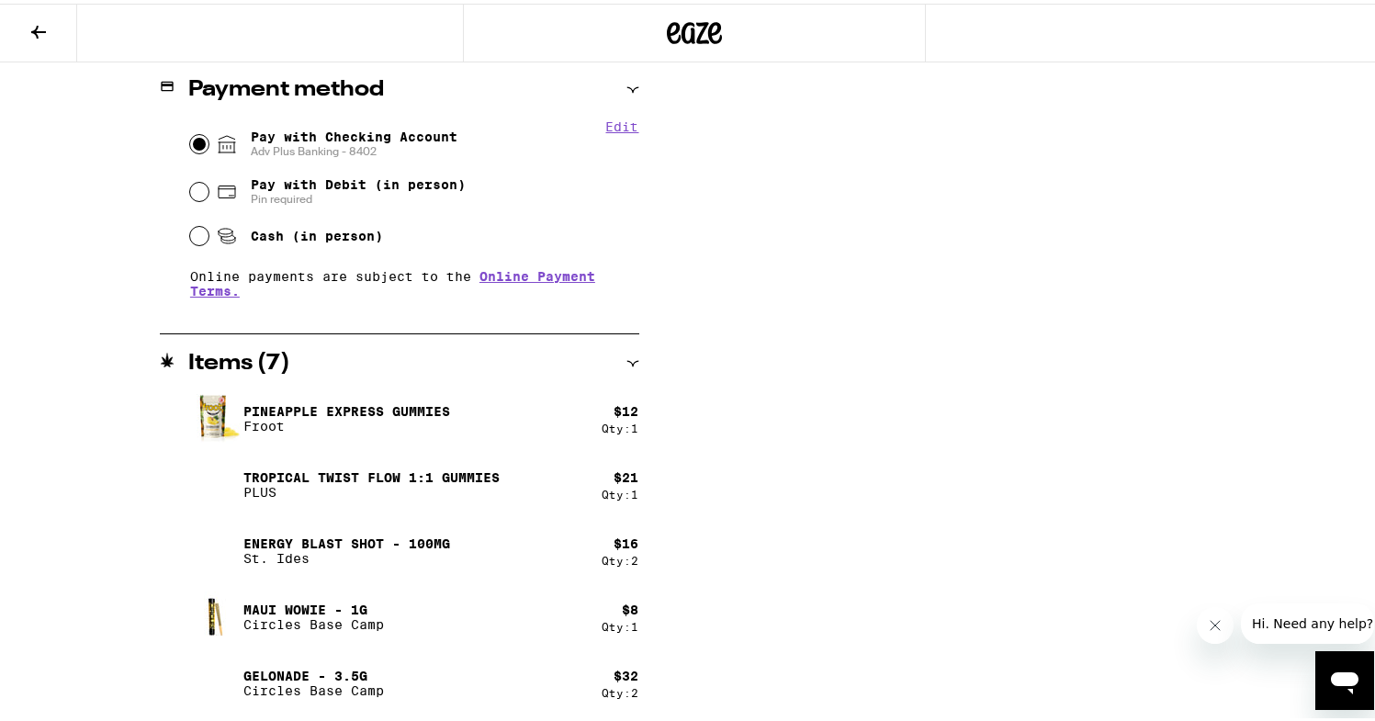
scroll to position [0, 0]
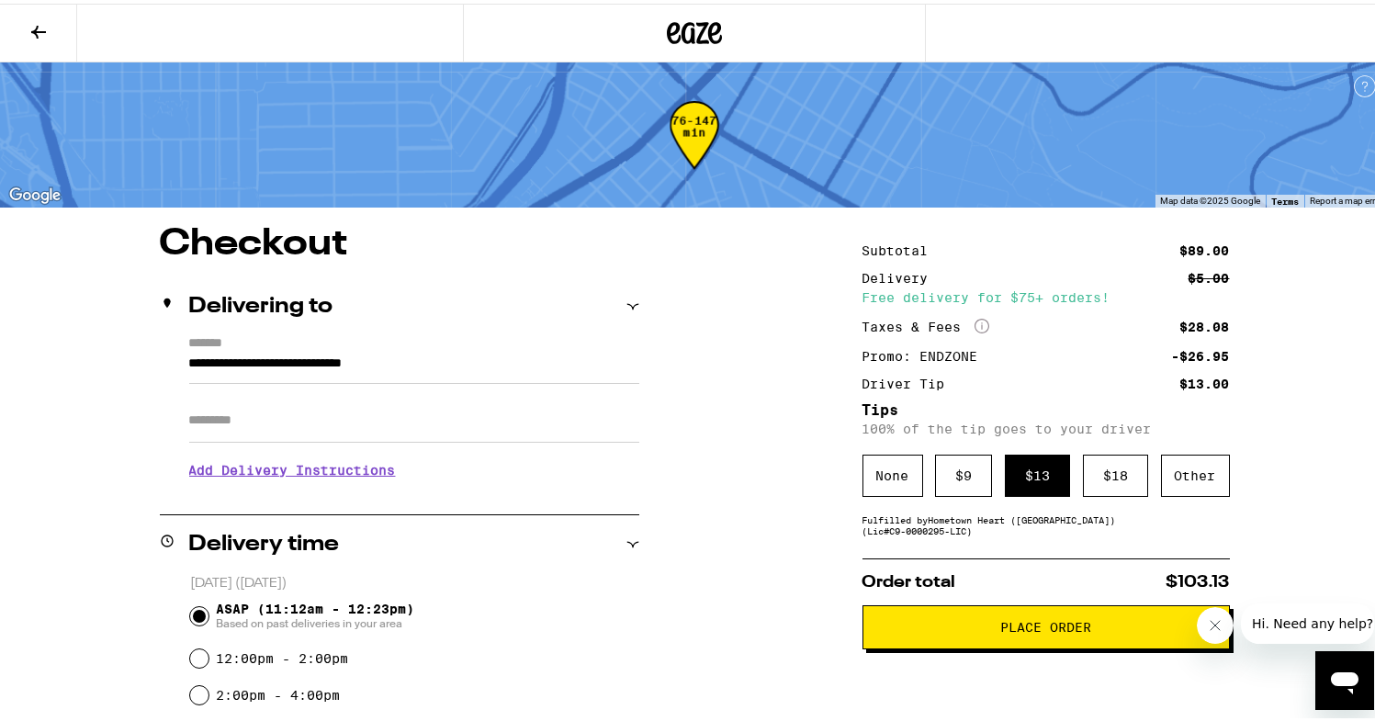
click at [1059, 625] on span "Place Order" at bounding box center [1045, 623] width 91 height 13
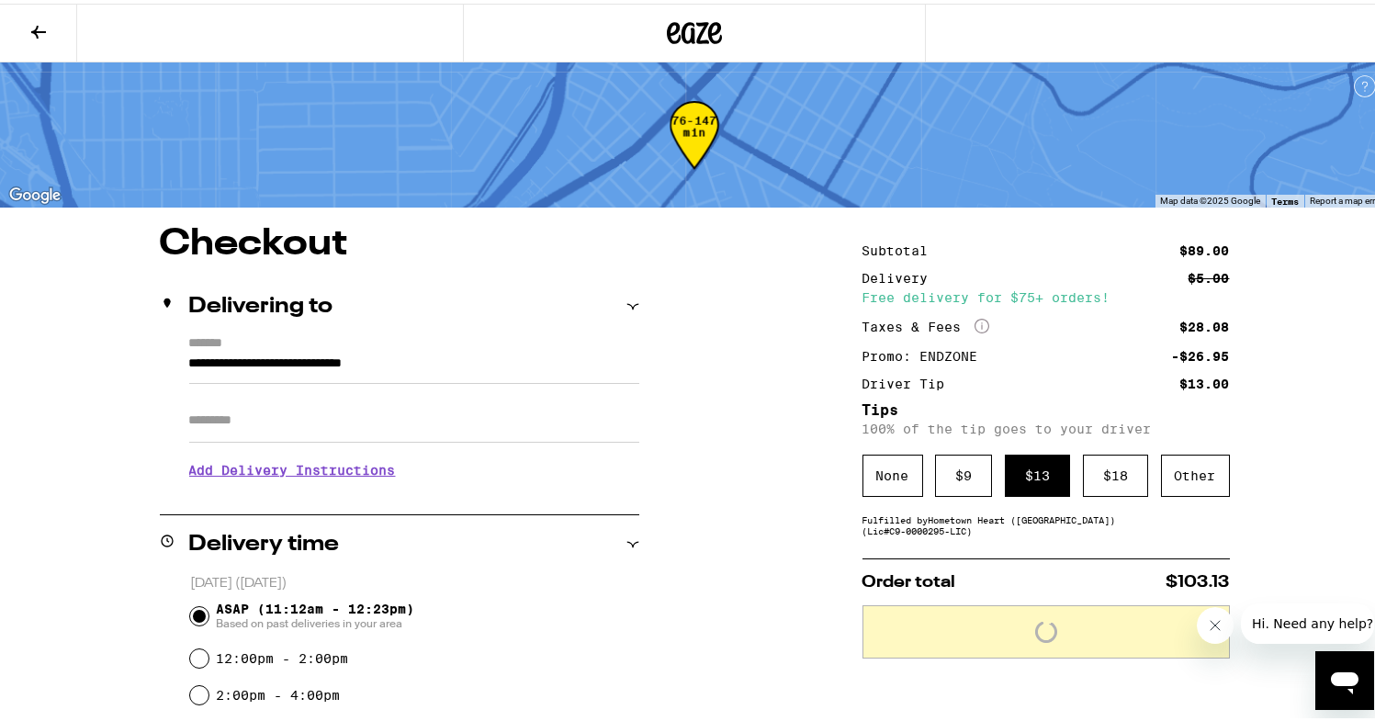
scroll to position [766, 0]
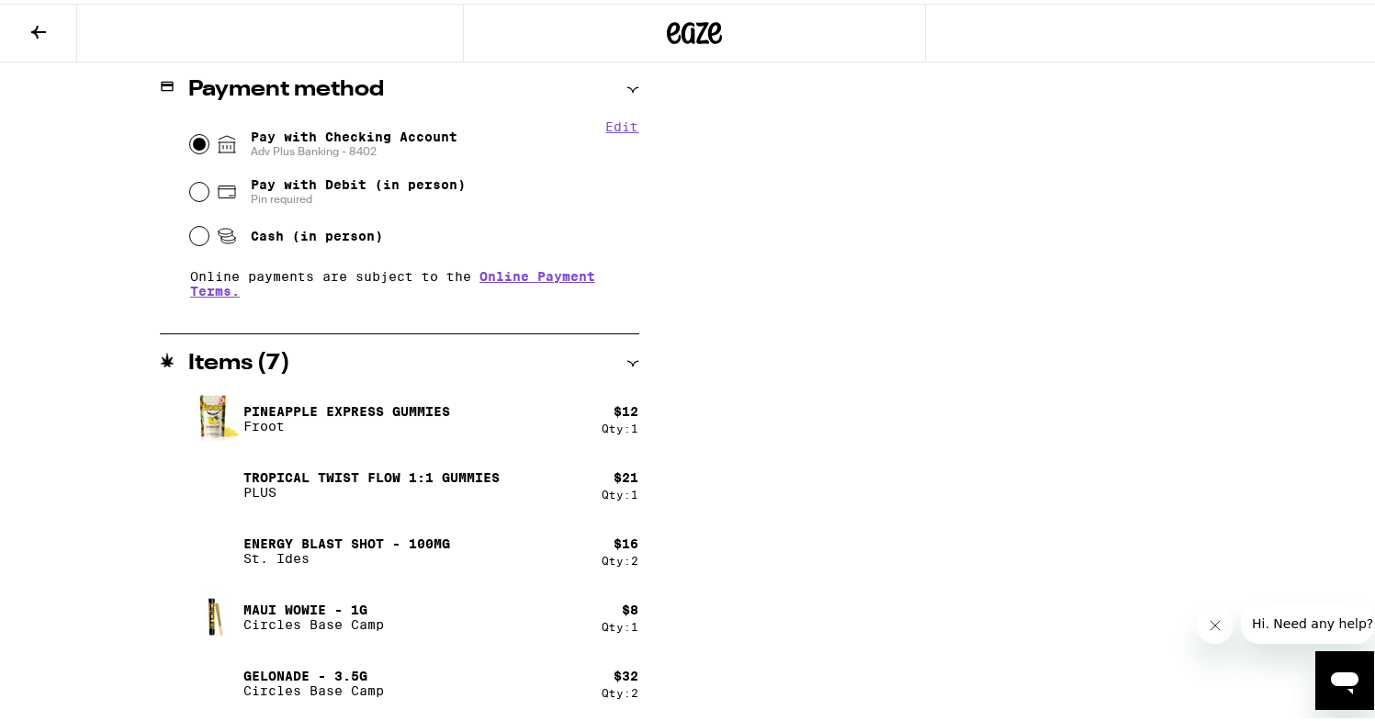
click at [1222, 10] on div at bounding box center [694, 29] width 1389 height 59
